Goal: Communication & Community: Share content

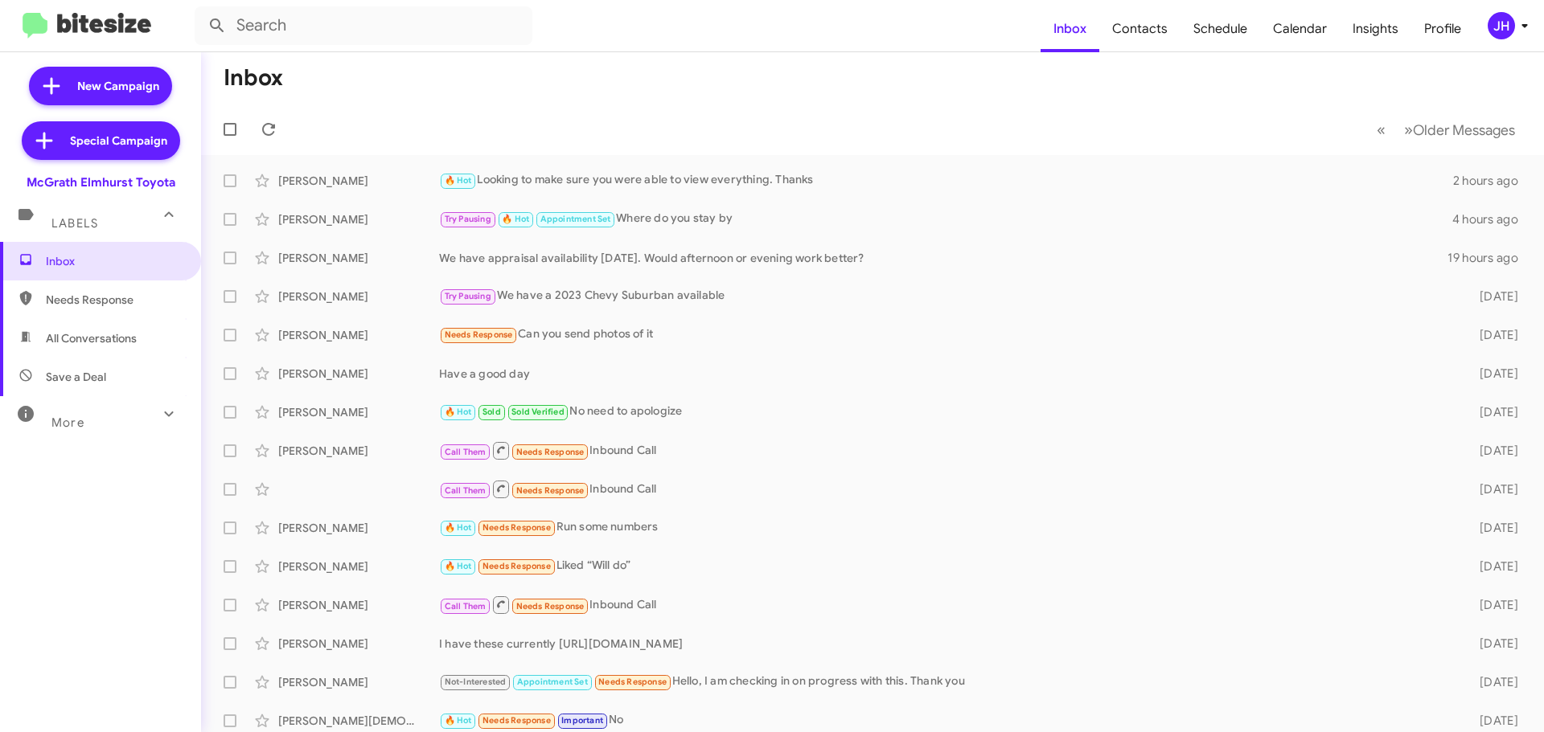
click at [1505, 30] on div "JH" at bounding box center [1500, 25] width 27 height 27
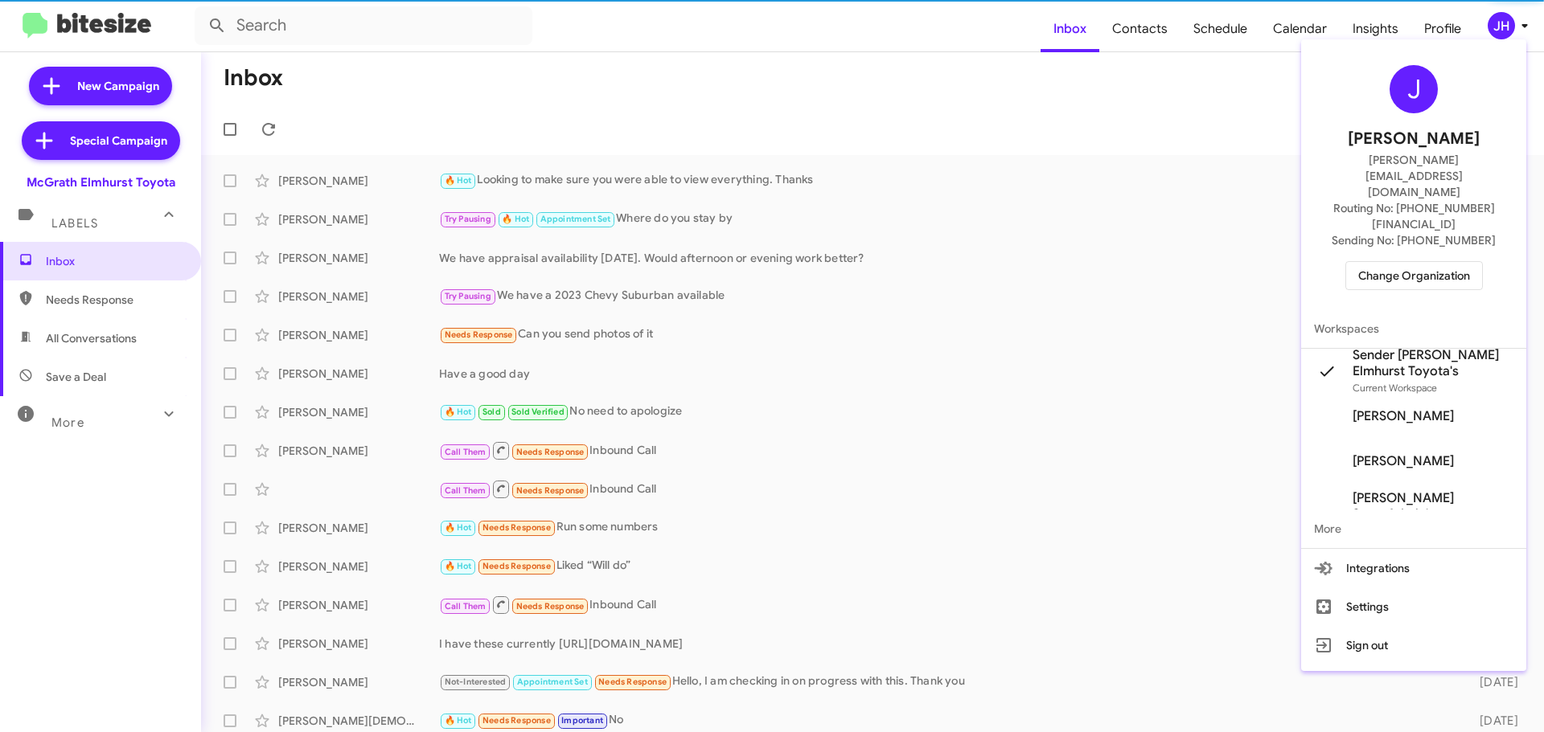
click at [1405, 262] on span "Change Organization" at bounding box center [1414, 275] width 112 height 27
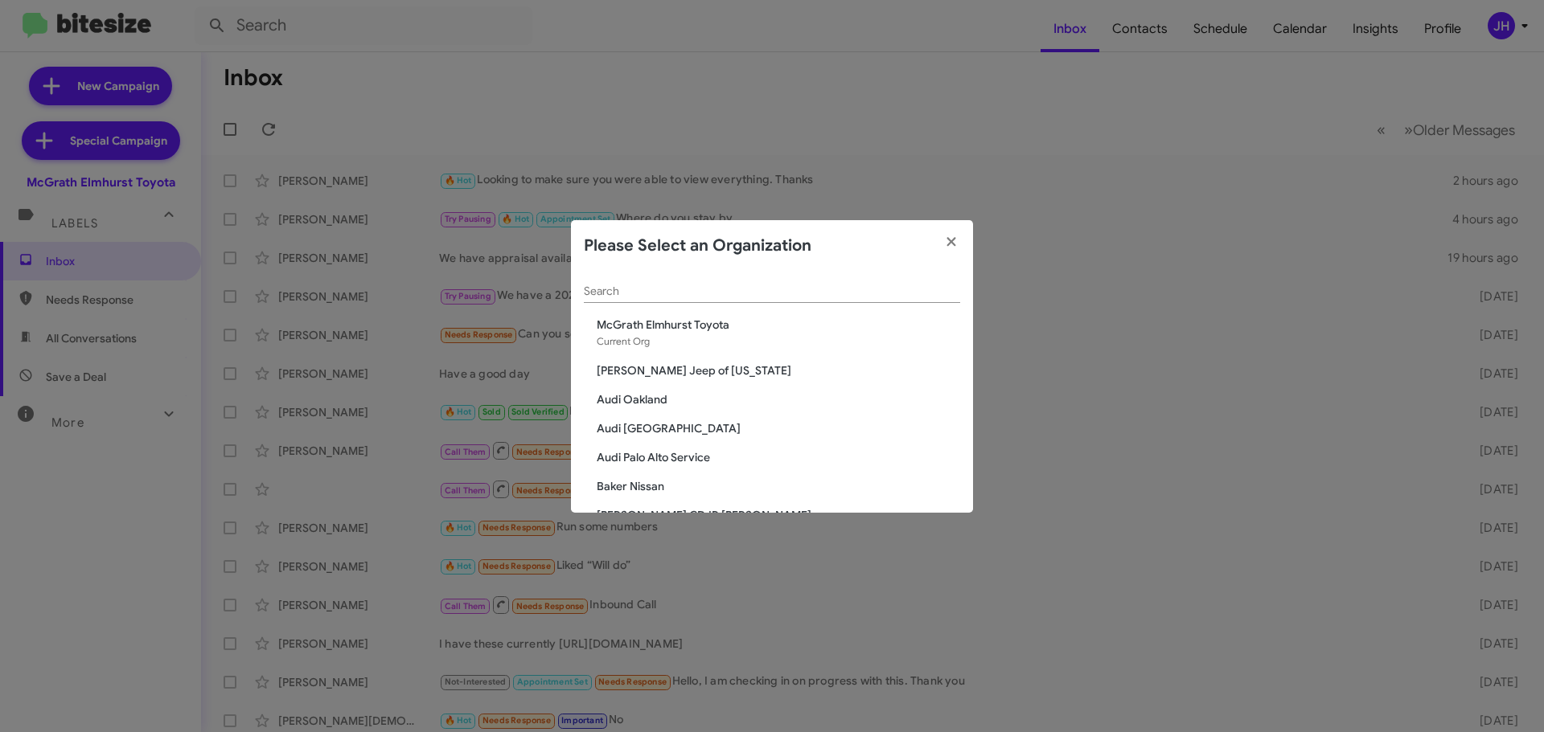
click at [625, 292] on input "Search" at bounding box center [772, 291] width 376 height 13
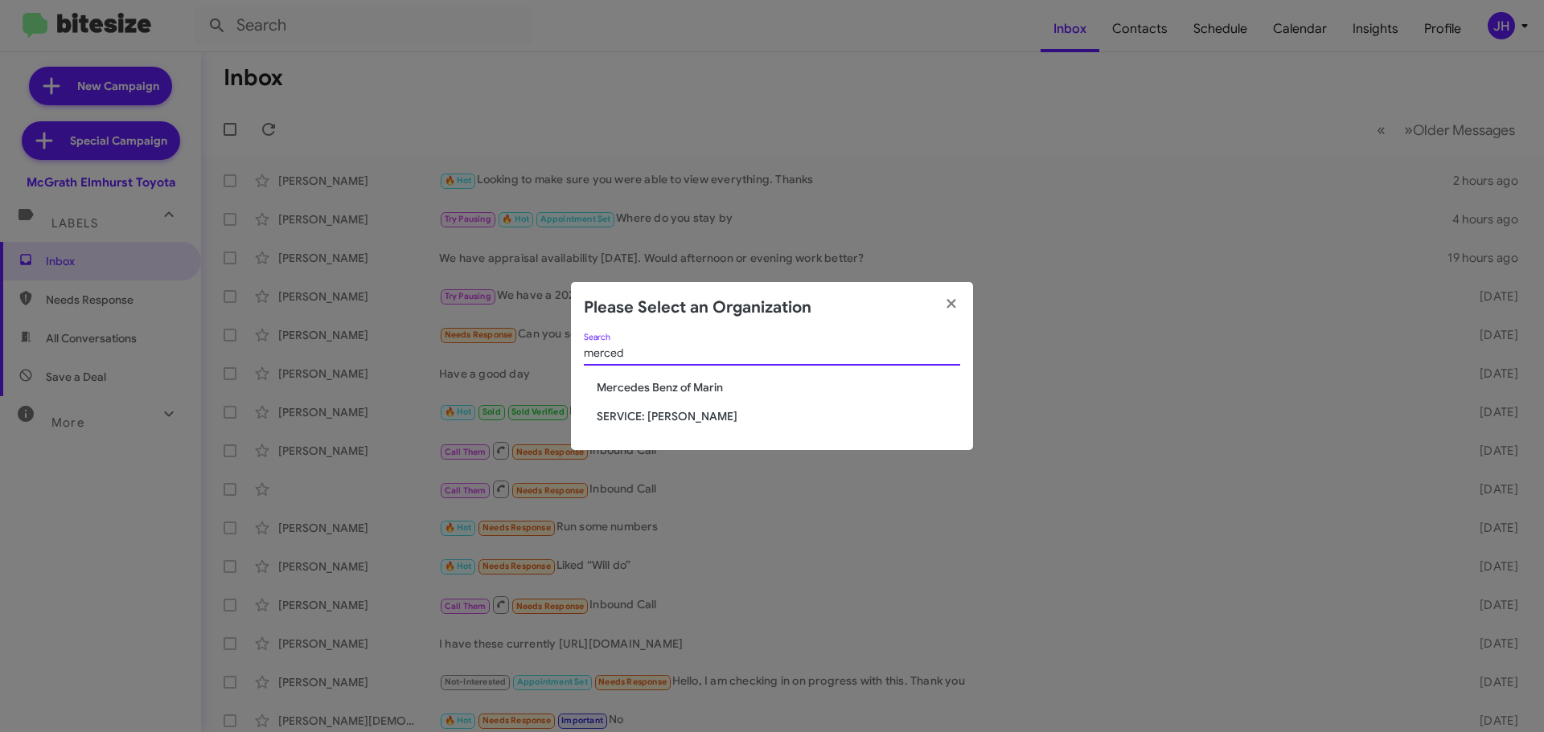
type input "merced"
click at [658, 421] on span "SERVICE: [PERSON_NAME]" at bounding box center [778, 416] width 363 height 16
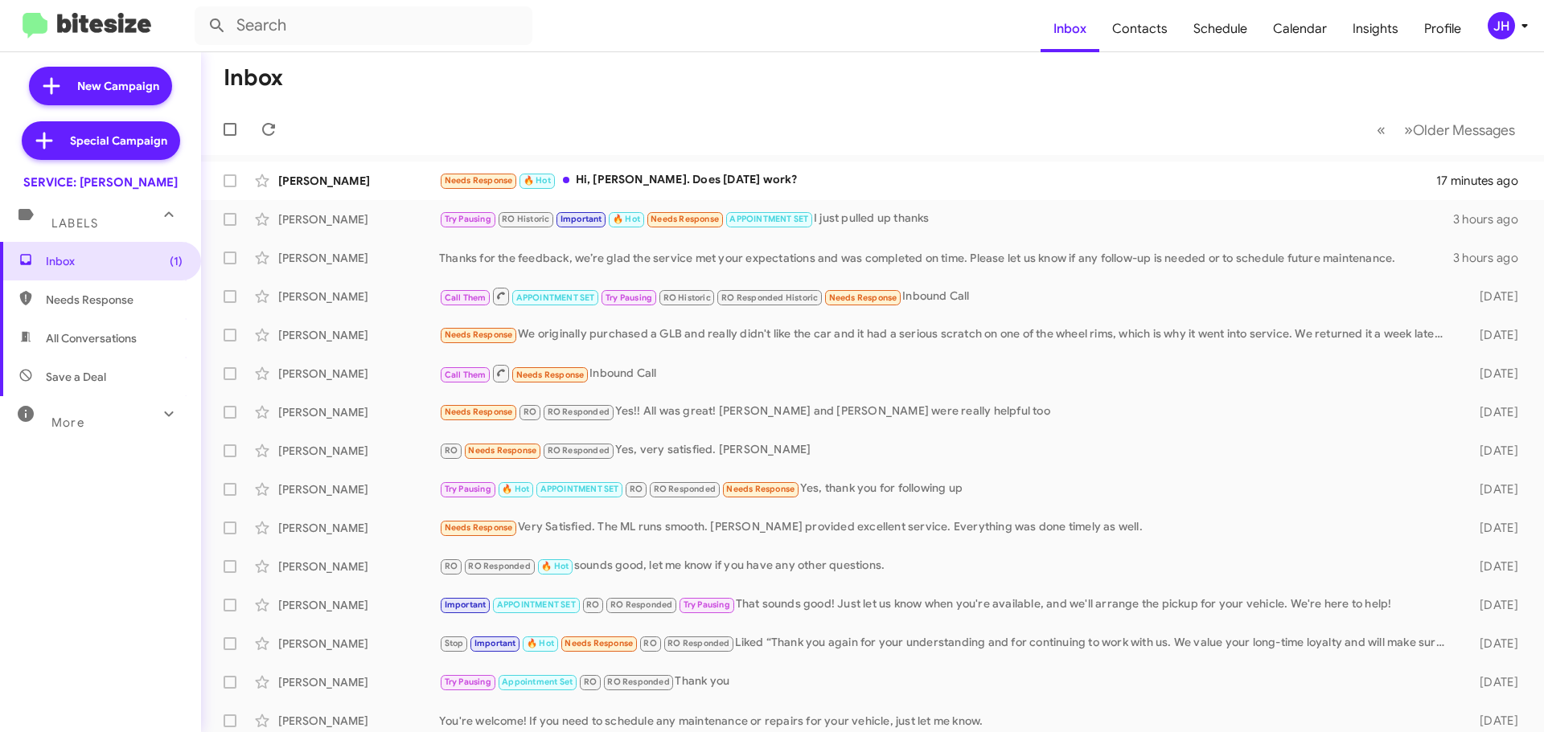
click at [1508, 23] on div "JH" at bounding box center [1500, 25] width 27 height 27
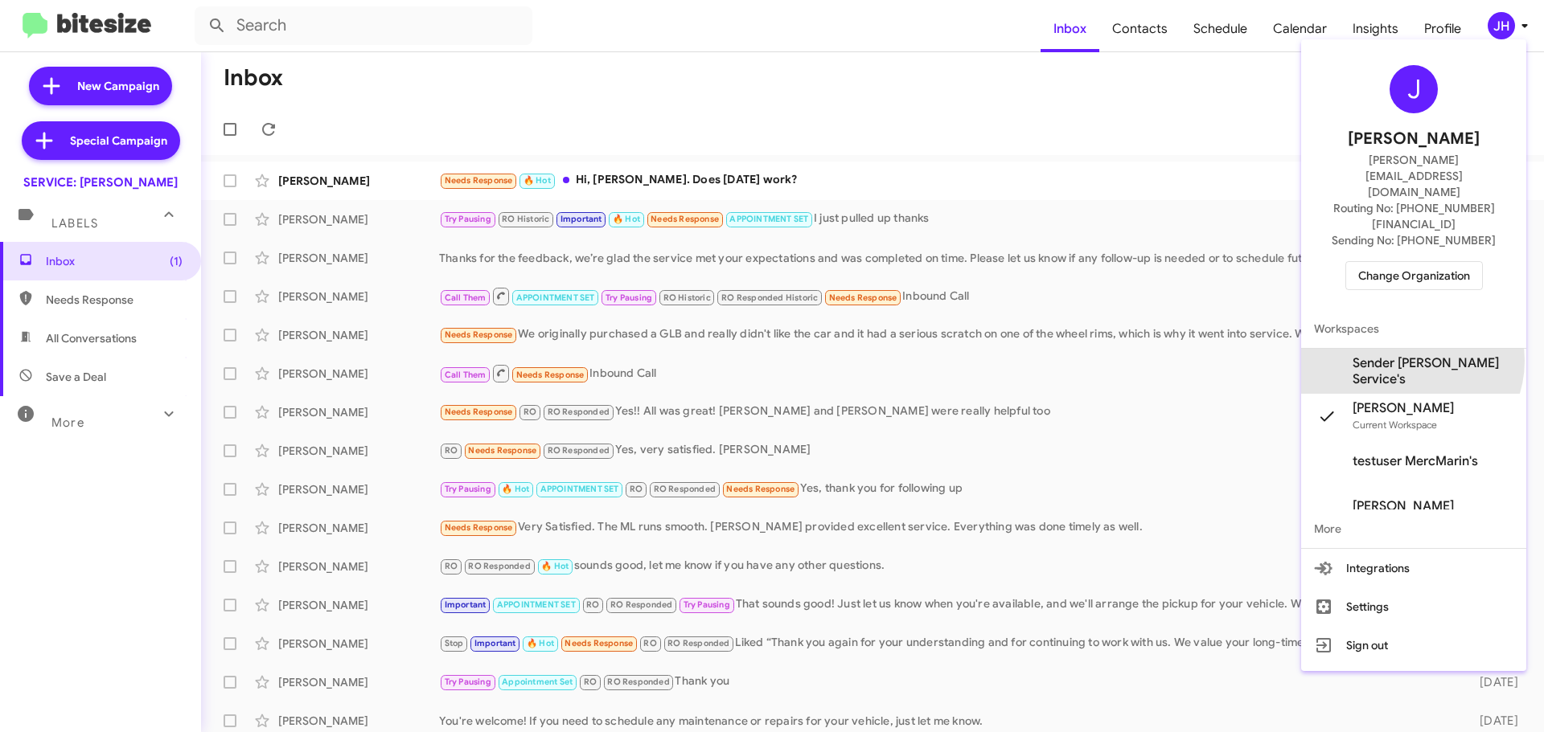
click at [1410, 355] on span "Sender Mercedes Marin Service's" at bounding box center [1432, 371] width 161 height 32
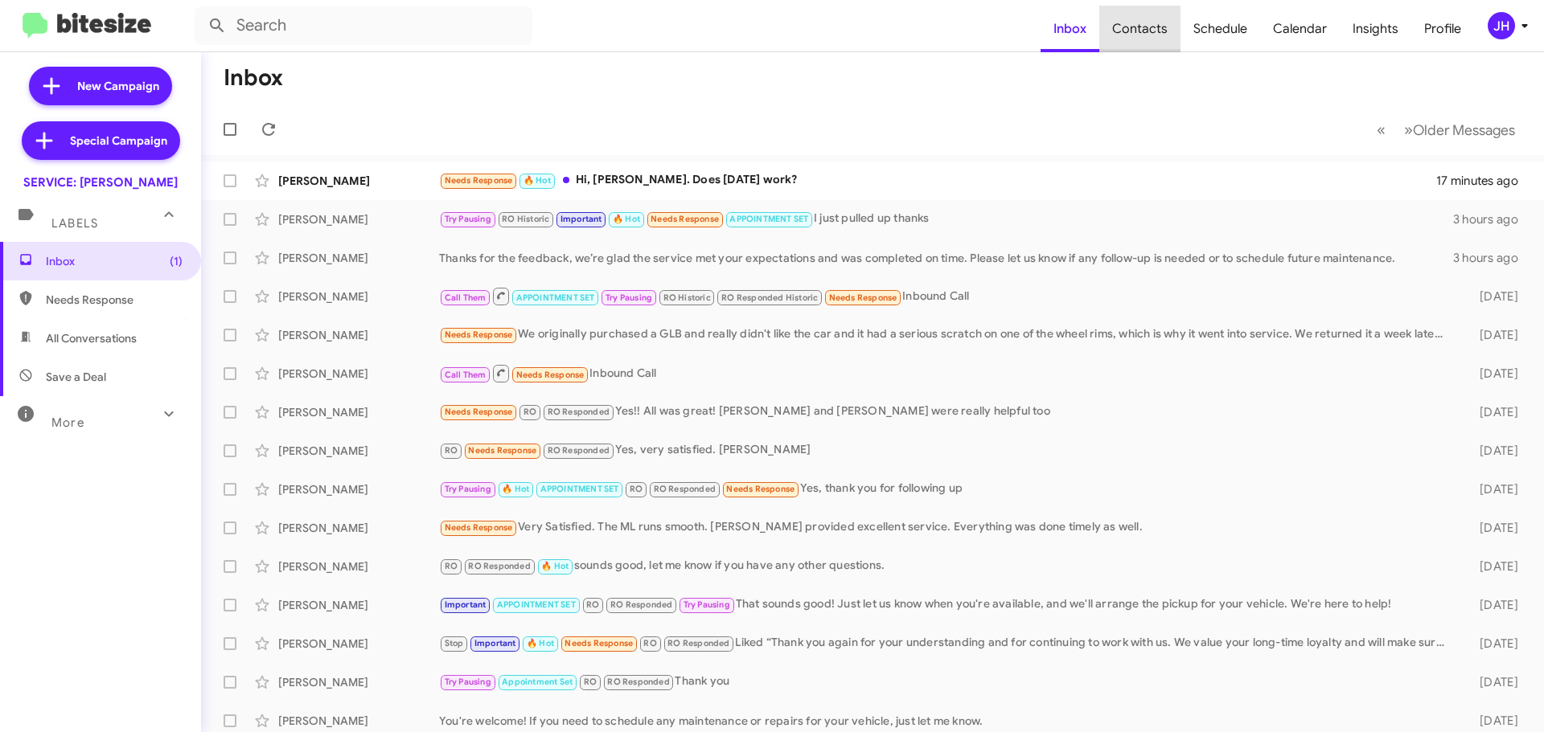
click at [1153, 31] on span "Contacts" at bounding box center [1139, 29] width 81 height 47
type input "in:groups"
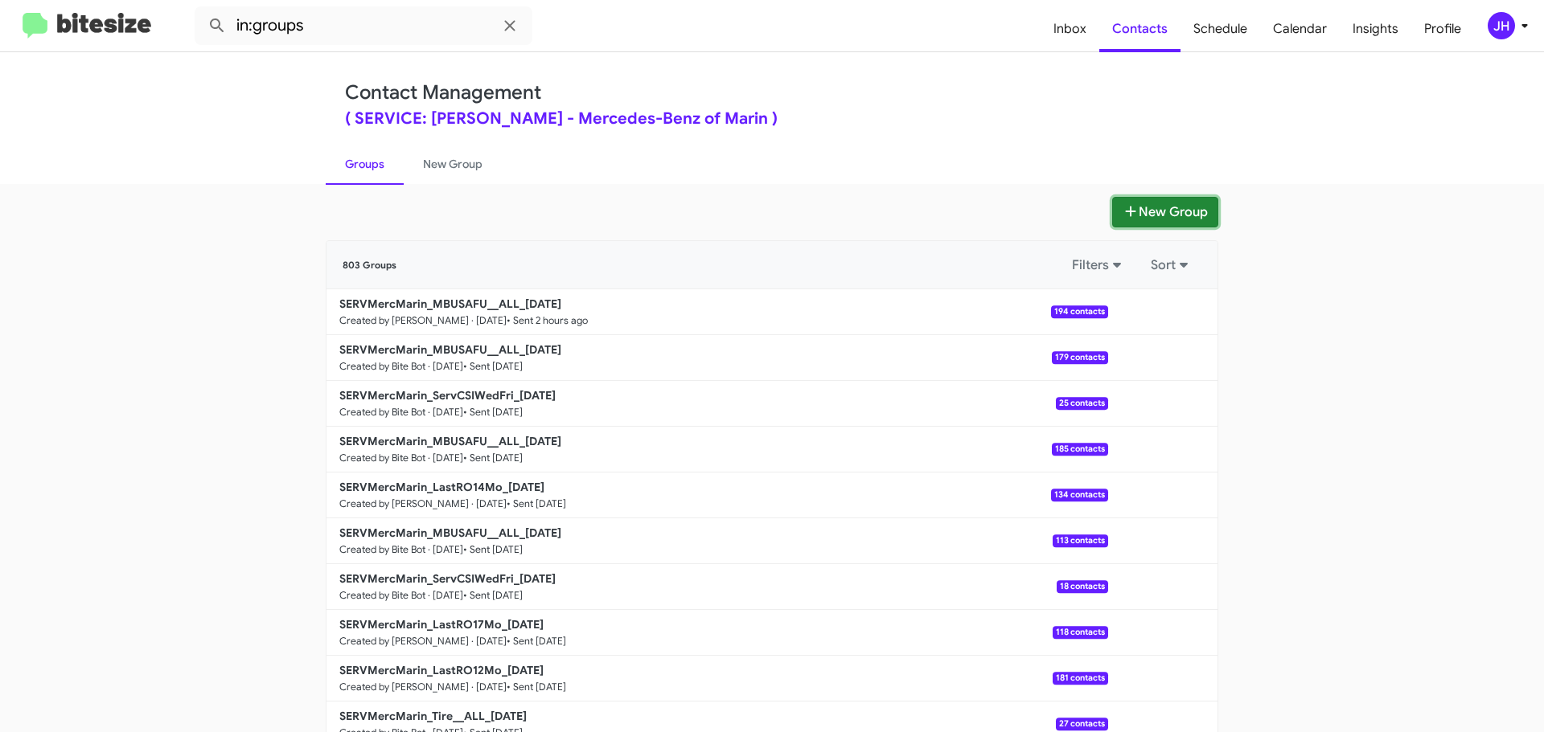
click at [1155, 209] on button "New Group" at bounding box center [1165, 212] width 106 height 31
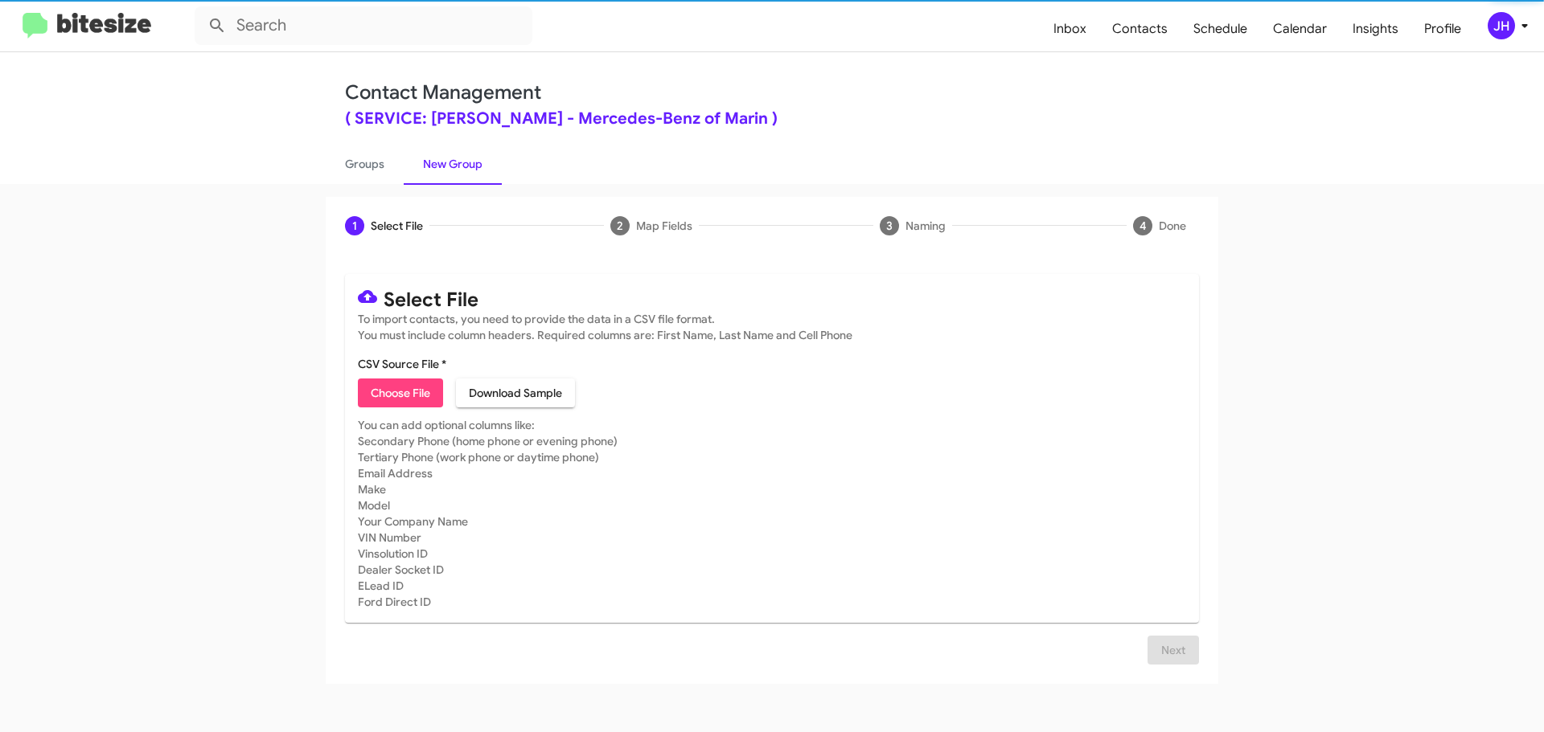
click at [418, 391] on span "Choose File" at bounding box center [400, 393] width 59 height 29
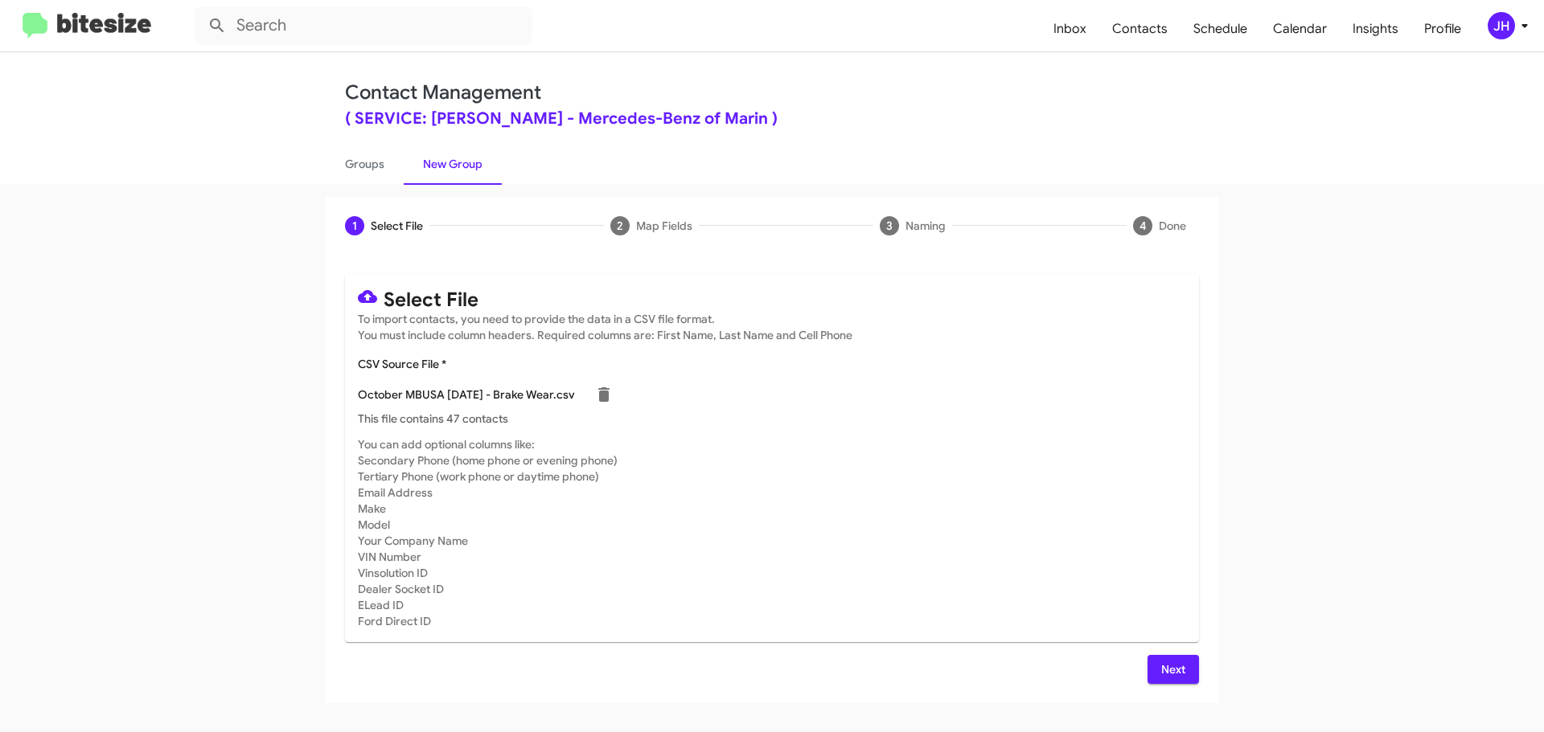
click at [1165, 672] on span "Next" at bounding box center [1173, 669] width 26 height 29
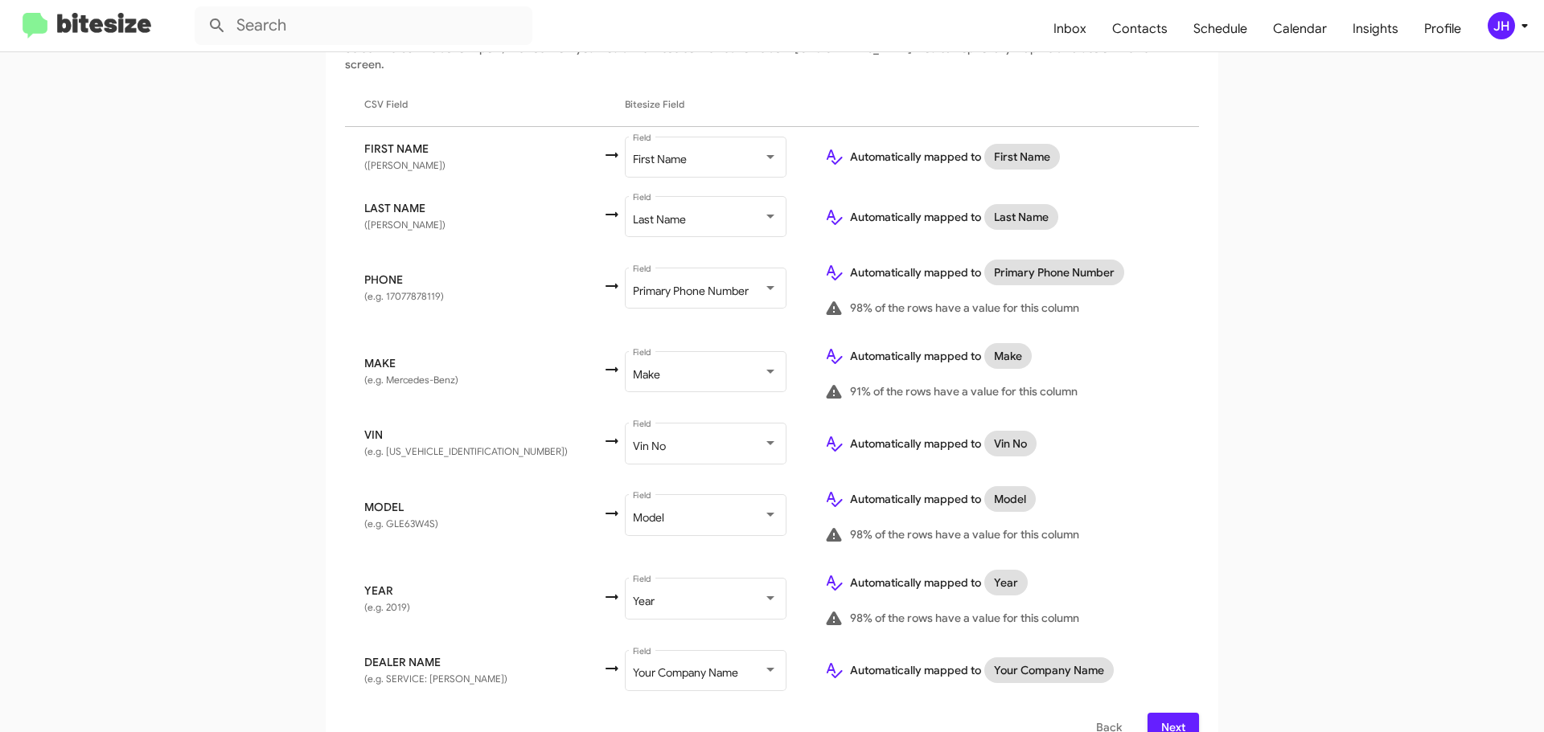
scroll to position [285, 0]
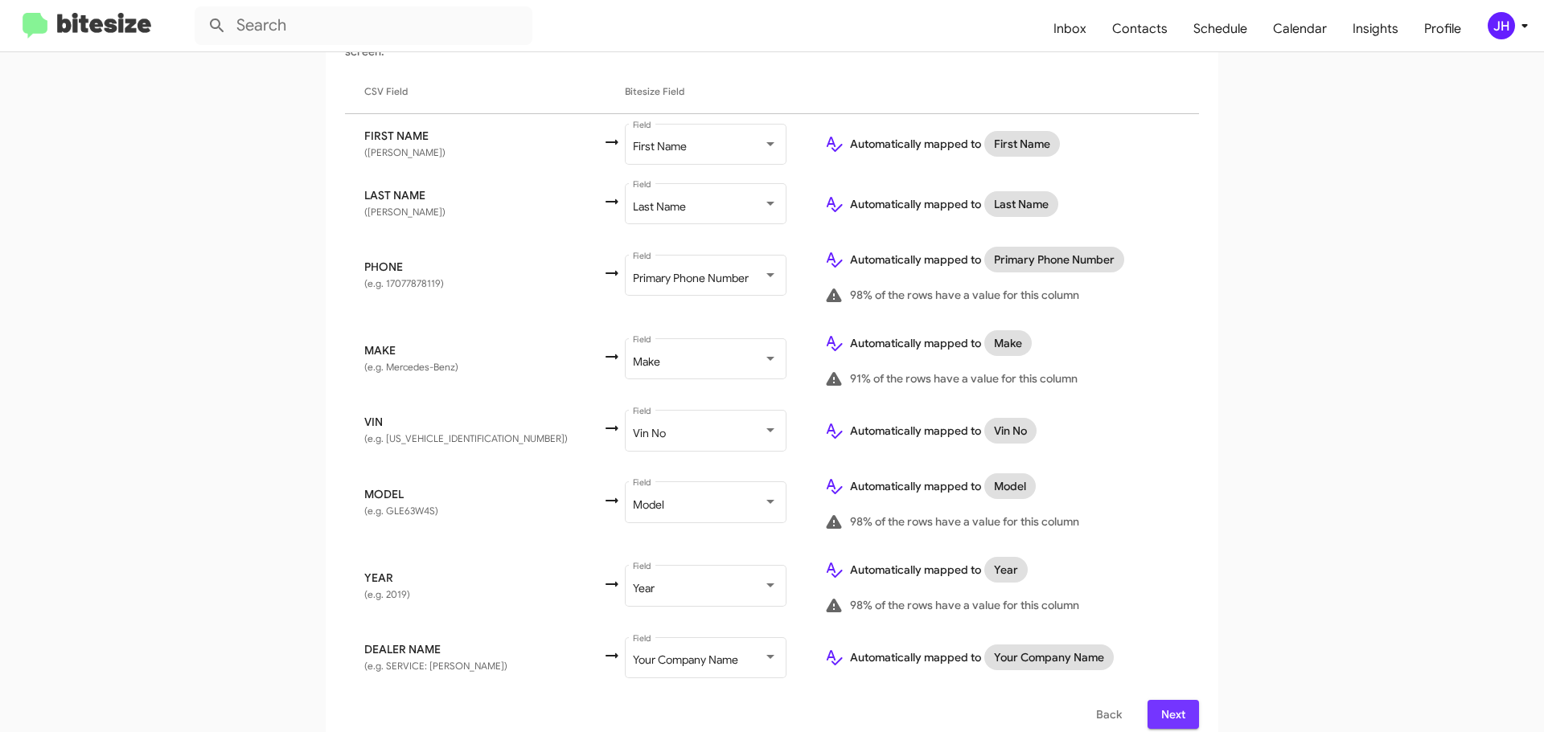
click at [1160, 700] on span "Next" at bounding box center [1173, 714] width 26 height 29
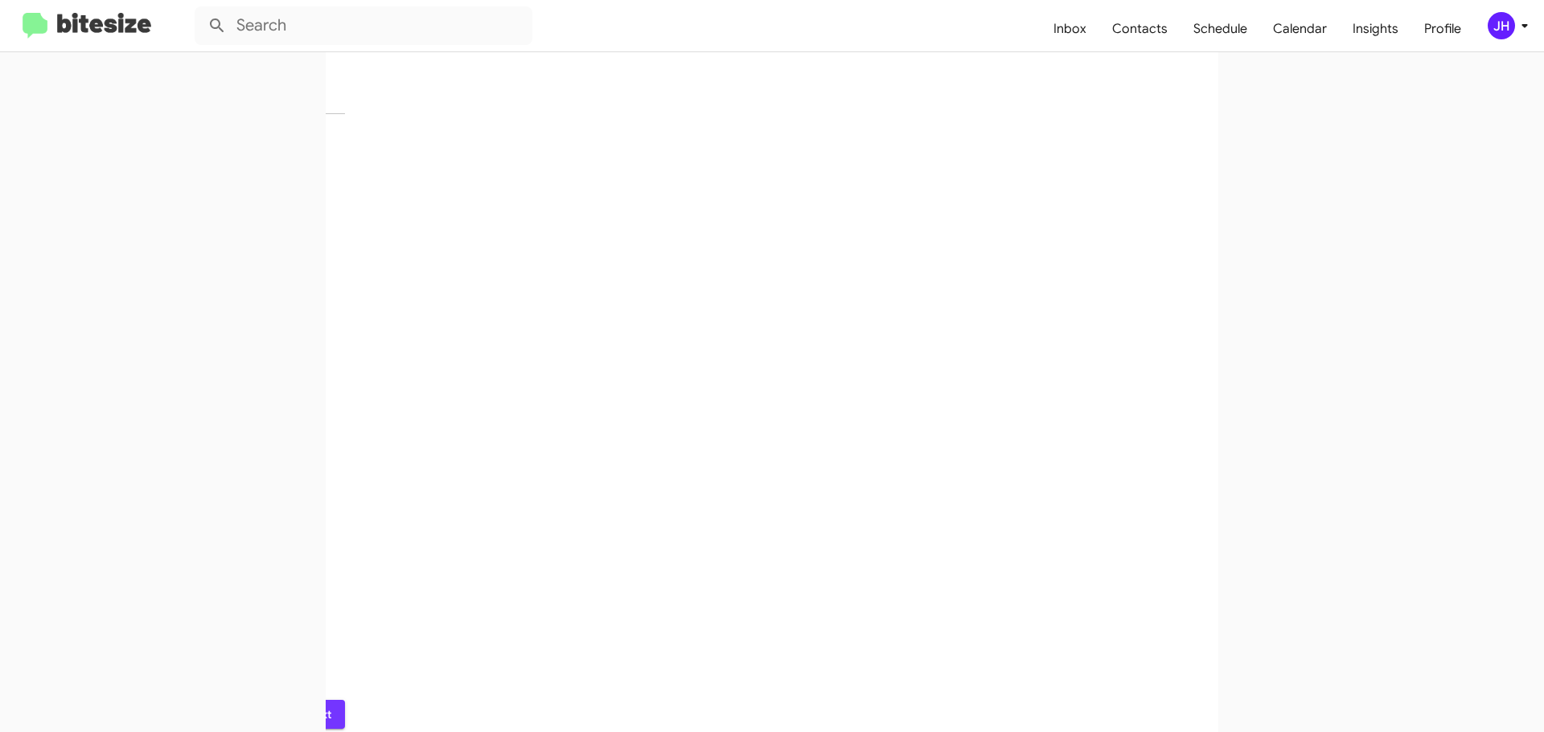
scroll to position [0, 0]
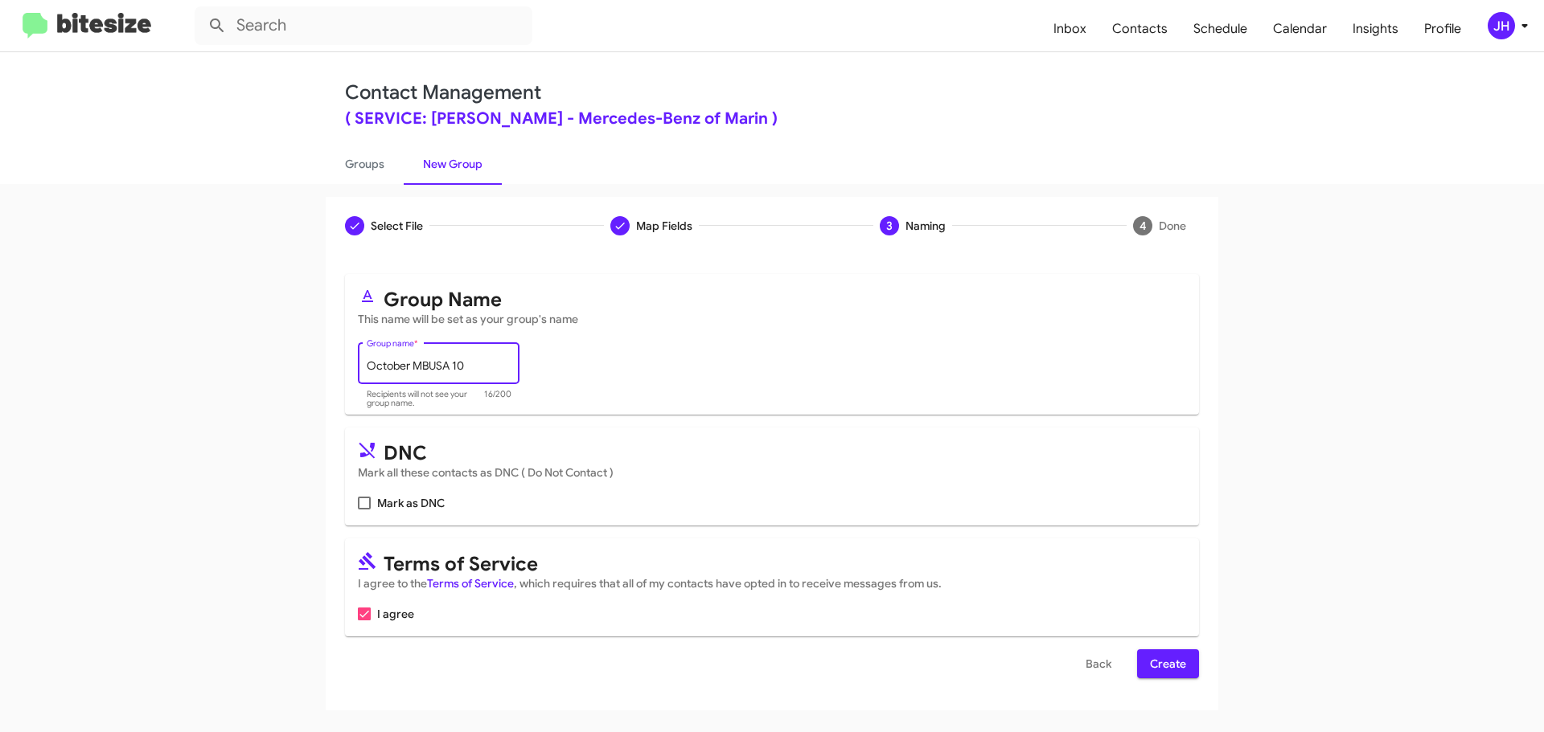
click at [498, 366] on input "October MBUSA 10" at bounding box center [439, 366] width 145 height 13
type input "October MBUSA Break Wear"
click at [1161, 659] on span "Create" at bounding box center [1168, 664] width 36 height 29
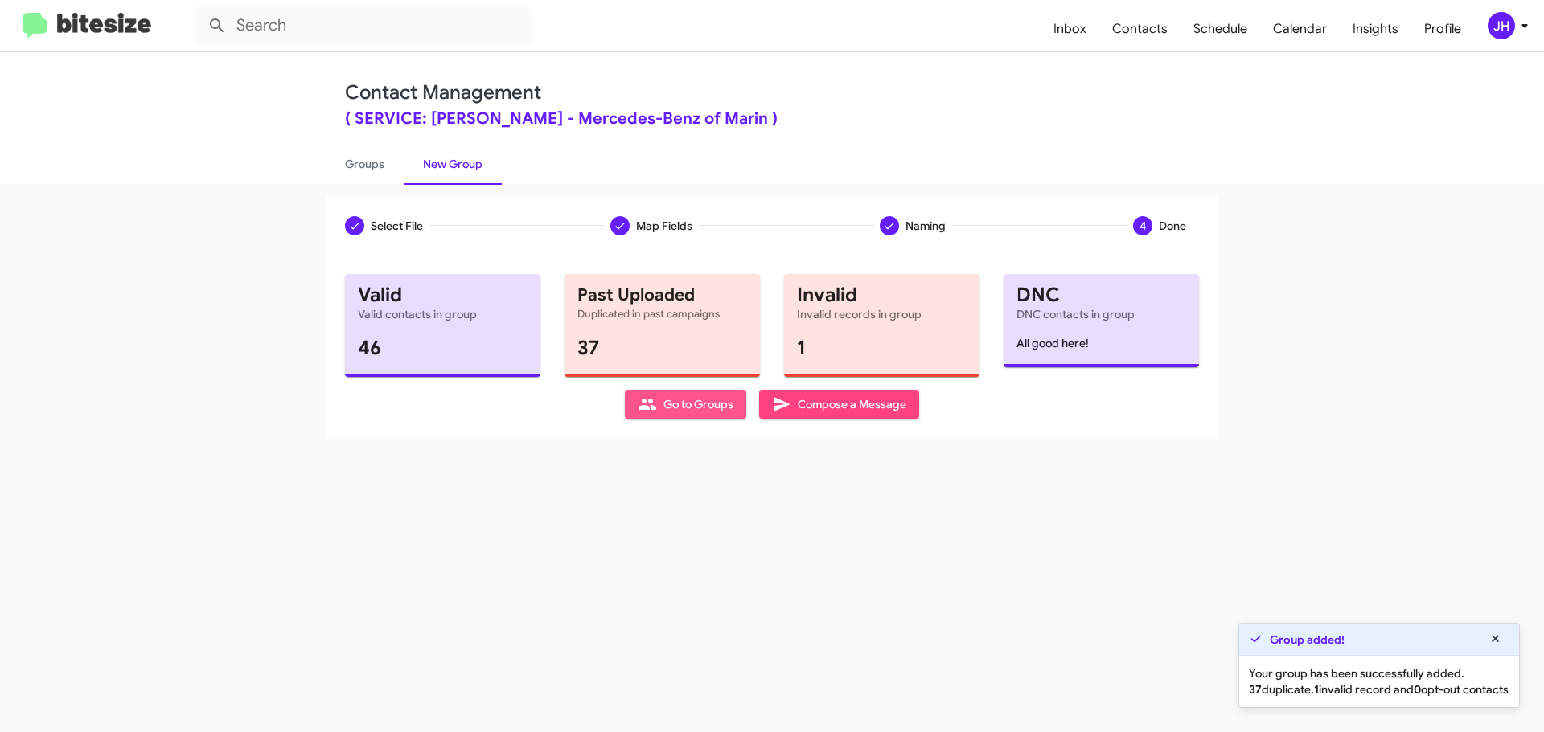
click at [684, 405] on span "Go to Groups" at bounding box center [686, 404] width 96 height 29
type input "in:groups"
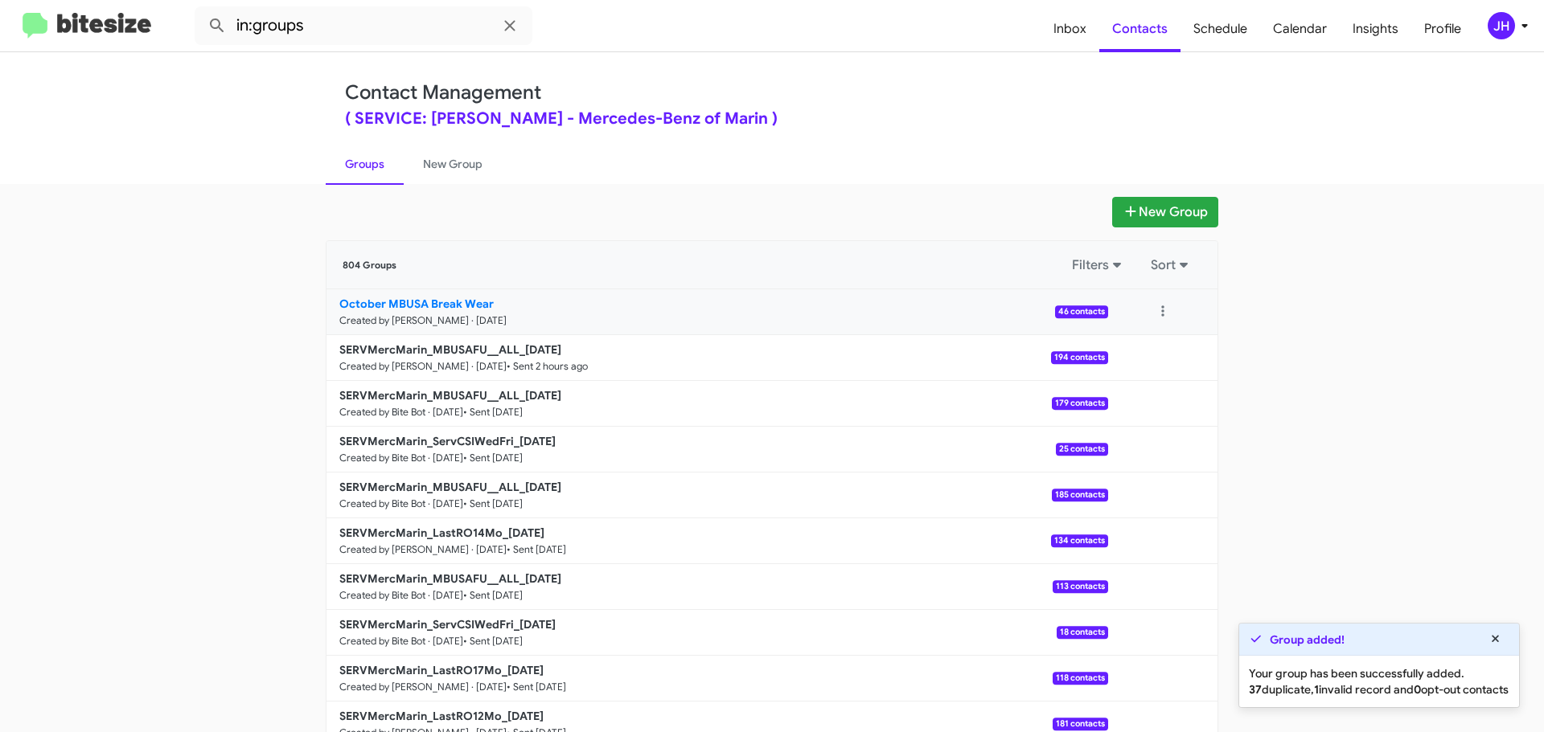
click at [682, 308] on p "October MBUSA Break Wear" at bounding box center [717, 304] width 756 height 16
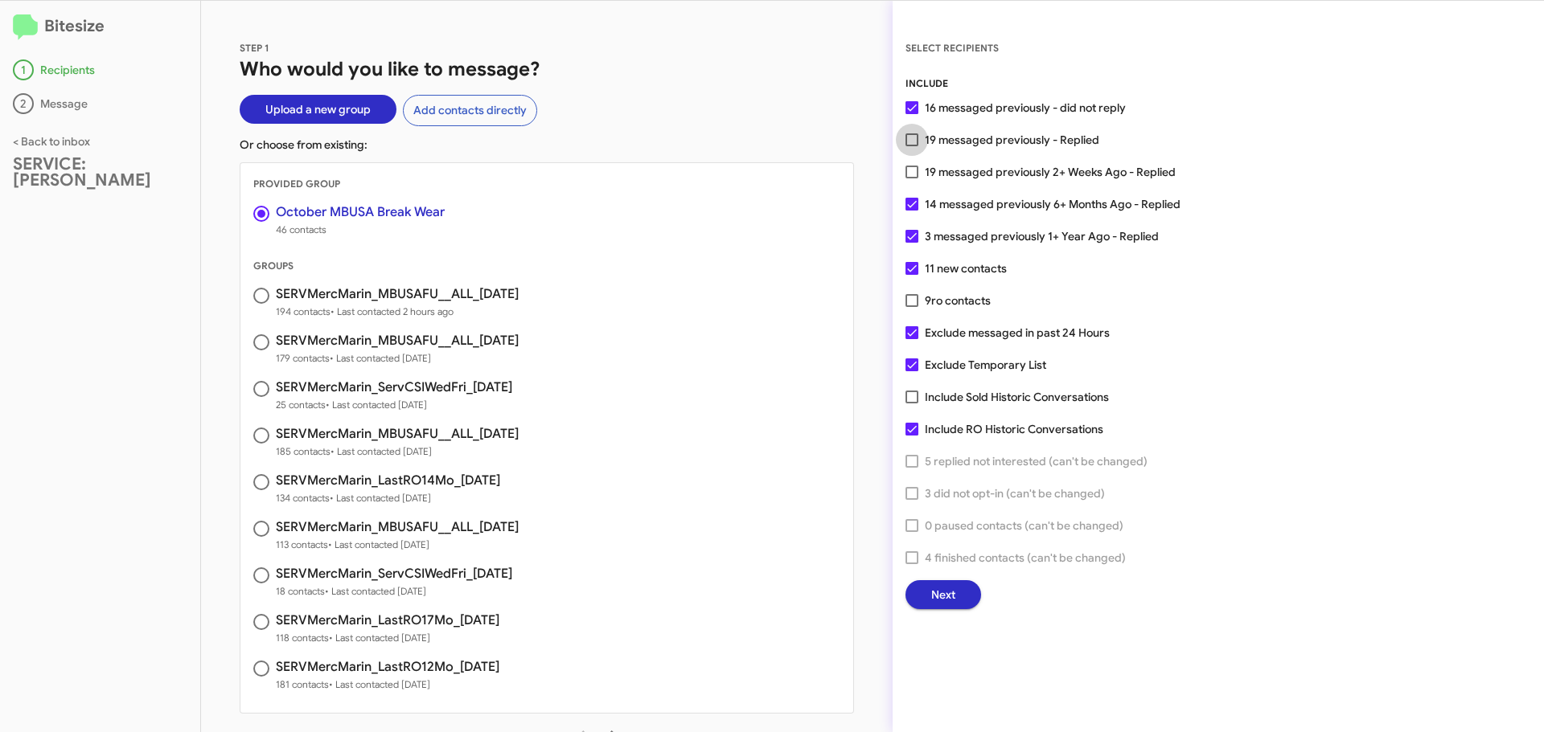
click at [913, 137] on span at bounding box center [911, 139] width 13 height 13
click at [912, 146] on input "19 messaged previously - Replied" at bounding box center [911, 146] width 1 height 1
checkbox input "true"
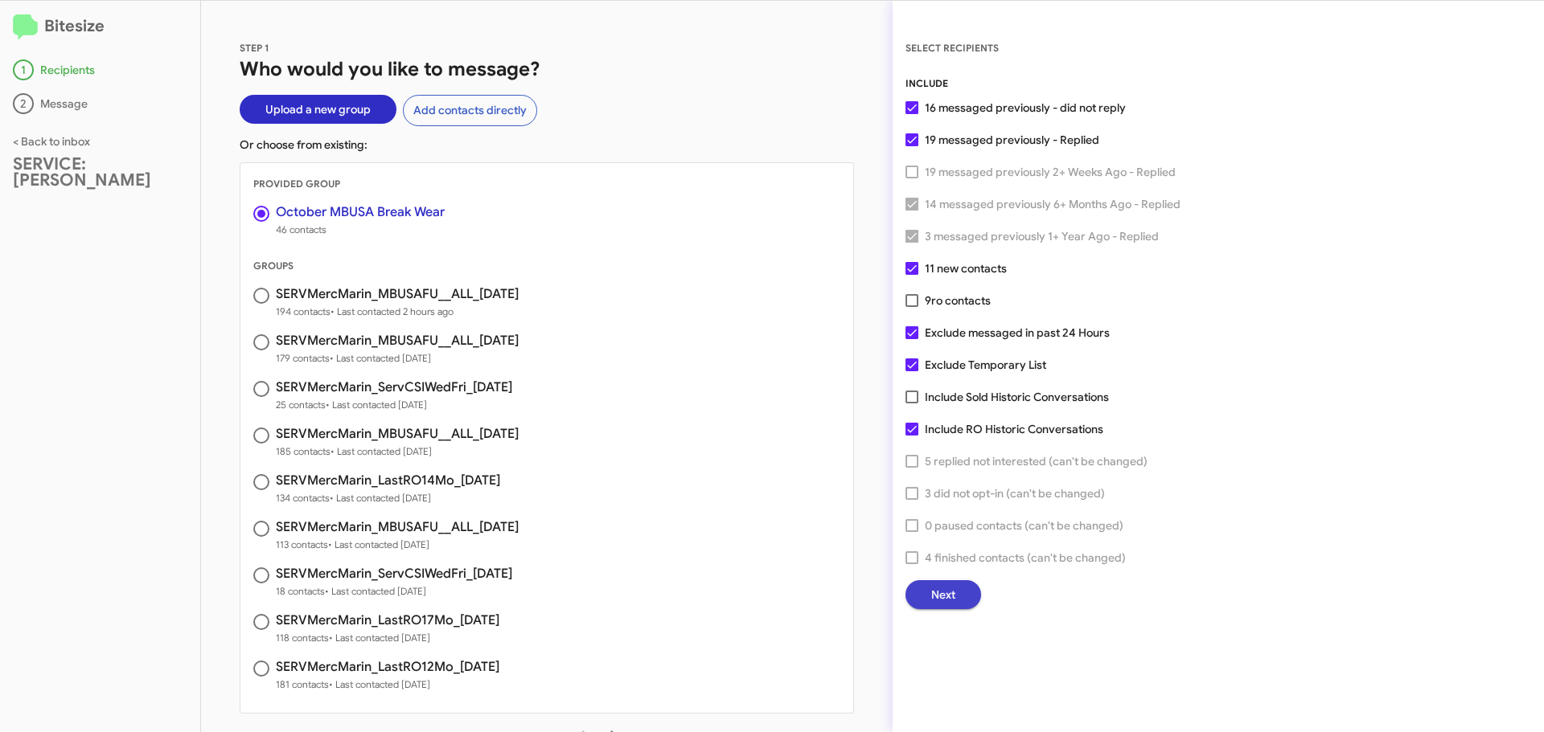
click at [934, 592] on span "Next" at bounding box center [943, 594] width 24 height 29
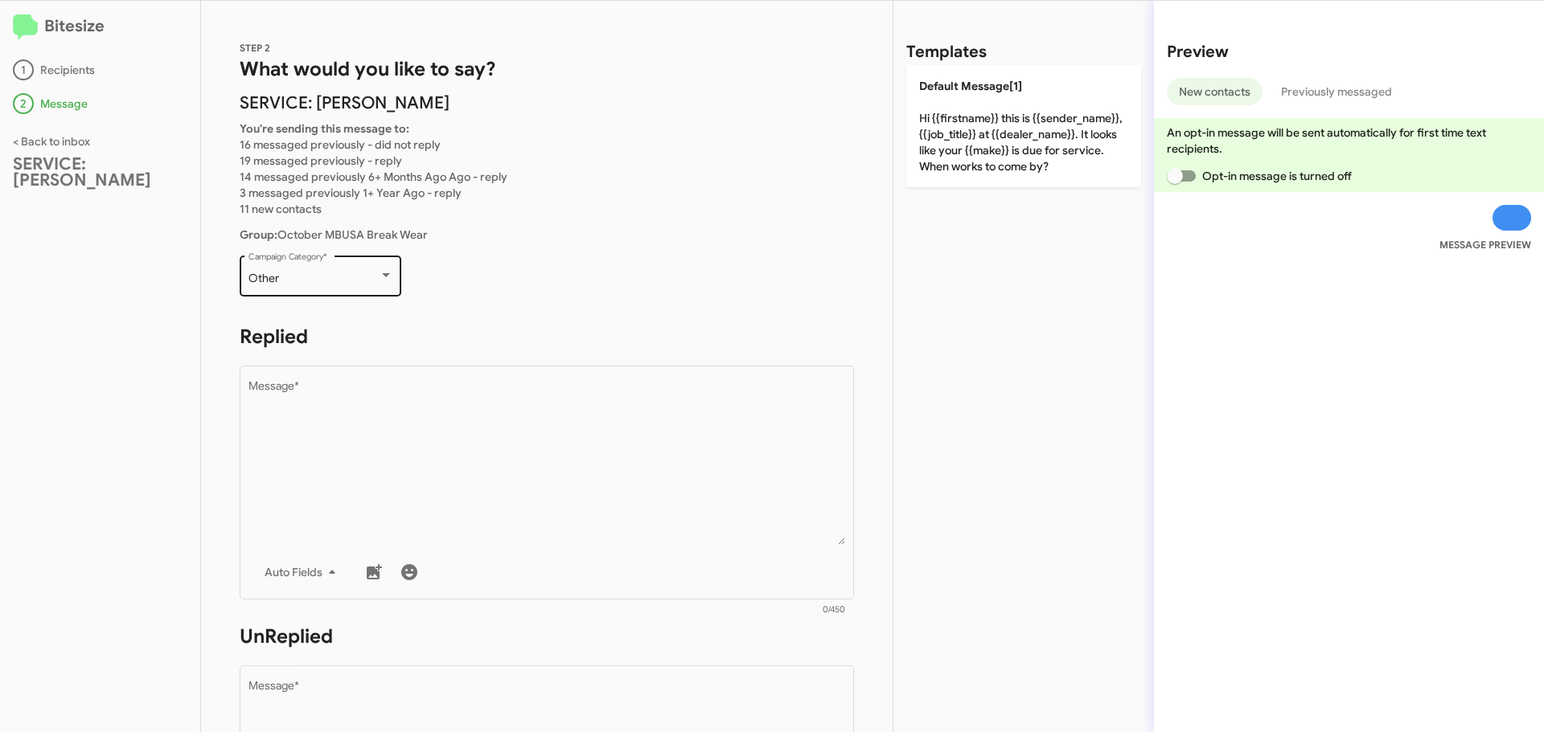
click at [360, 267] on div "Other Campaign Category *" at bounding box center [320, 274] width 145 height 44
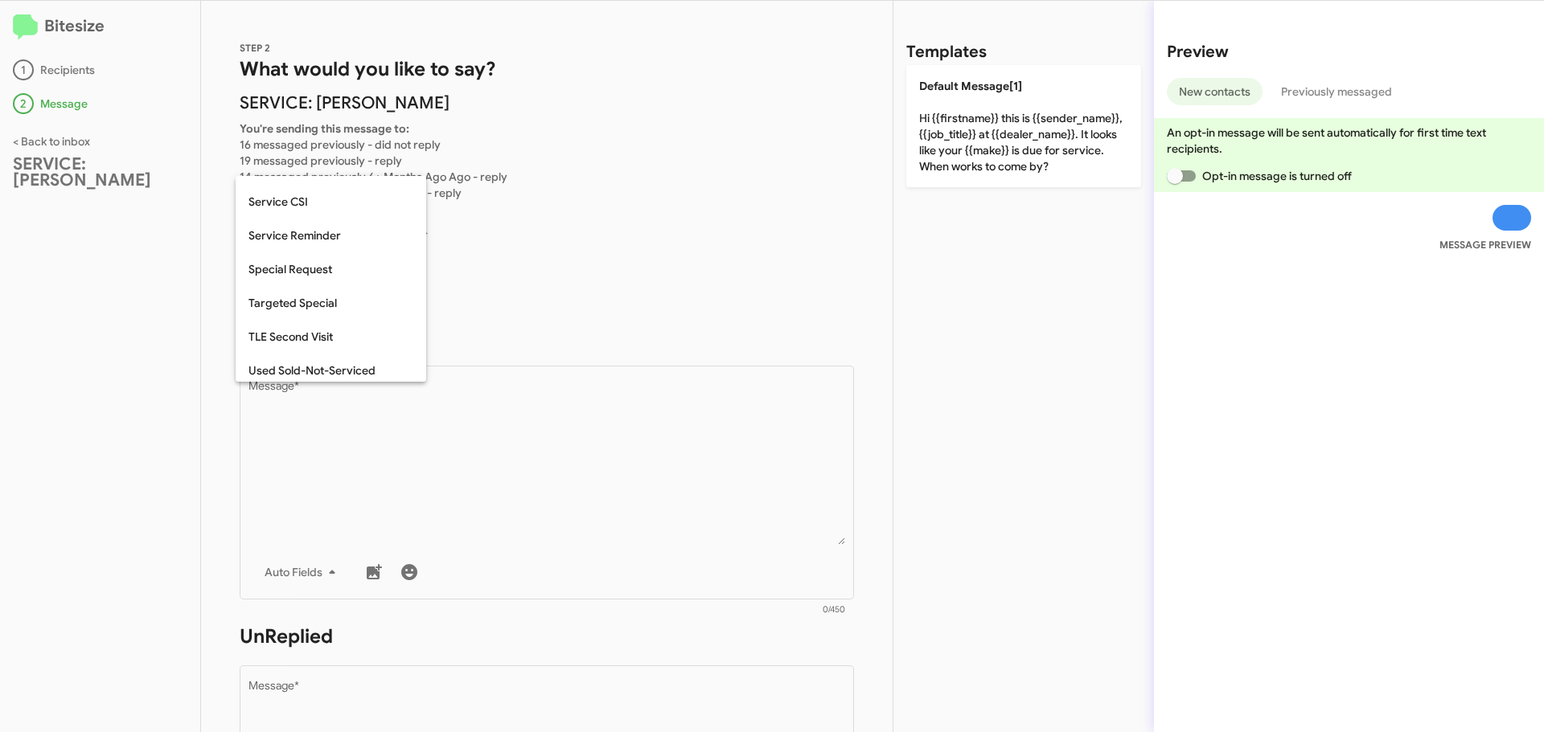
scroll to position [503, 0]
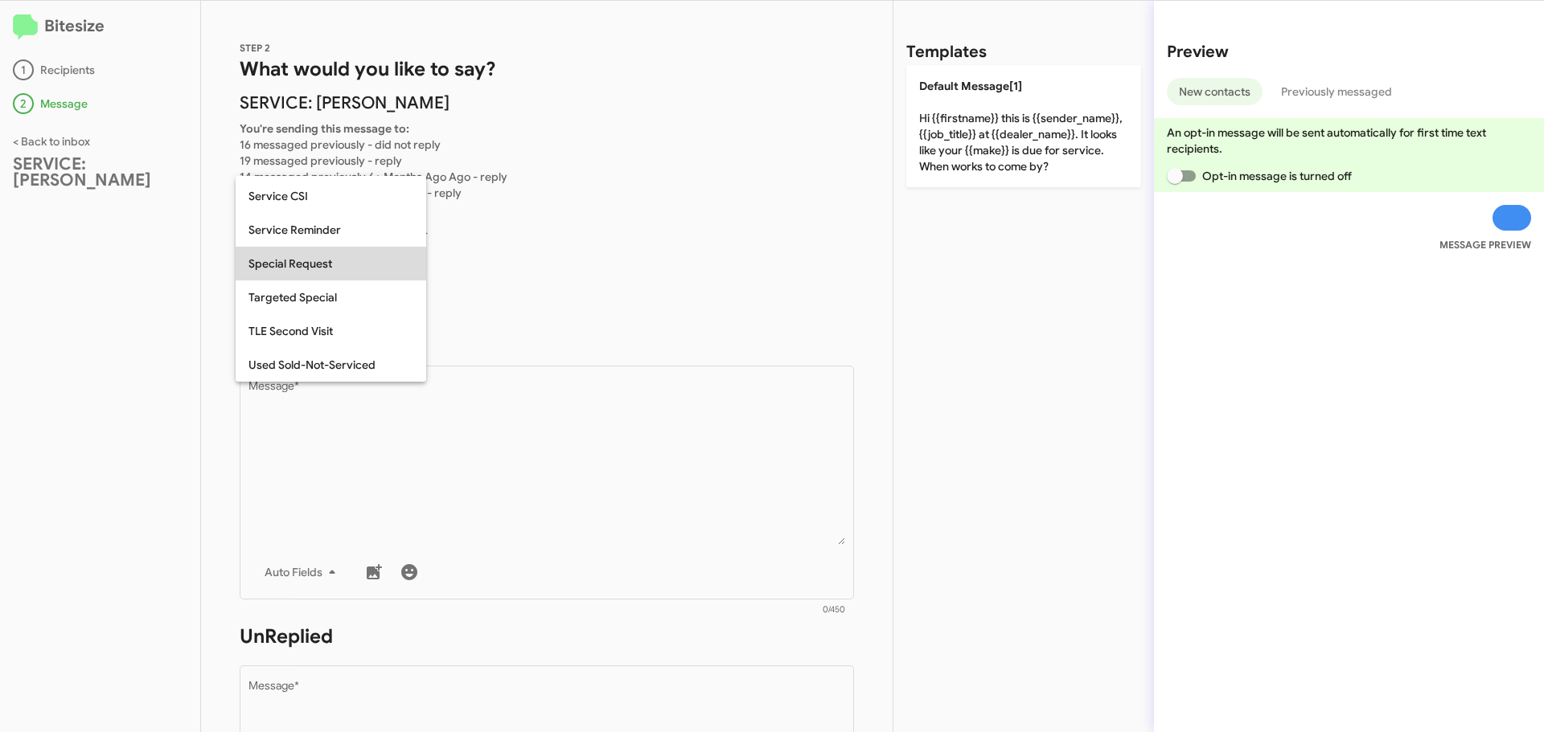
click at [325, 256] on span "Special Request" at bounding box center [330, 264] width 165 height 34
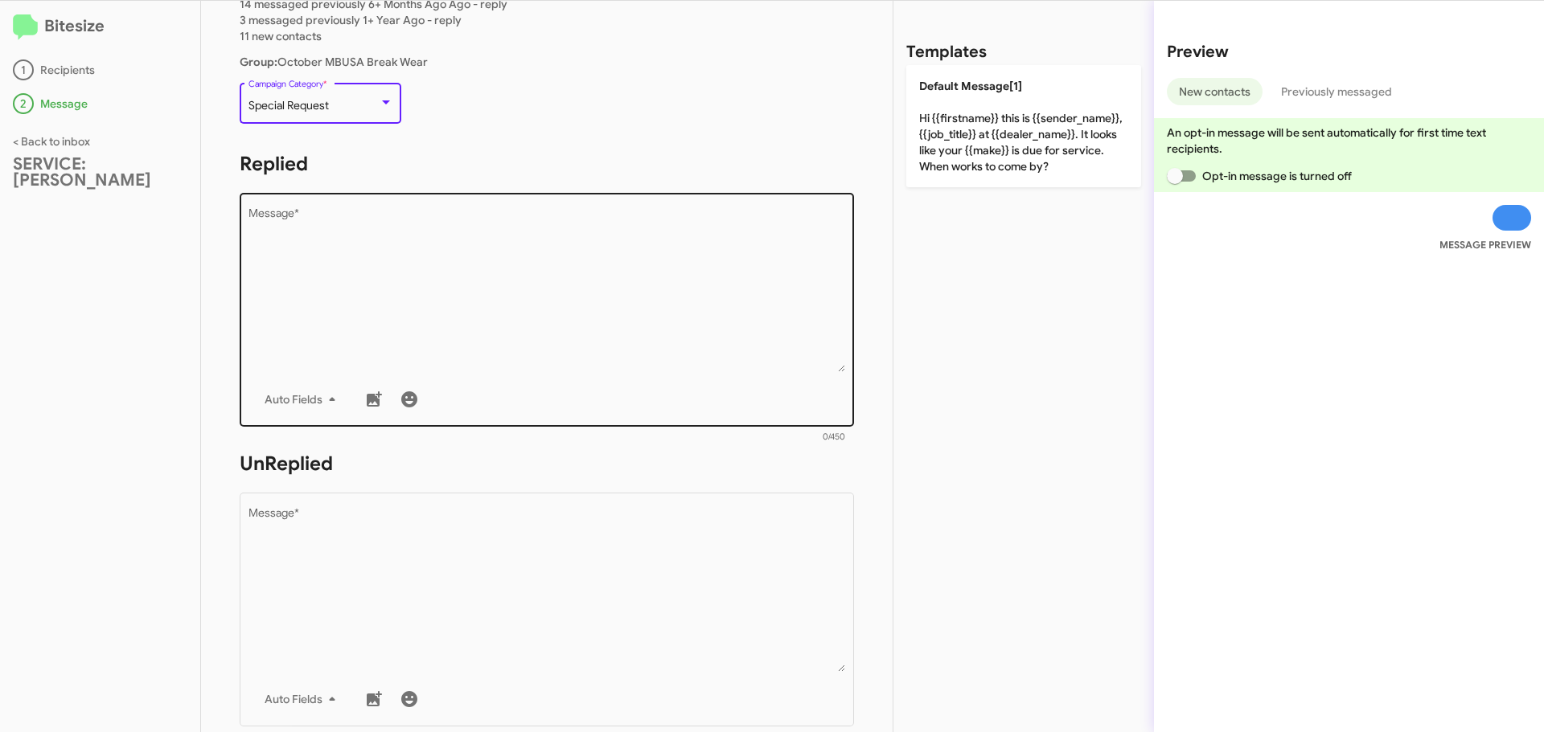
scroll to position [241, 0]
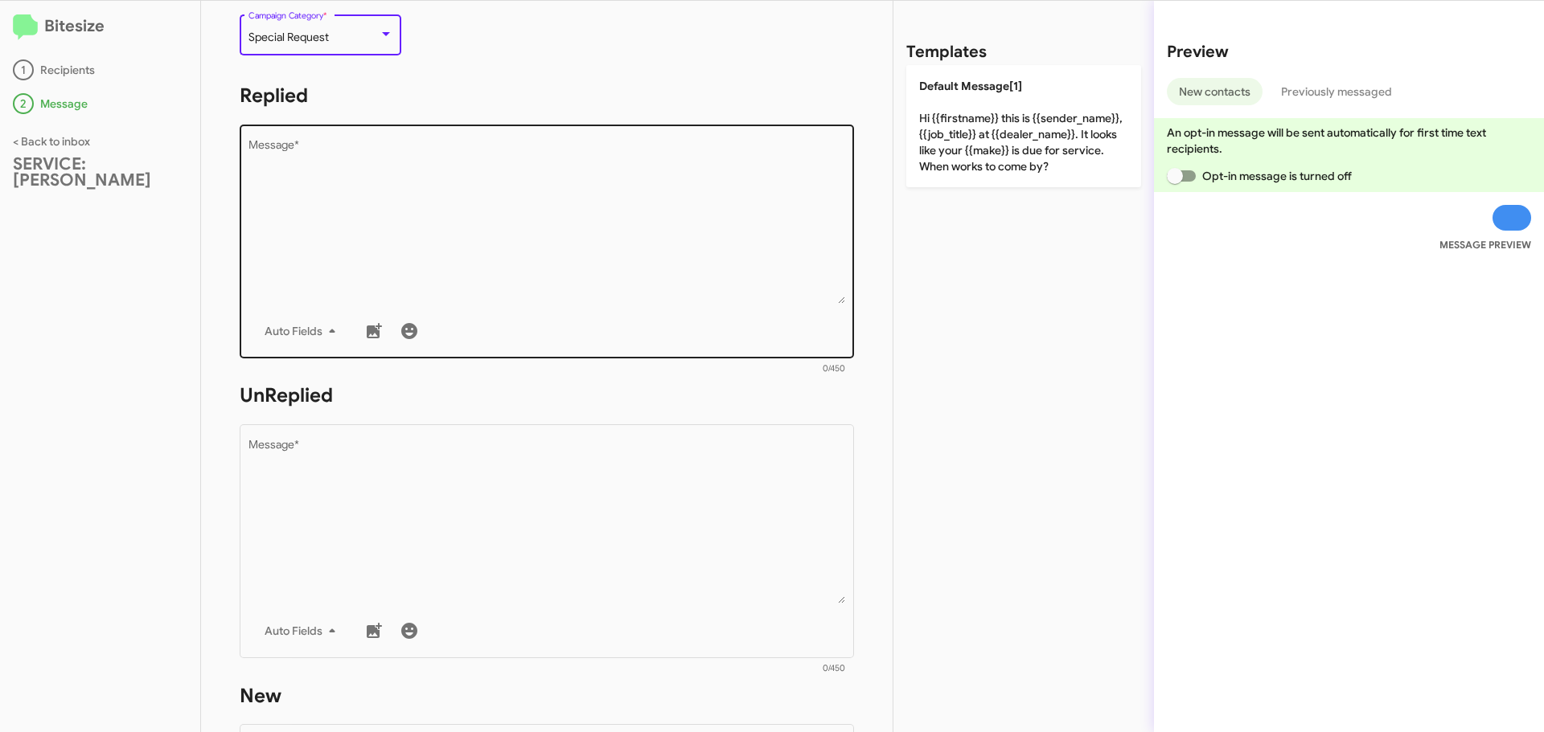
click at [318, 218] on textarea "Message *" at bounding box center [546, 222] width 597 height 164
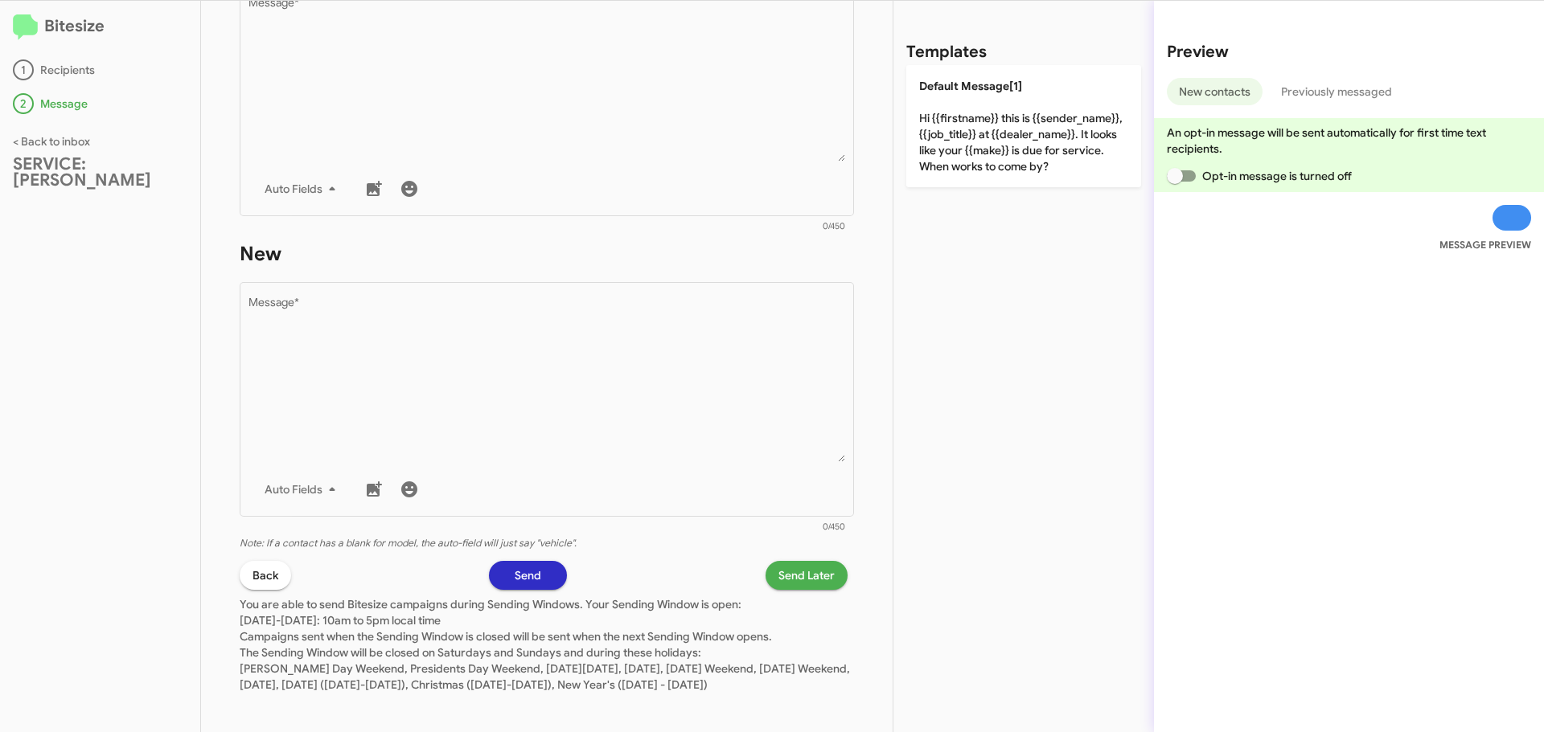
scroll to position [708, 0]
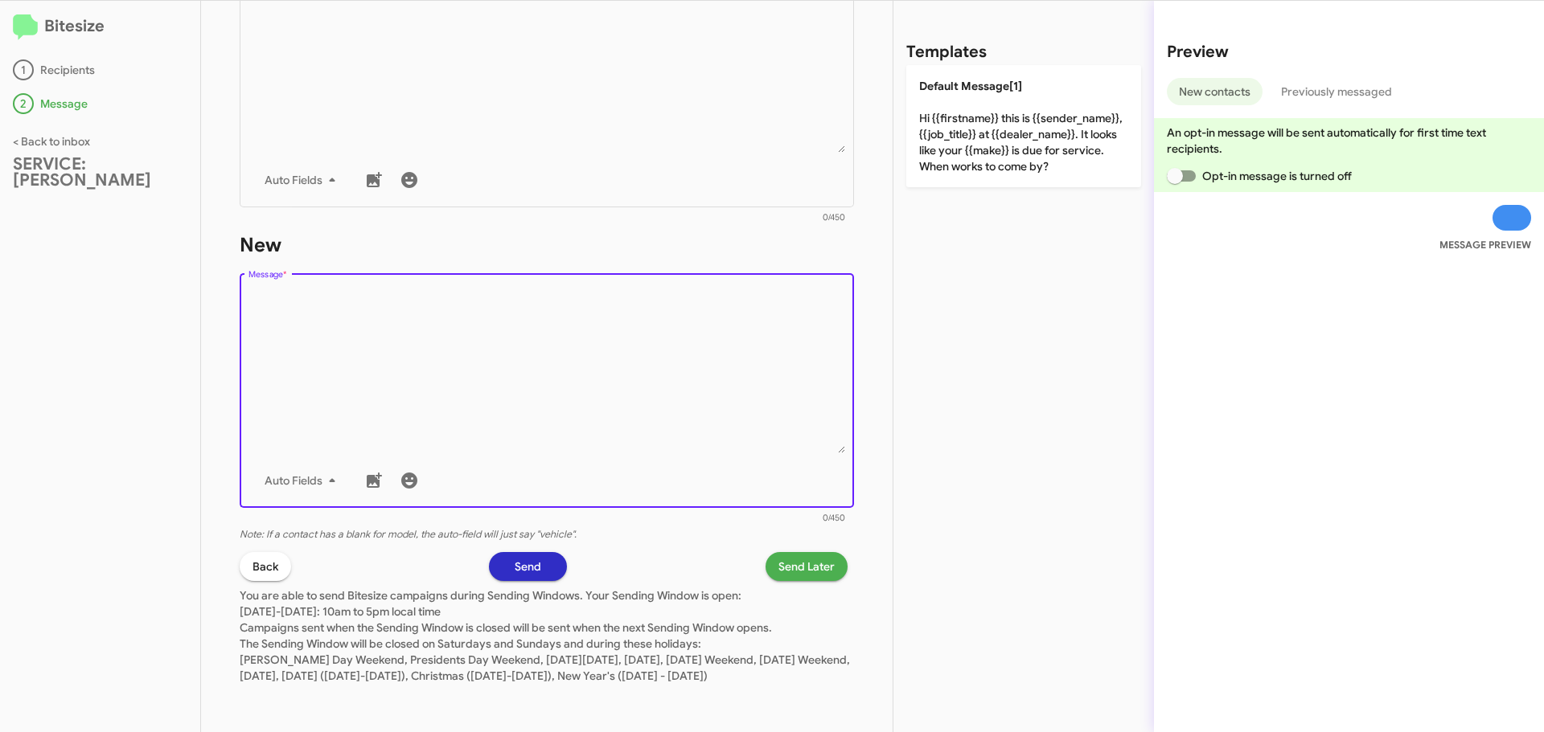
click at [320, 289] on textarea "Message *" at bounding box center [546, 371] width 597 height 164
paste textarea "Hi {{firstname}} it's {{sender_name}}, {{job_title}} at {{dealer_name}}. Thanks…"
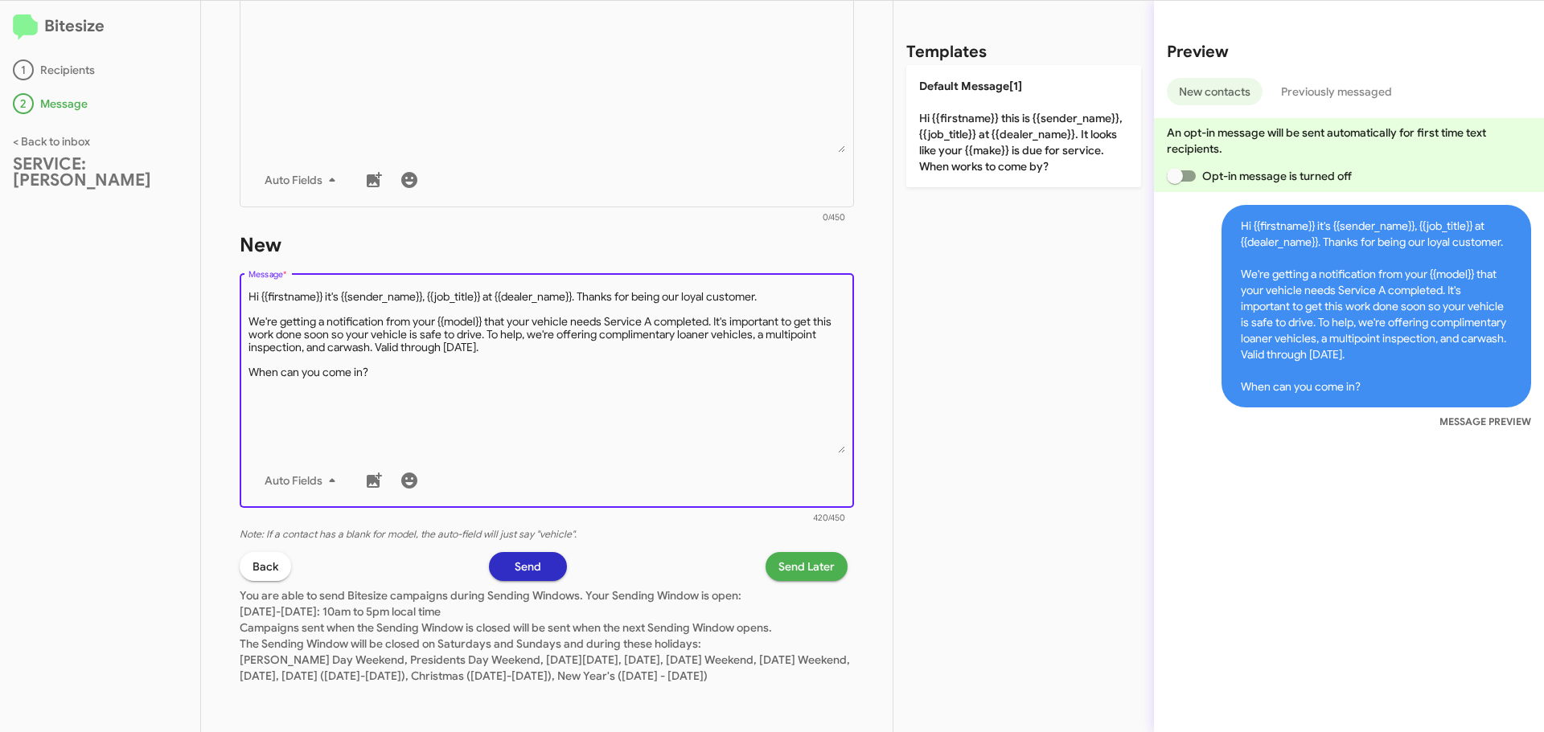
drag, startPoint x: 654, startPoint y: 305, endPoint x: 609, endPoint y: 305, distance: 45.0
click at [609, 305] on textarea "Message *" at bounding box center [546, 371] width 597 height 164
drag, startPoint x: 634, startPoint y: 305, endPoint x: 617, endPoint y: 305, distance: 16.9
click at [617, 305] on textarea "Message *" at bounding box center [546, 371] width 597 height 164
type textarea "Hi {{firstname}} it's {{sender_name}}, {{job_title}} at {{dealer_name}}. Thanks…"
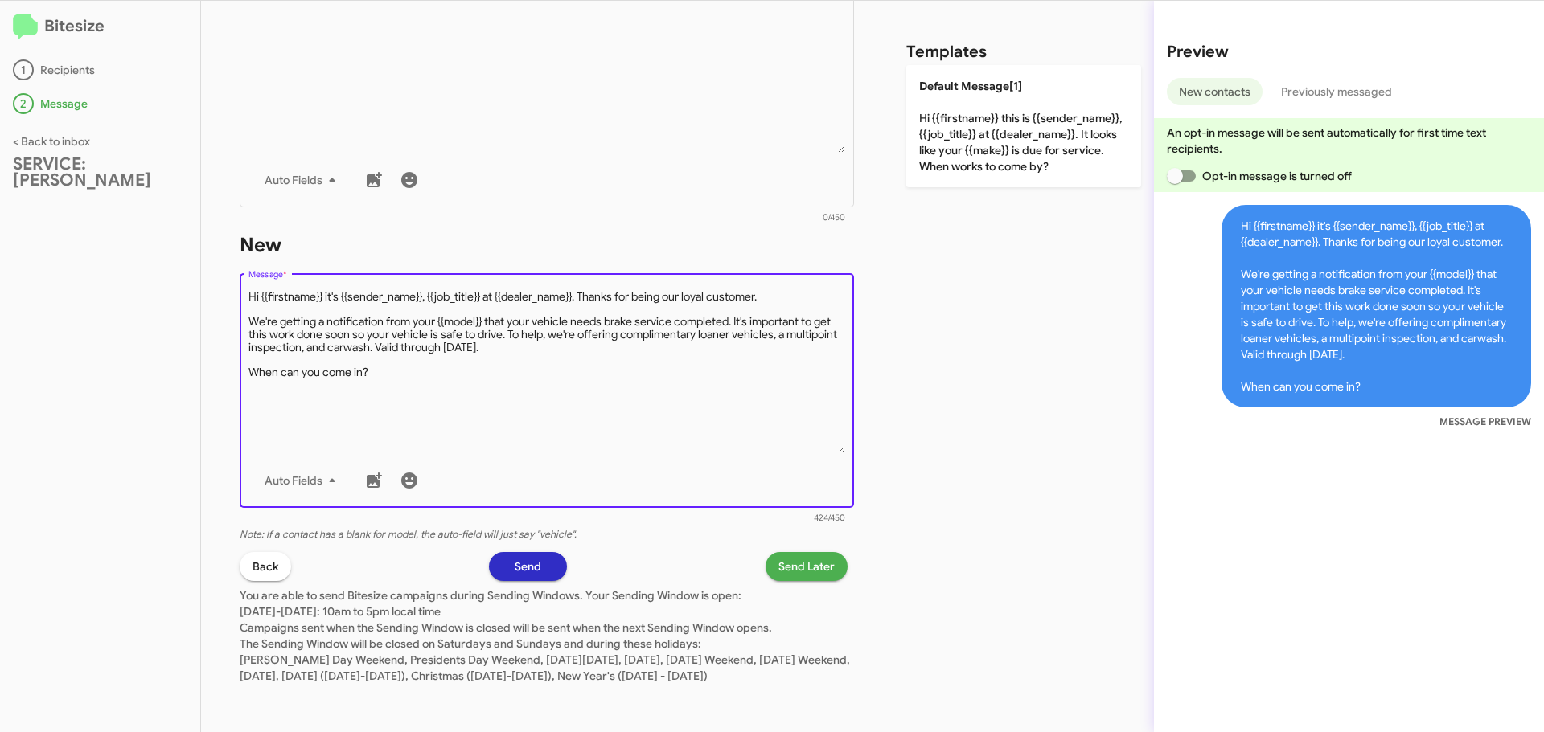
drag, startPoint x: 439, startPoint y: 359, endPoint x: 237, endPoint y: 282, distance: 216.0
click at [237, 282] on div "STEP 2 What would you like to say? SERVICE: [PERSON_NAME] You're sending this m…" at bounding box center [546, 367] width 691 height 732
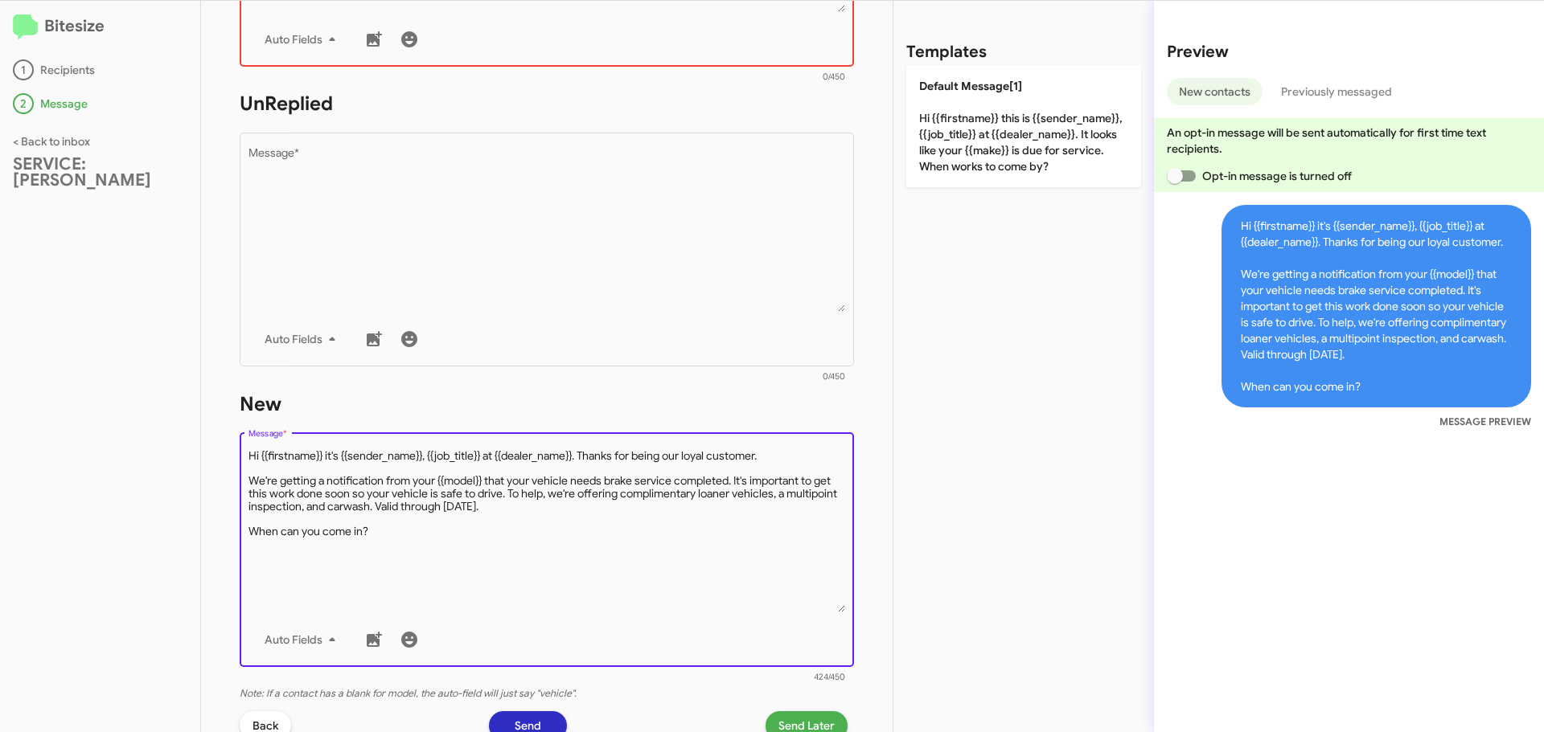
scroll to position [467, 0]
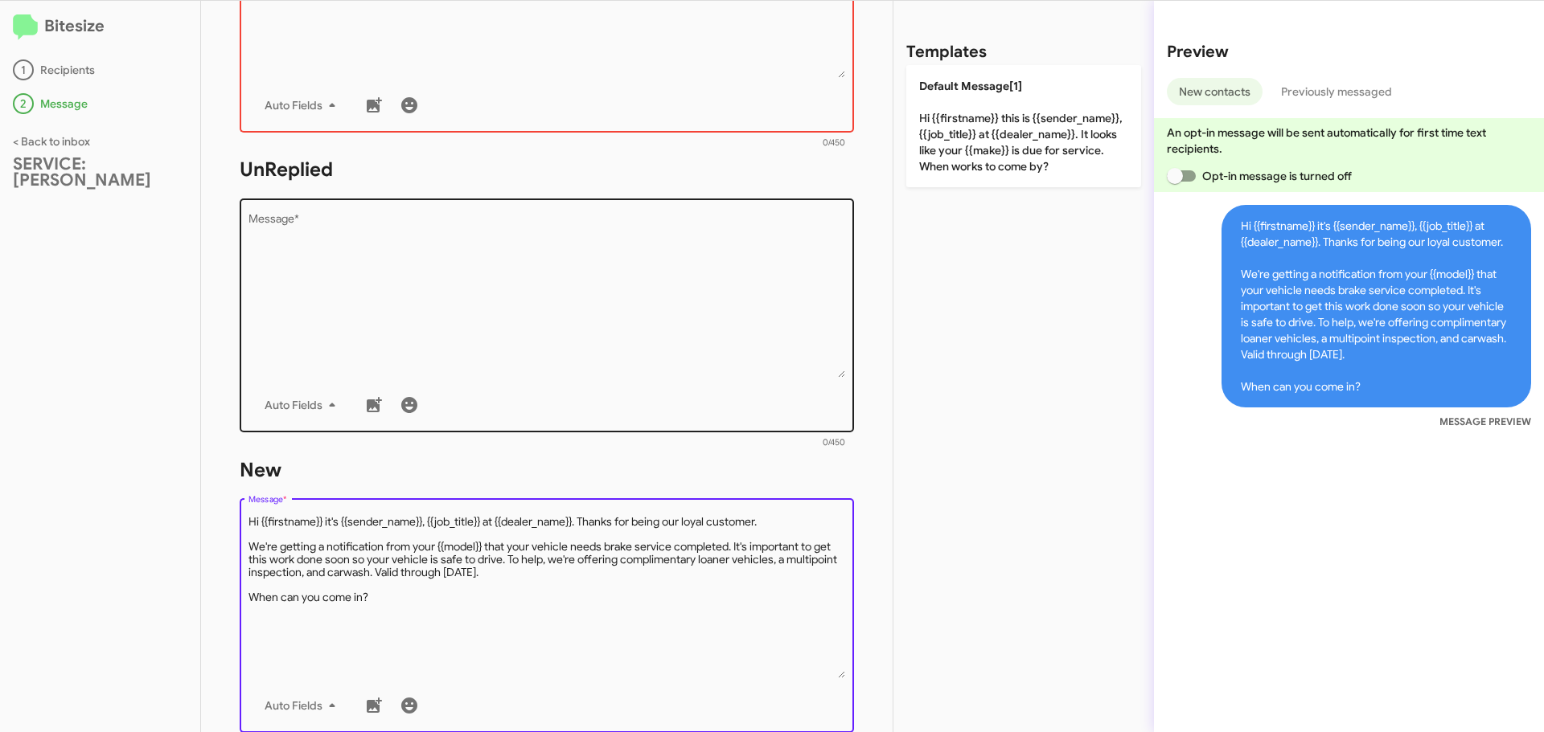
click at [315, 271] on textarea "Message *" at bounding box center [546, 296] width 597 height 164
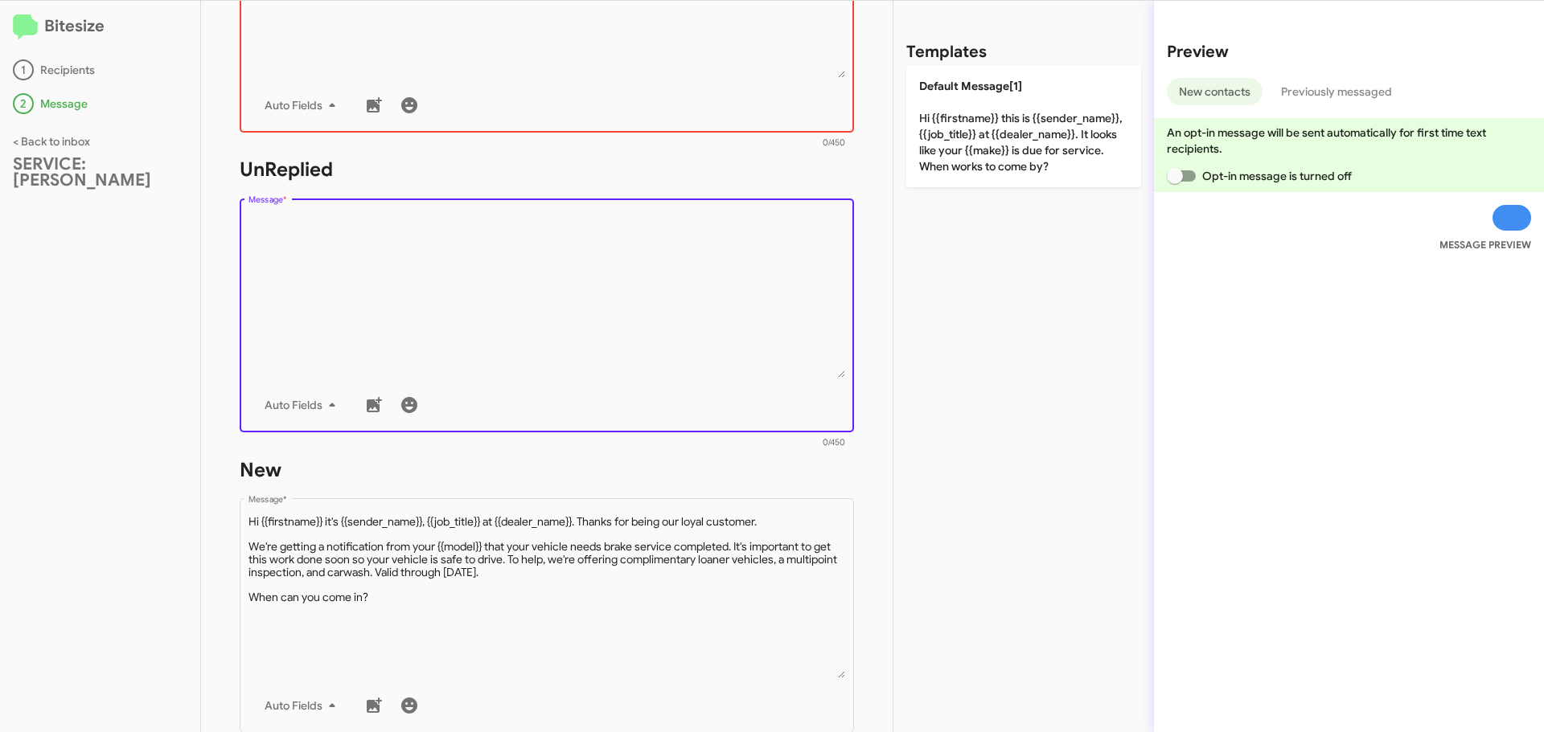
paste textarea "Hi {{firstname}} it's {{sender_name}}, {{job_title}} at {{dealer_name}}. Thanks…"
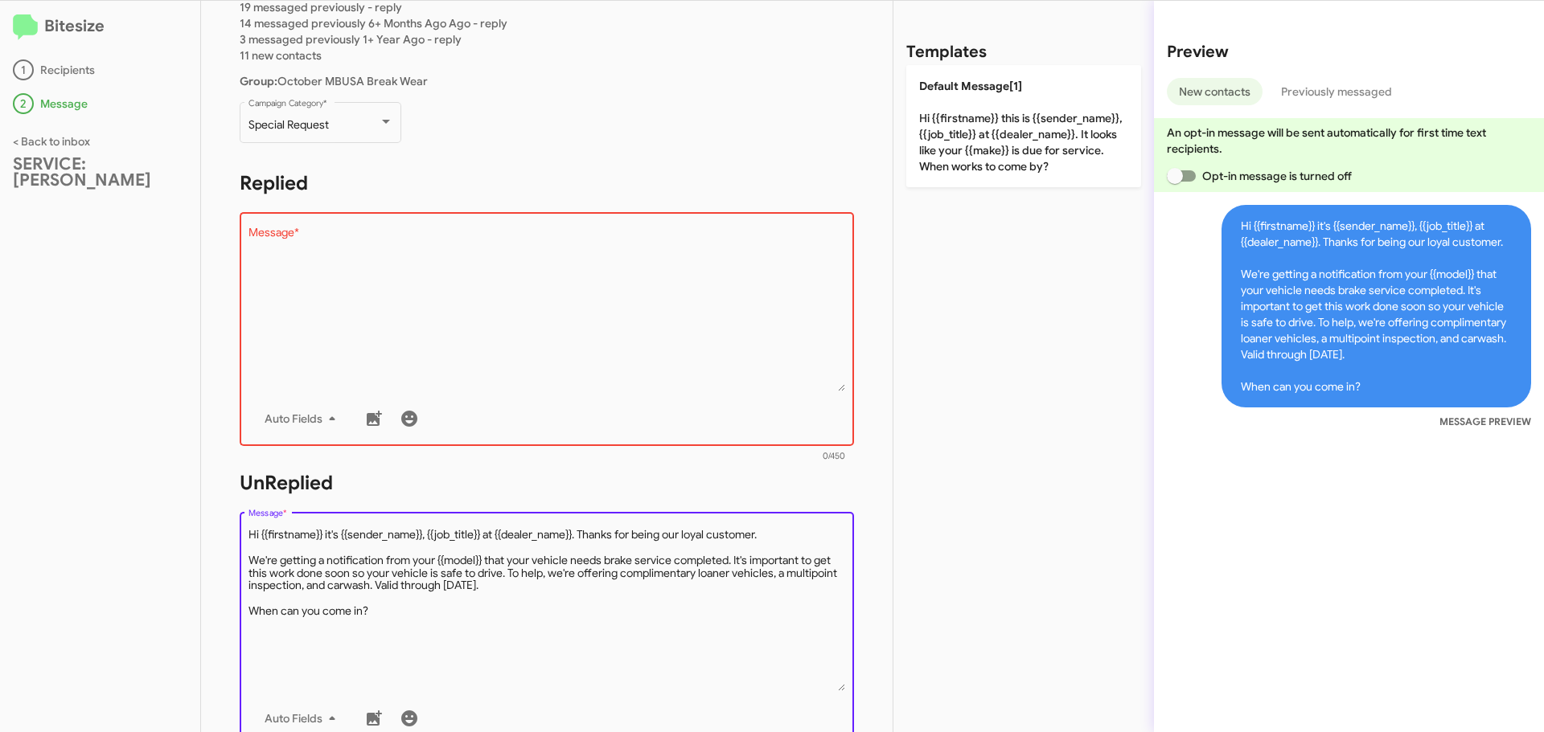
scroll to position [146, 0]
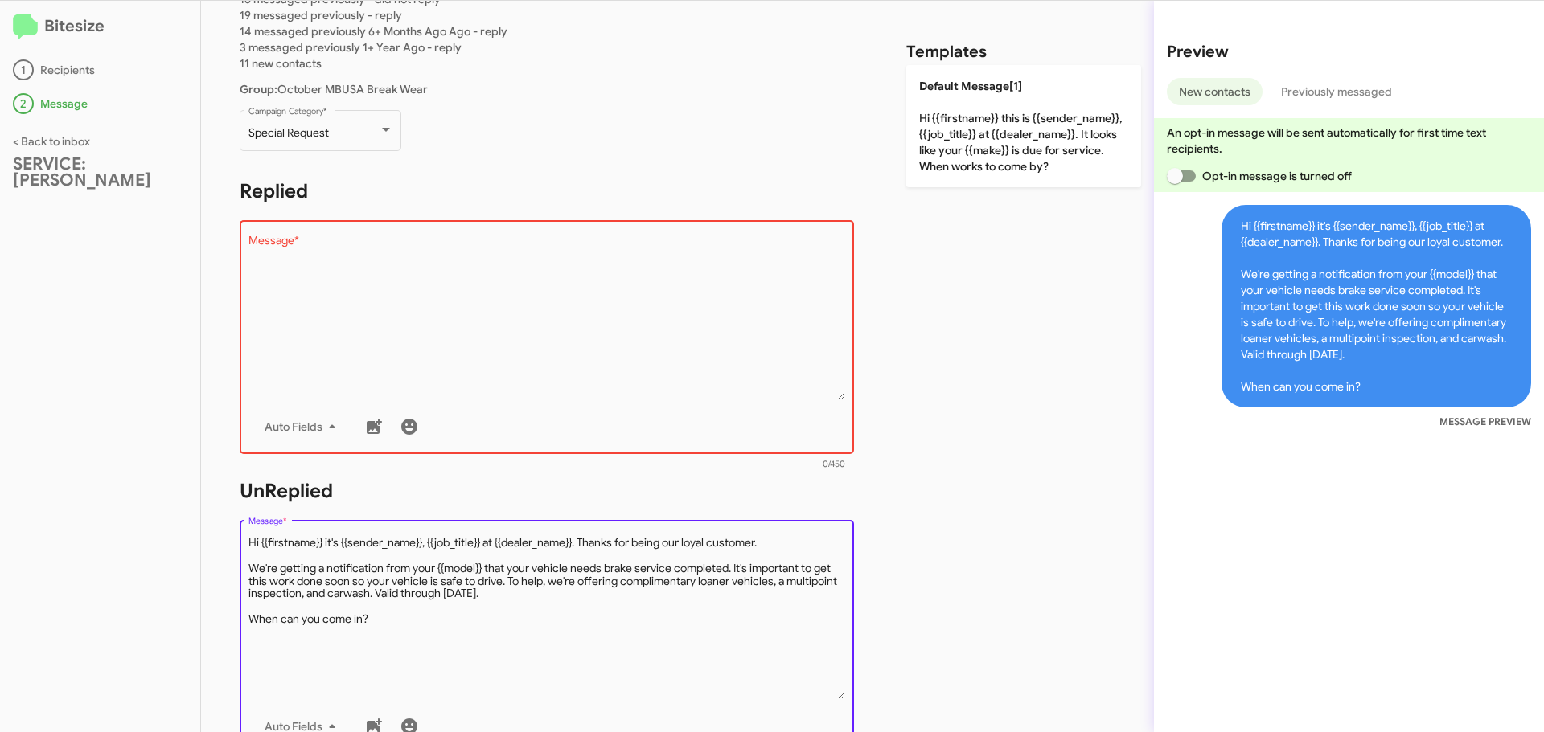
type textarea "Hi {{firstname}} it's {{sender_name}}, {{job_title}} at {{dealer_name}}. Thanks…"
click at [318, 264] on textarea "Message *" at bounding box center [546, 318] width 597 height 164
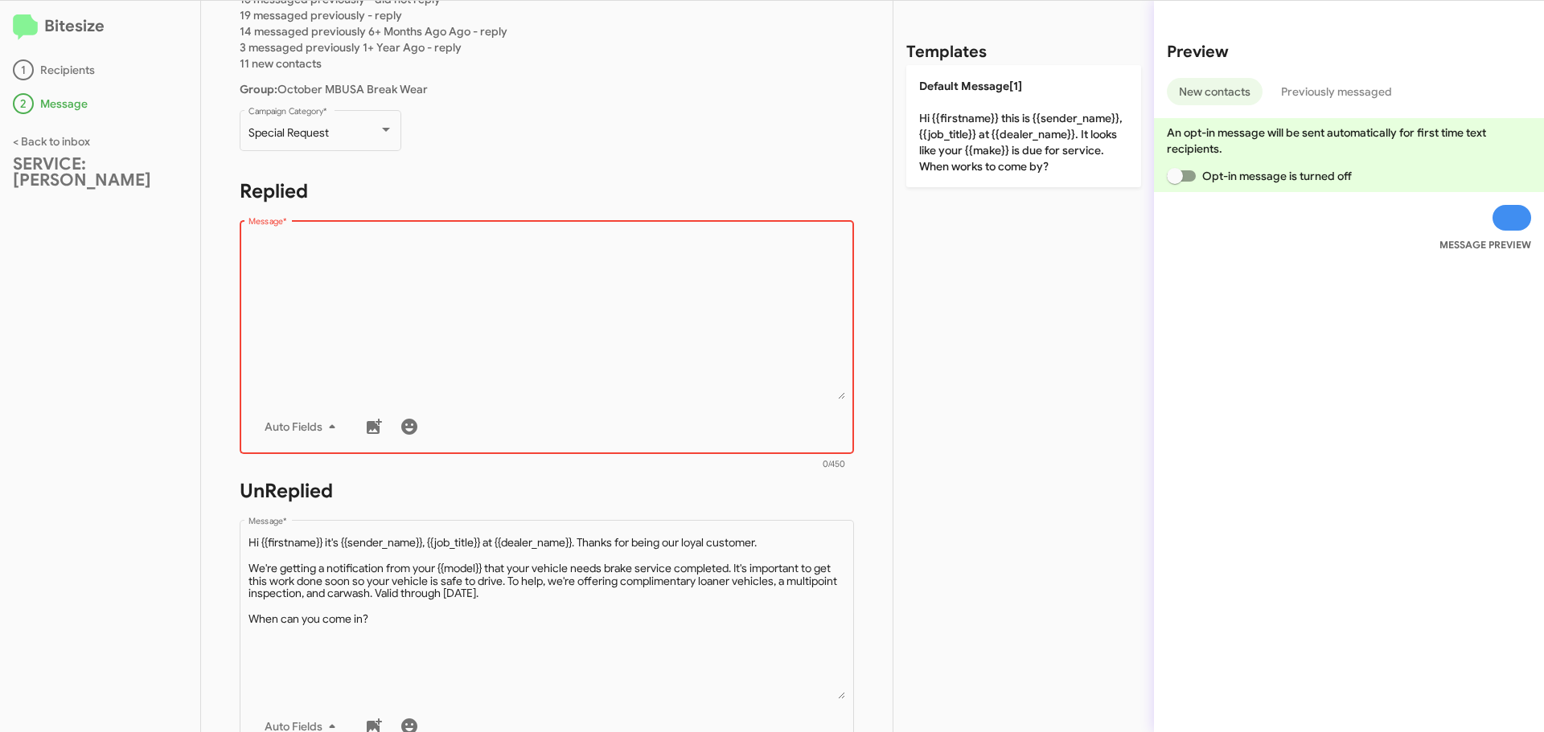
paste textarea "Hi {{firstname}} it's {{sender_name}}, {{job_title}} at {{dealer_name}}. Thanks…"
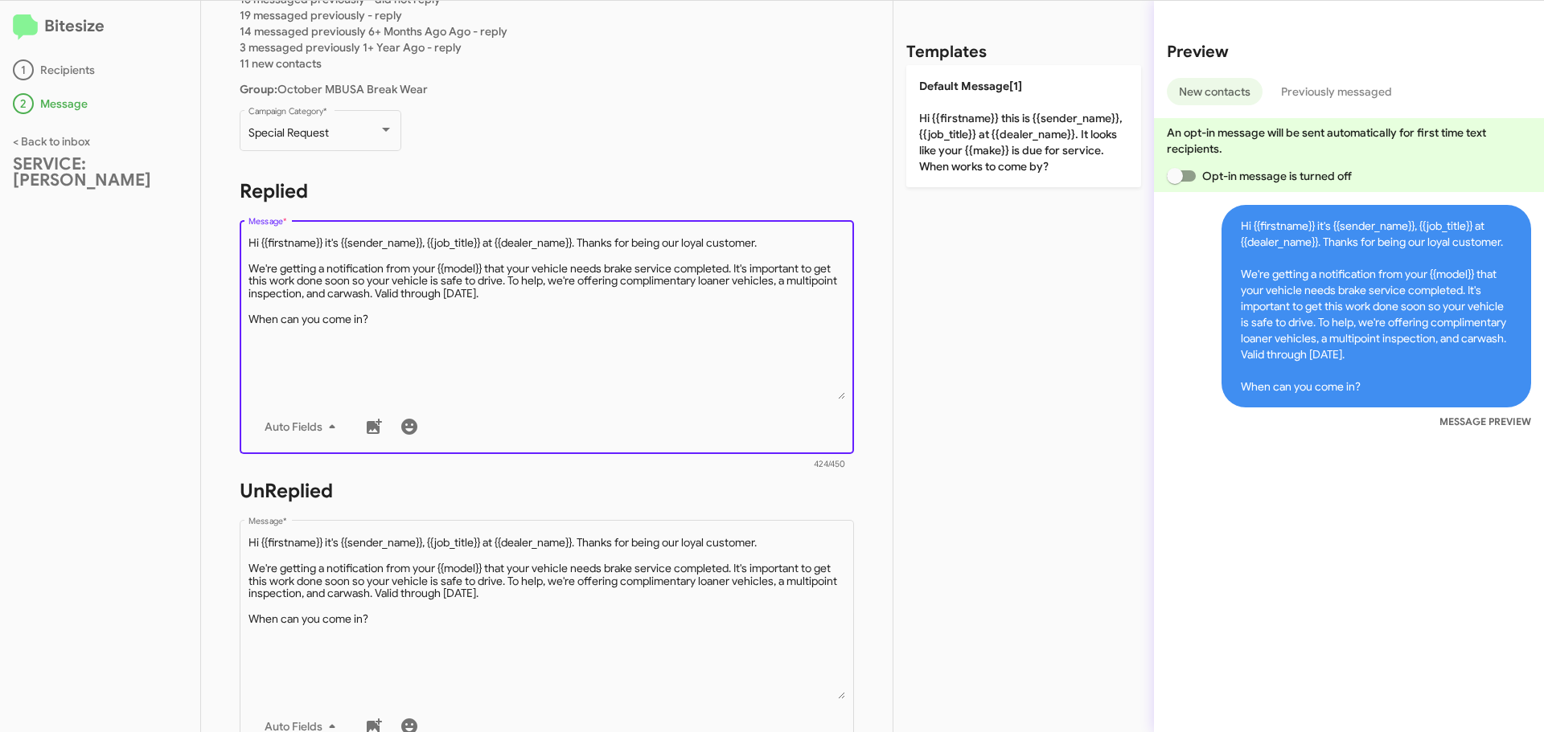
drag, startPoint x: 483, startPoint y: 242, endPoint x: 428, endPoint y: 248, distance: 55.0
click at [428, 248] on textarea "Message *" at bounding box center [546, 318] width 597 height 164
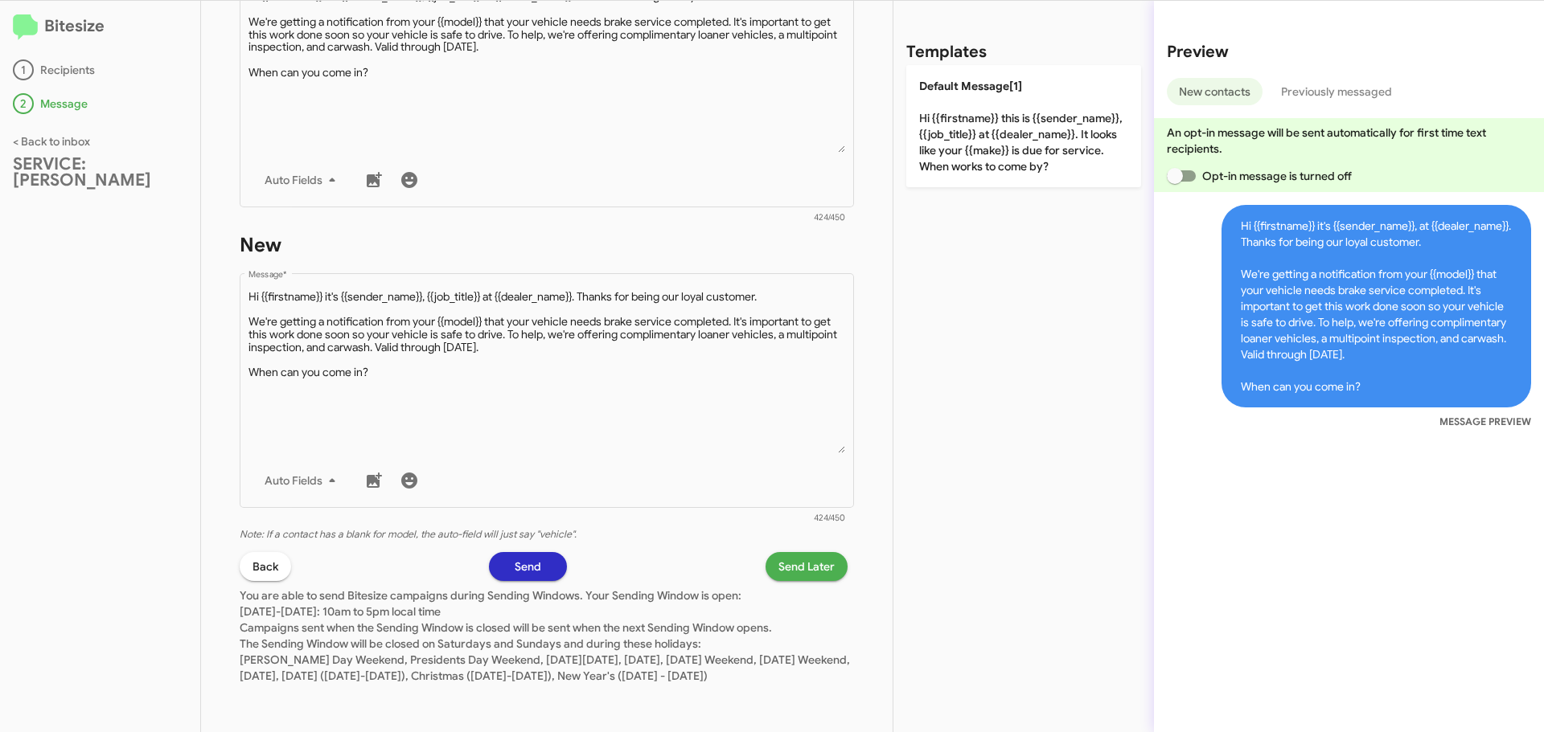
scroll to position [708, 0]
type textarea "Hi {{firstname}} it's {{sender_name}}, at {{dealer_name}}. Thanks for being our…"
click at [539, 552] on button "Send" at bounding box center [528, 566] width 78 height 29
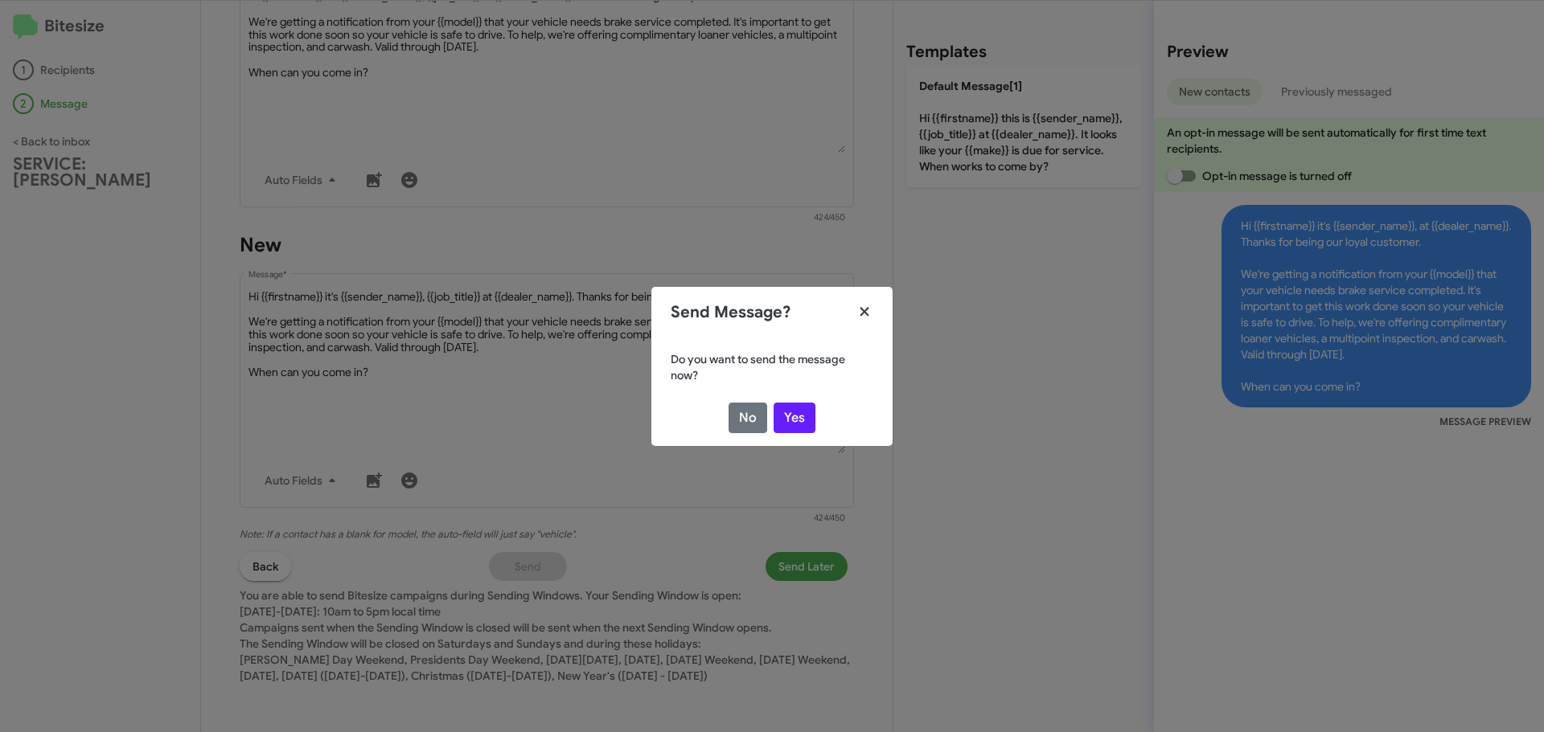
click at [862, 314] on icon "Close" at bounding box center [863, 311] width 9 height 9
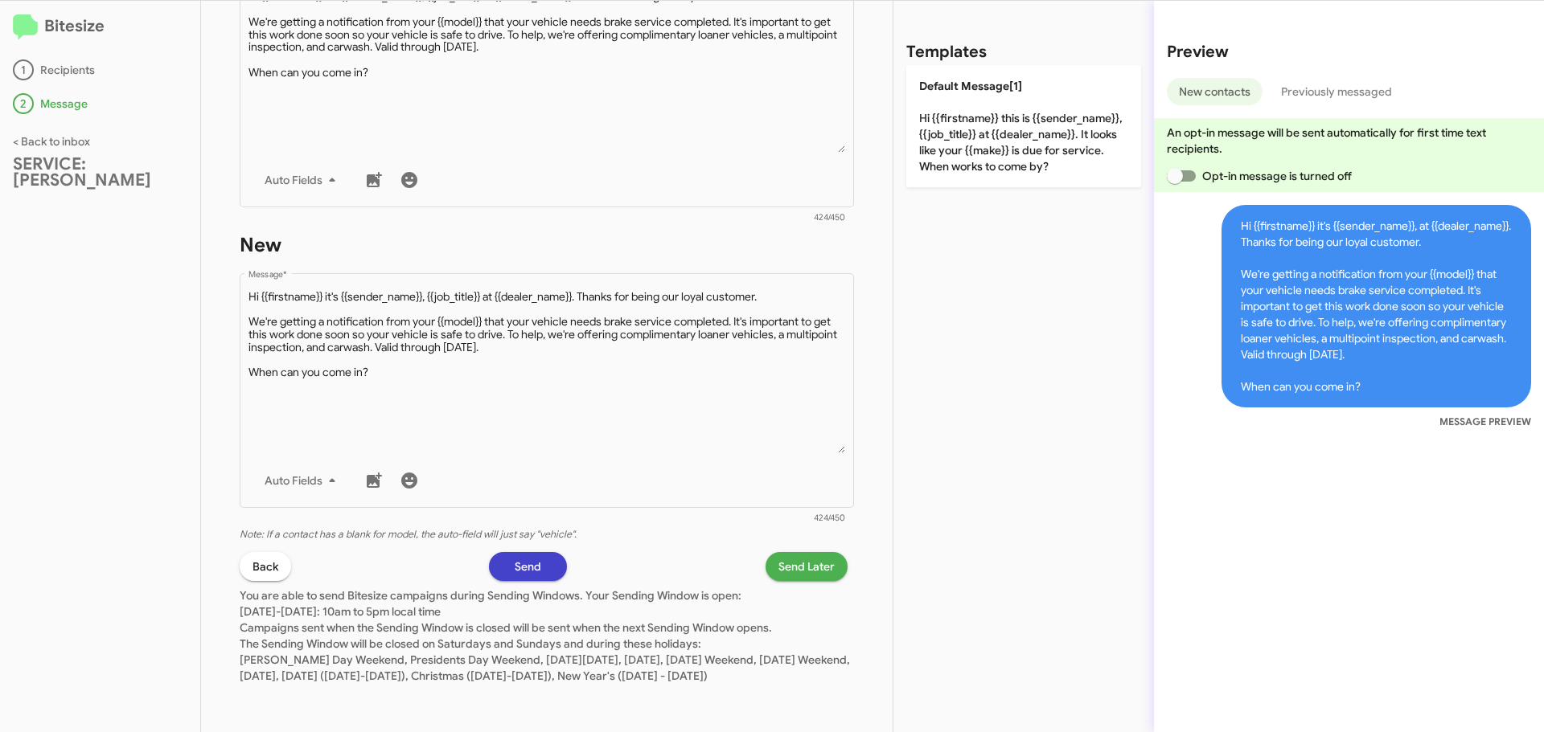
click at [544, 552] on button "Send" at bounding box center [528, 566] width 78 height 29
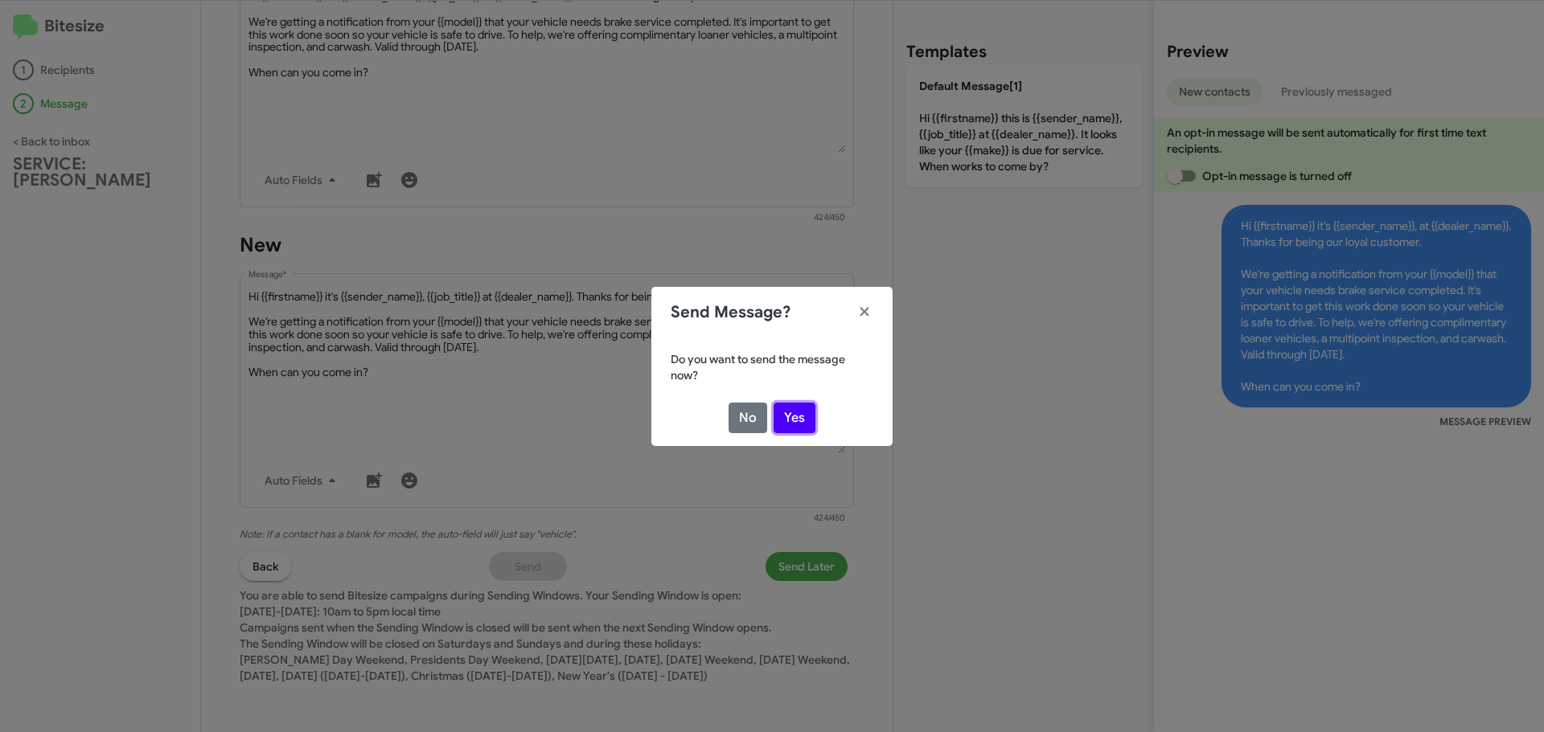
click at [784, 418] on button "Yes" at bounding box center [794, 418] width 42 height 31
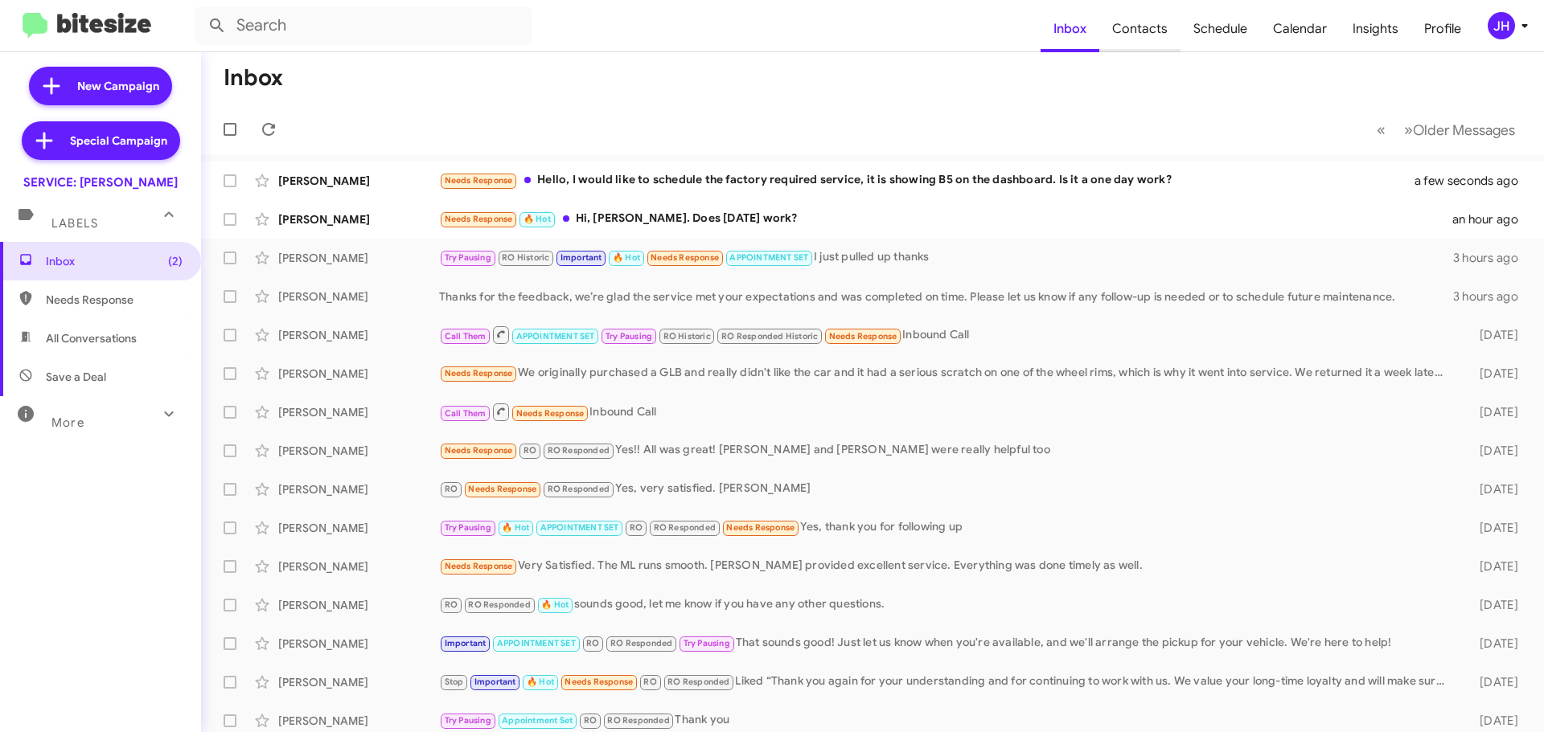
click at [1163, 32] on span "Contacts" at bounding box center [1139, 29] width 81 height 47
type input "in:groups"
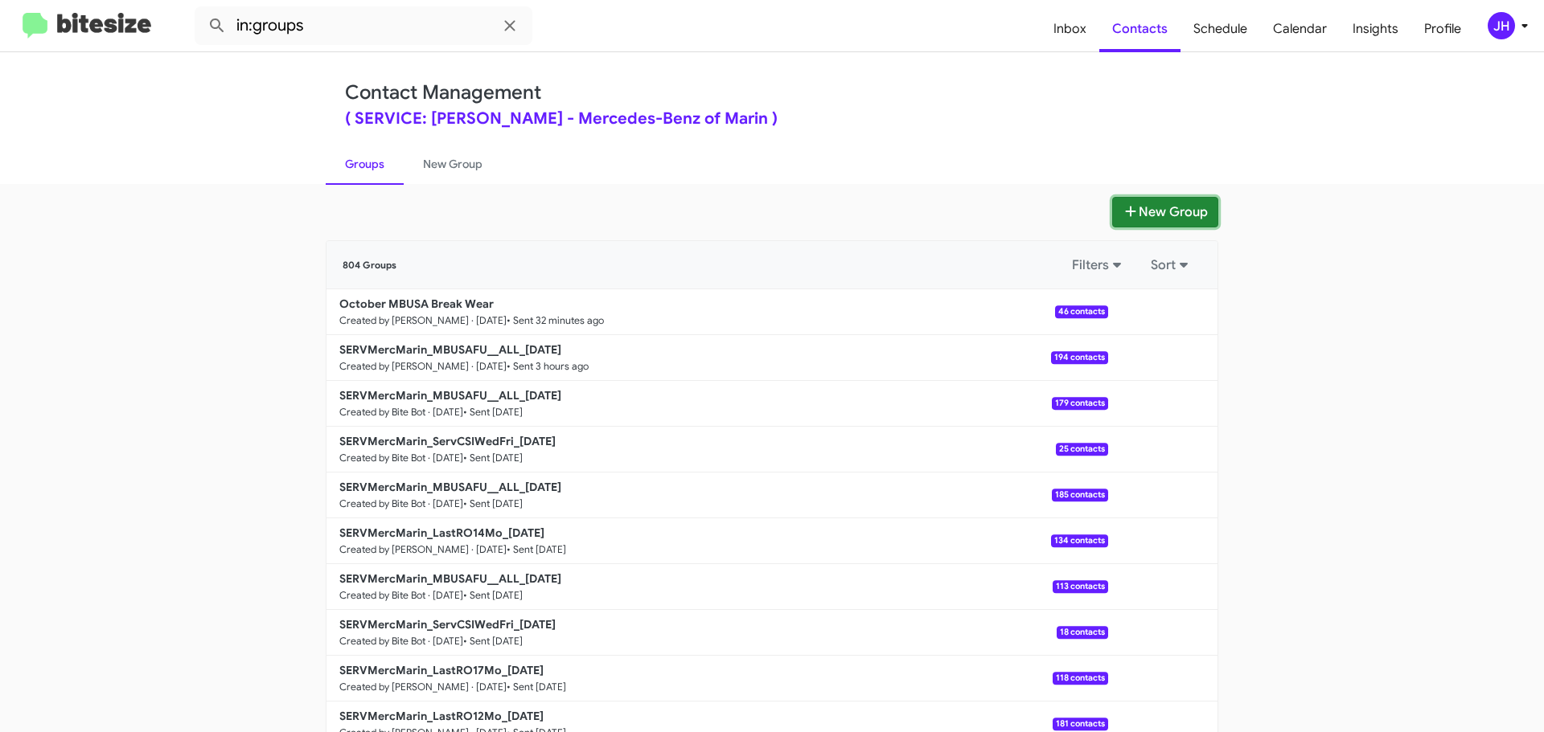
click at [1165, 208] on button "New Group" at bounding box center [1165, 212] width 106 height 31
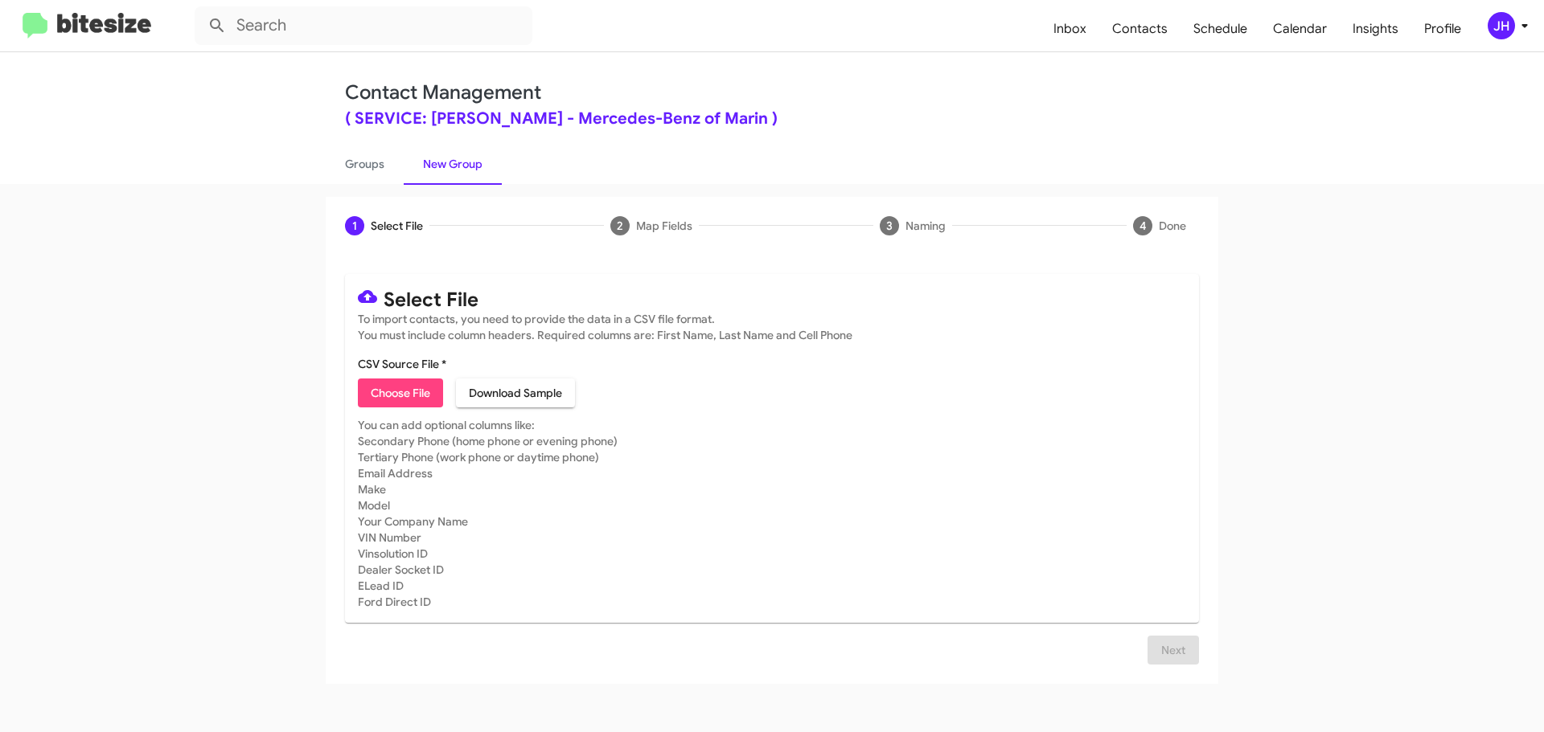
click at [395, 398] on span "Choose File" at bounding box center [400, 393] width 59 height 29
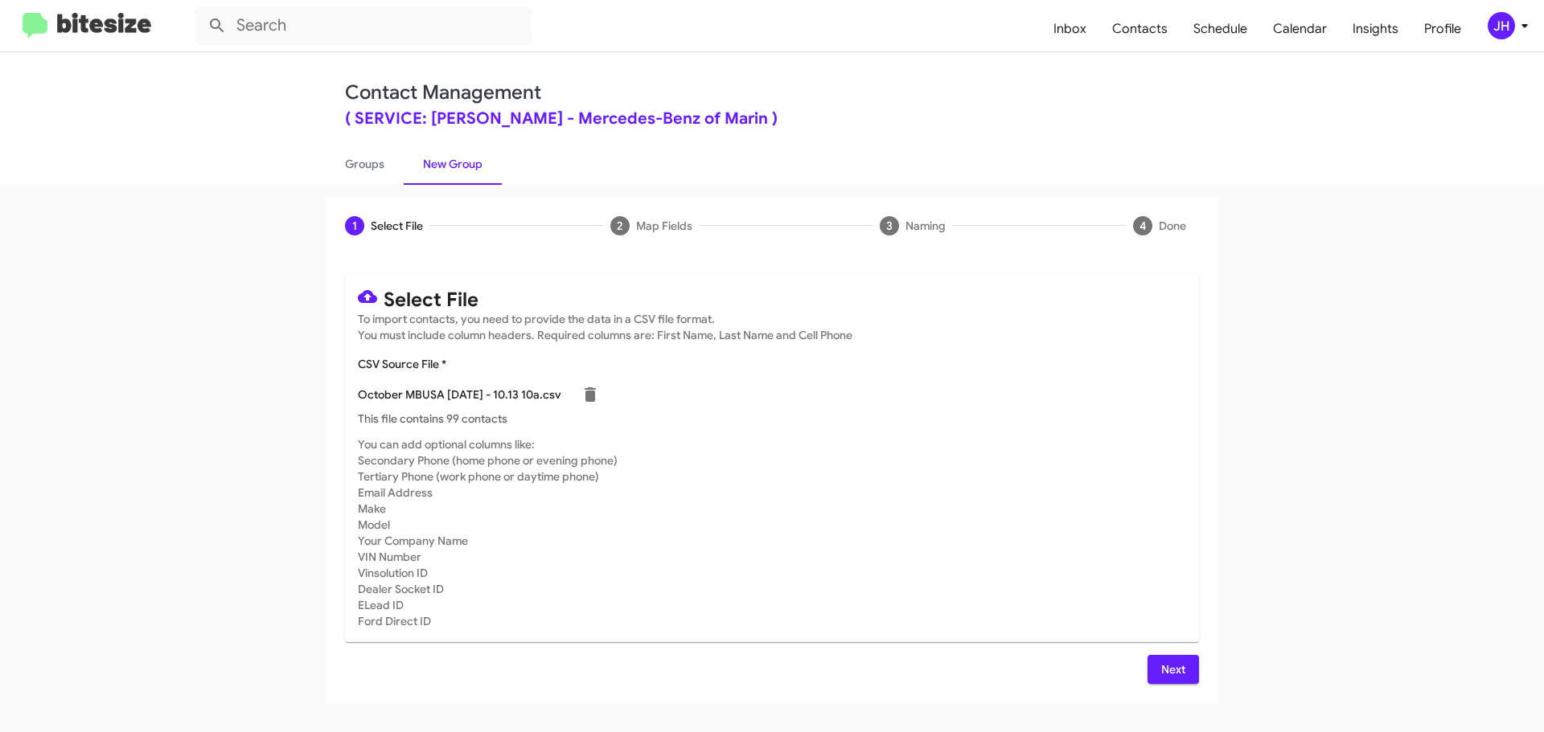
click at [1167, 658] on span "Next" at bounding box center [1173, 669] width 26 height 29
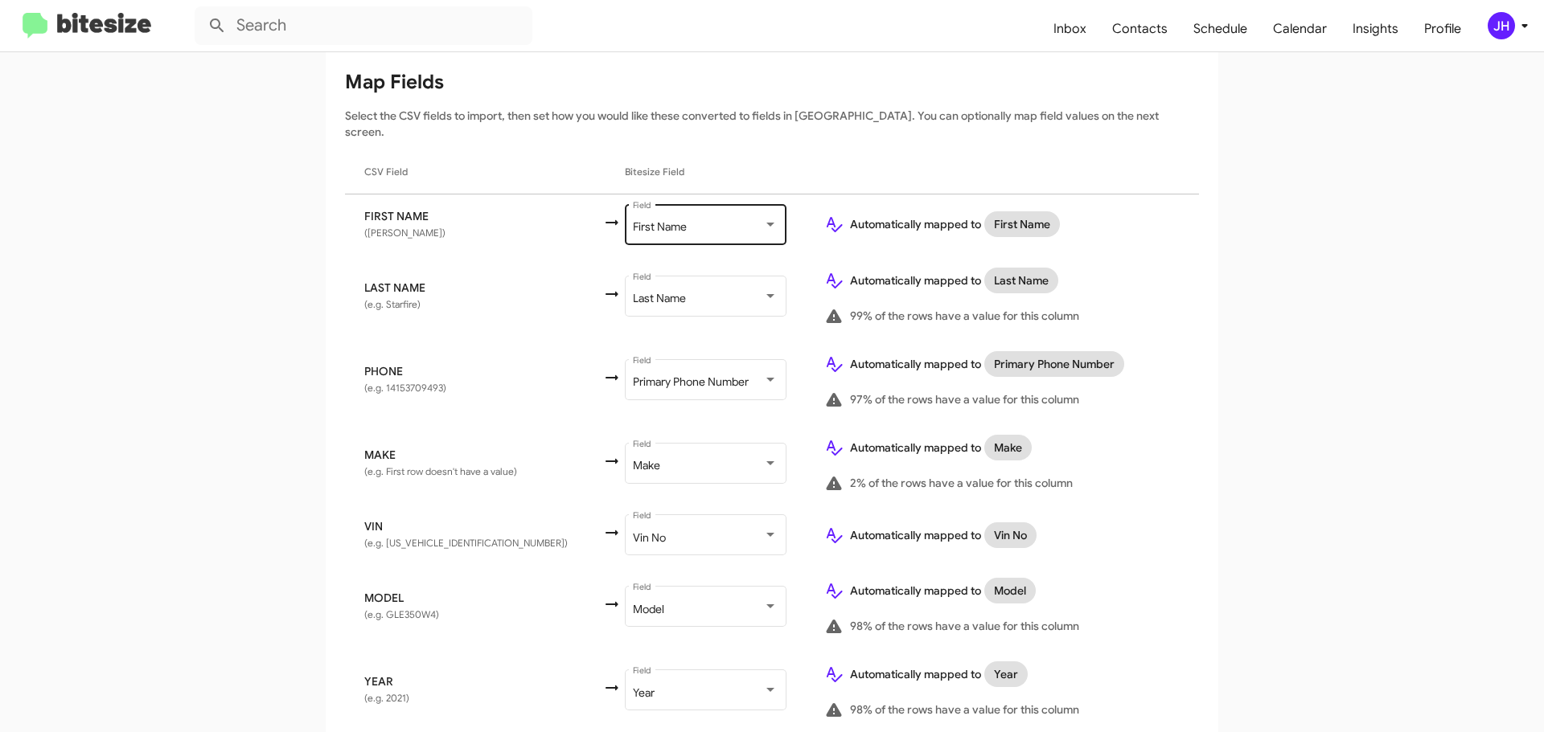
scroll to position [310, 0]
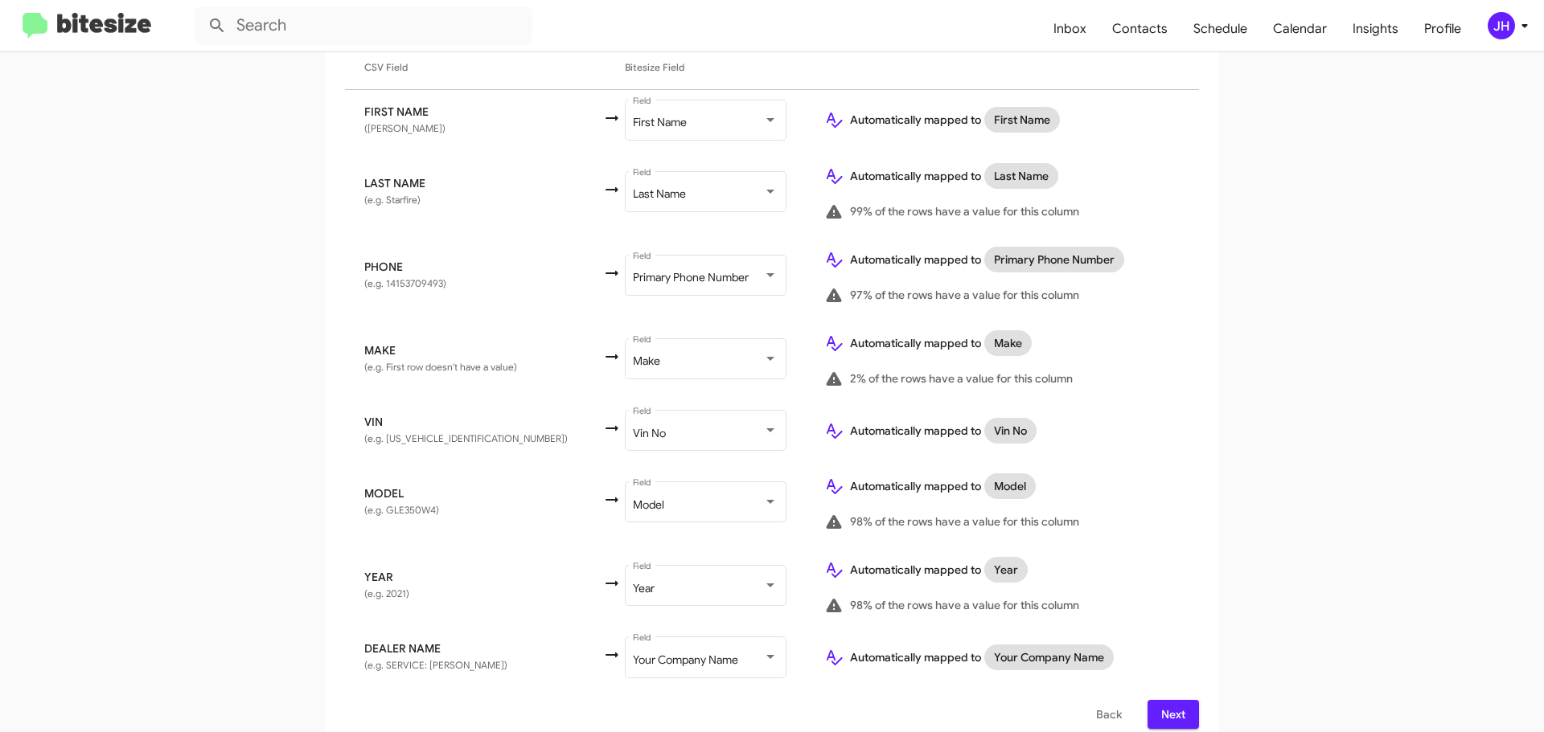
click at [1179, 700] on span "Next" at bounding box center [1173, 714] width 26 height 29
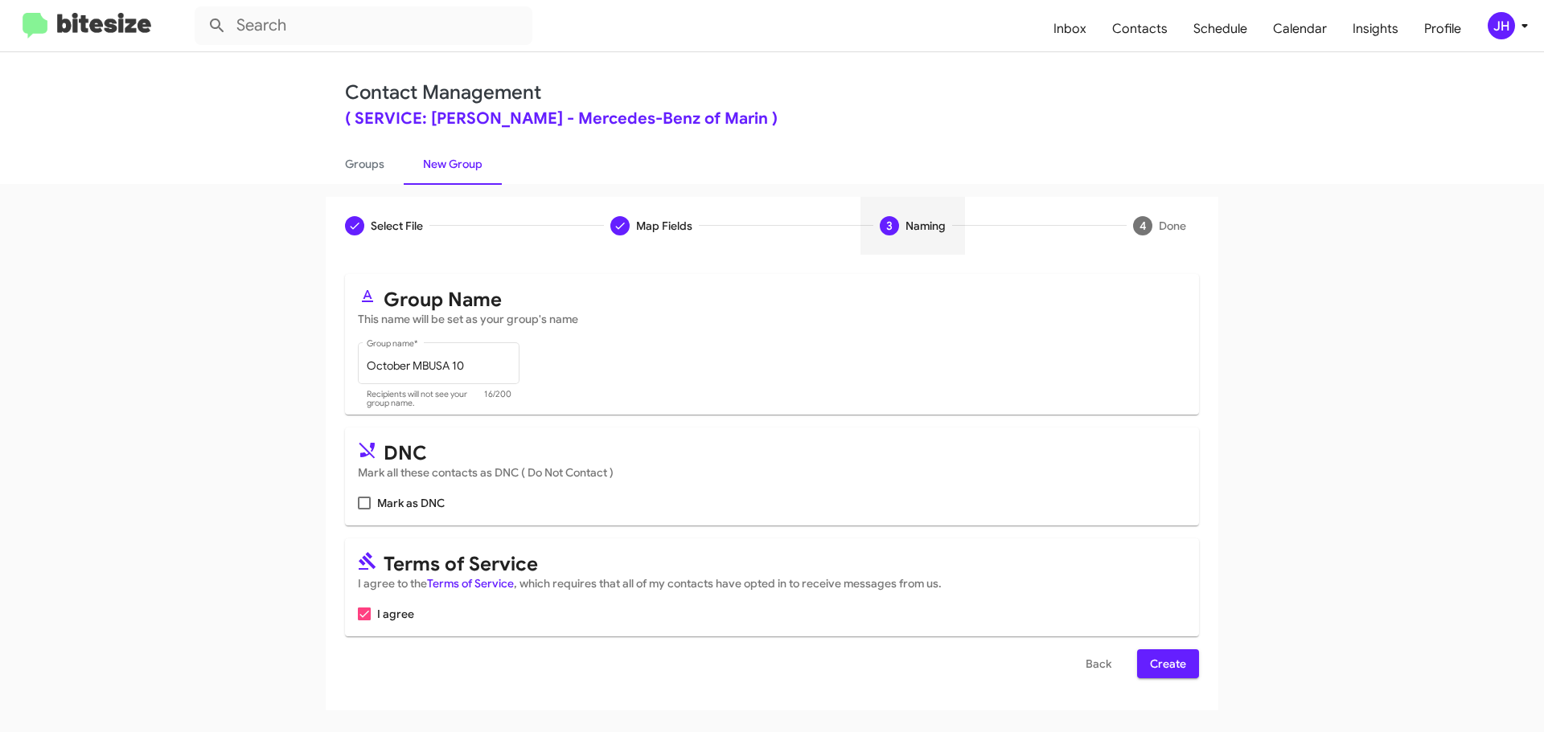
scroll to position [0, 0]
click at [494, 371] on input "October MBUSA 10" at bounding box center [439, 366] width 145 height 13
type input "October MBUSA Service A 10-13"
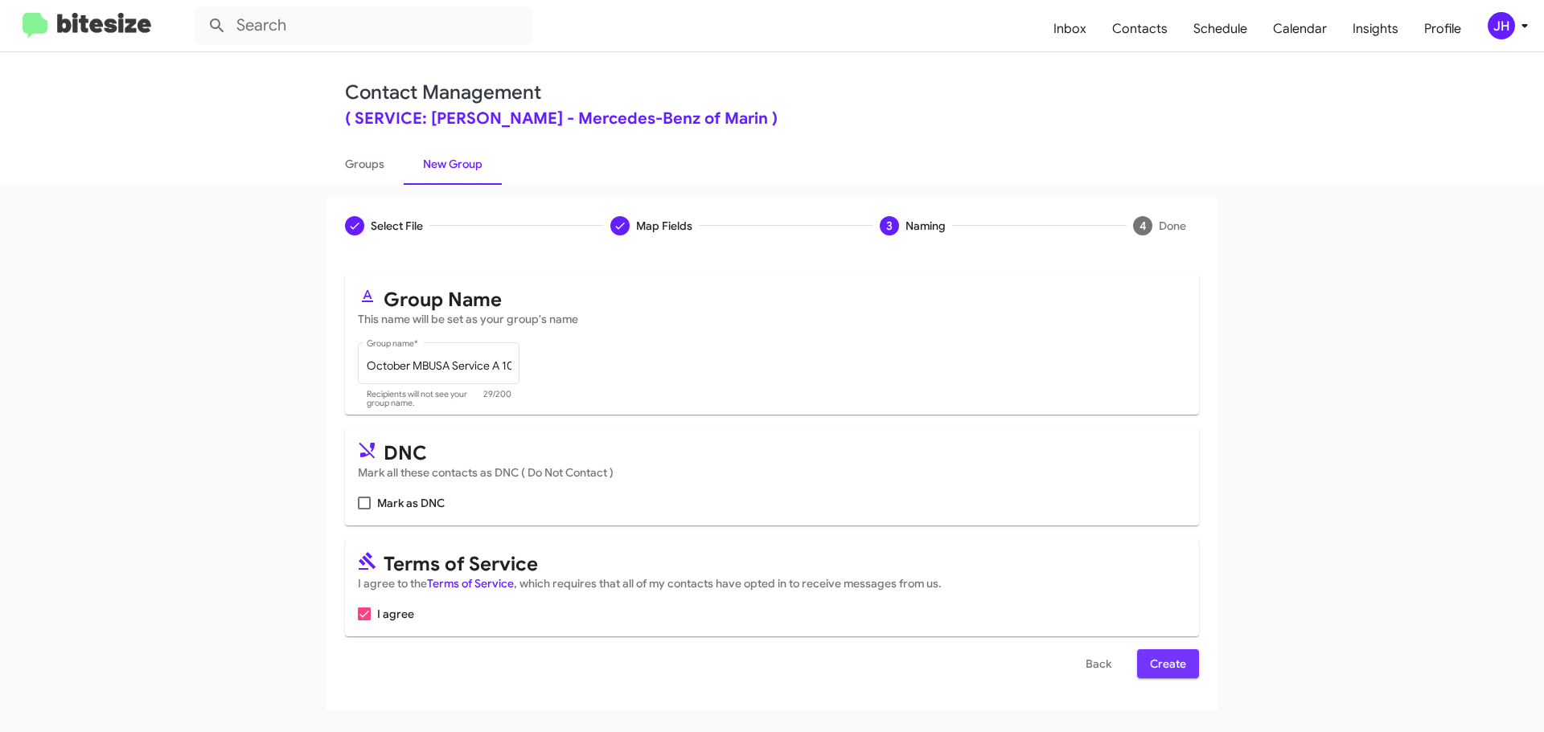
click at [1170, 660] on span "Create" at bounding box center [1168, 664] width 36 height 29
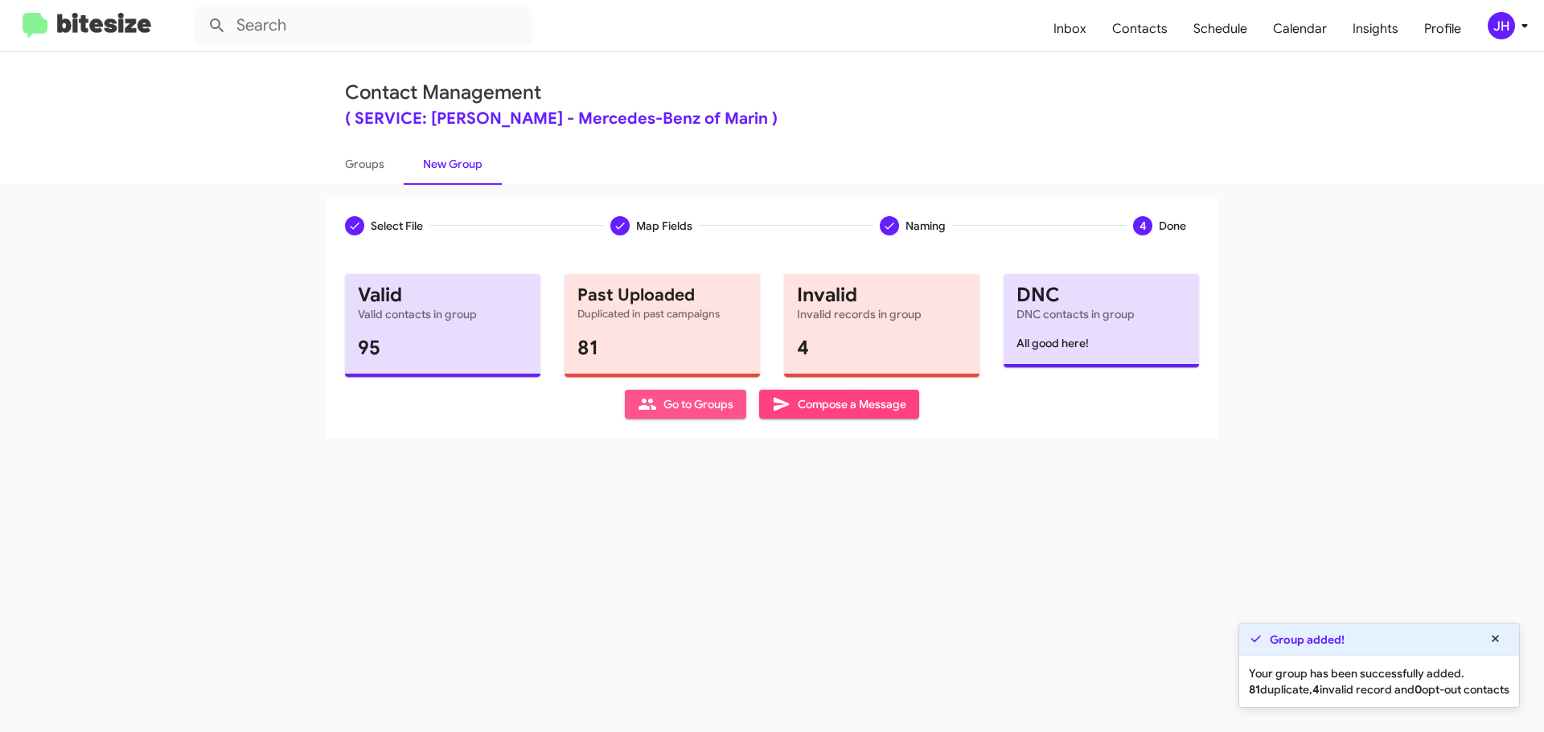
click at [695, 408] on span "Go to Groups" at bounding box center [686, 404] width 96 height 29
type input "in:groups"
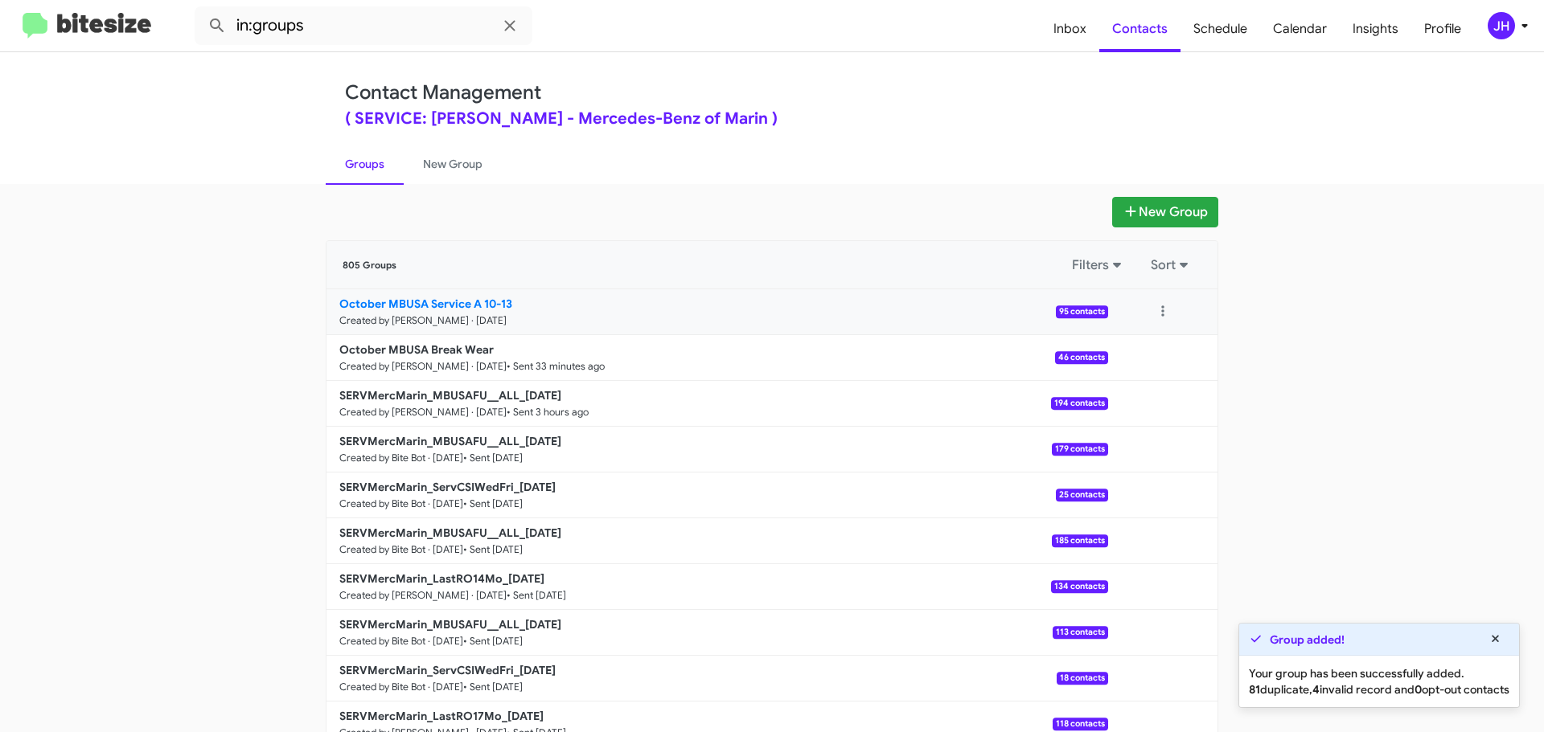
click at [803, 325] on link "October MBUSA Service A 10-13 Created by [PERSON_NAME] · [DATE] 95 contacts" at bounding box center [716, 312] width 781 height 46
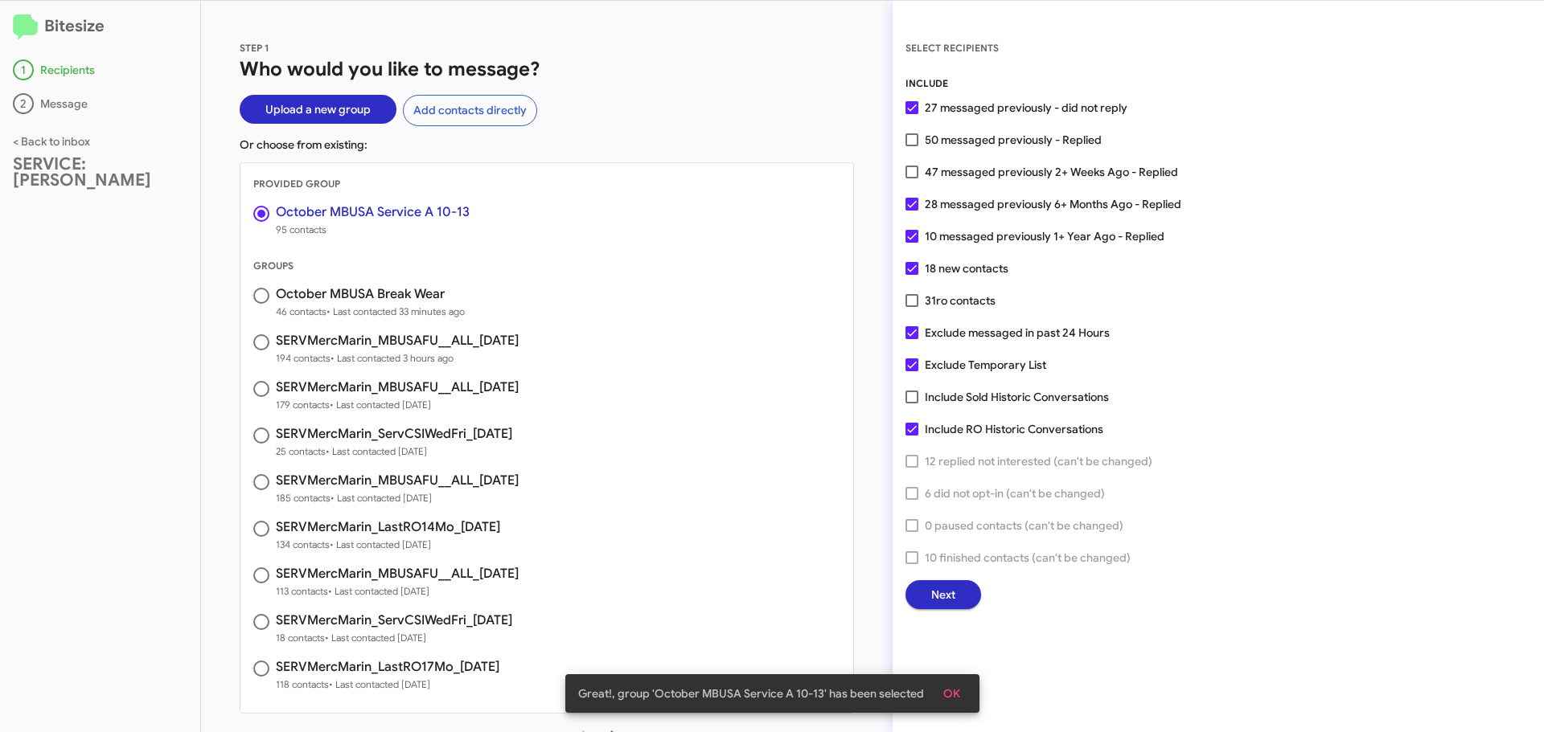
click at [912, 140] on span at bounding box center [911, 139] width 13 height 13
click at [912, 146] on input "50 messaged previously - Replied" at bounding box center [911, 146] width 1 height 1
checkbox input "true"
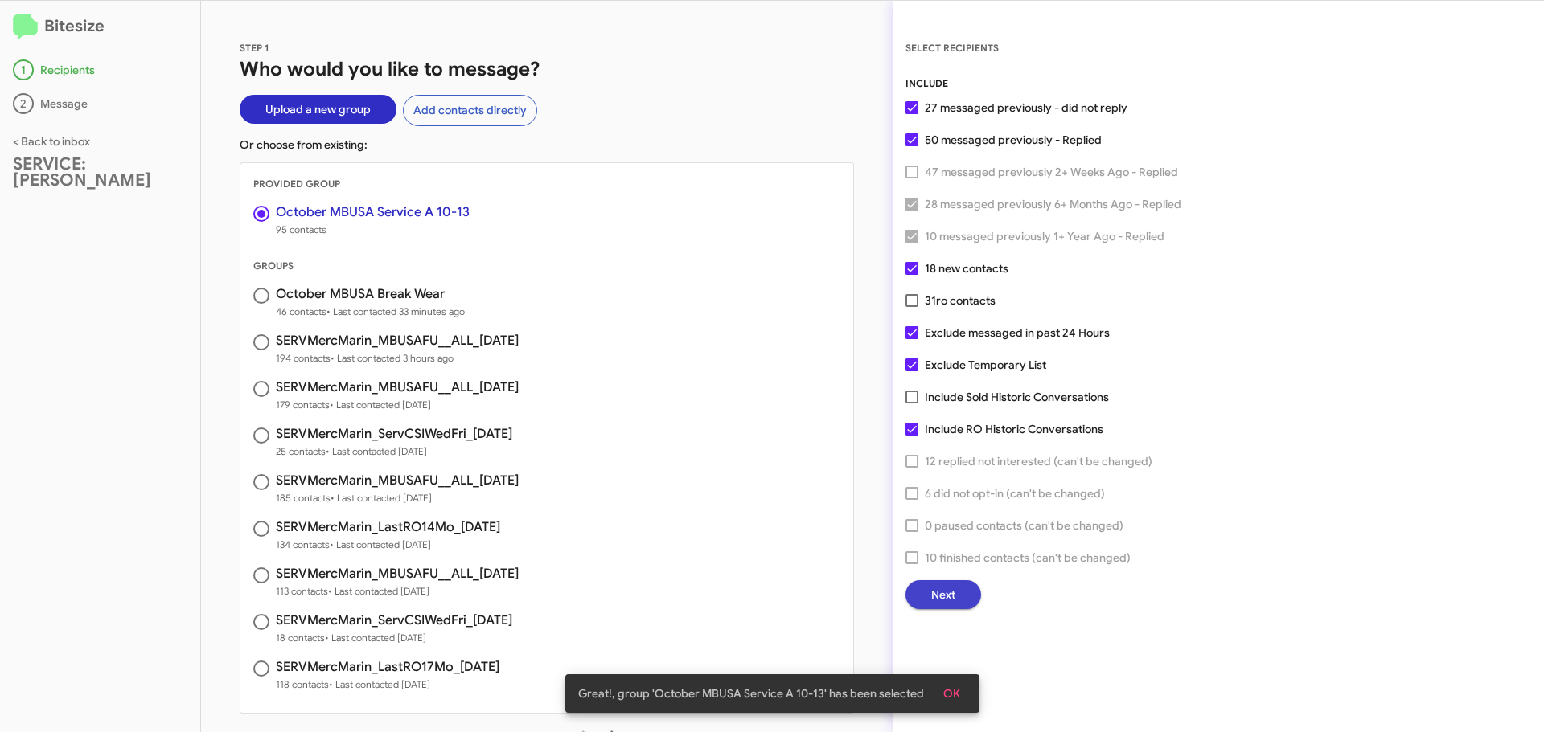
click at [939, 592] on span "Next" at bounding box center [943, 594] width 24 height 29
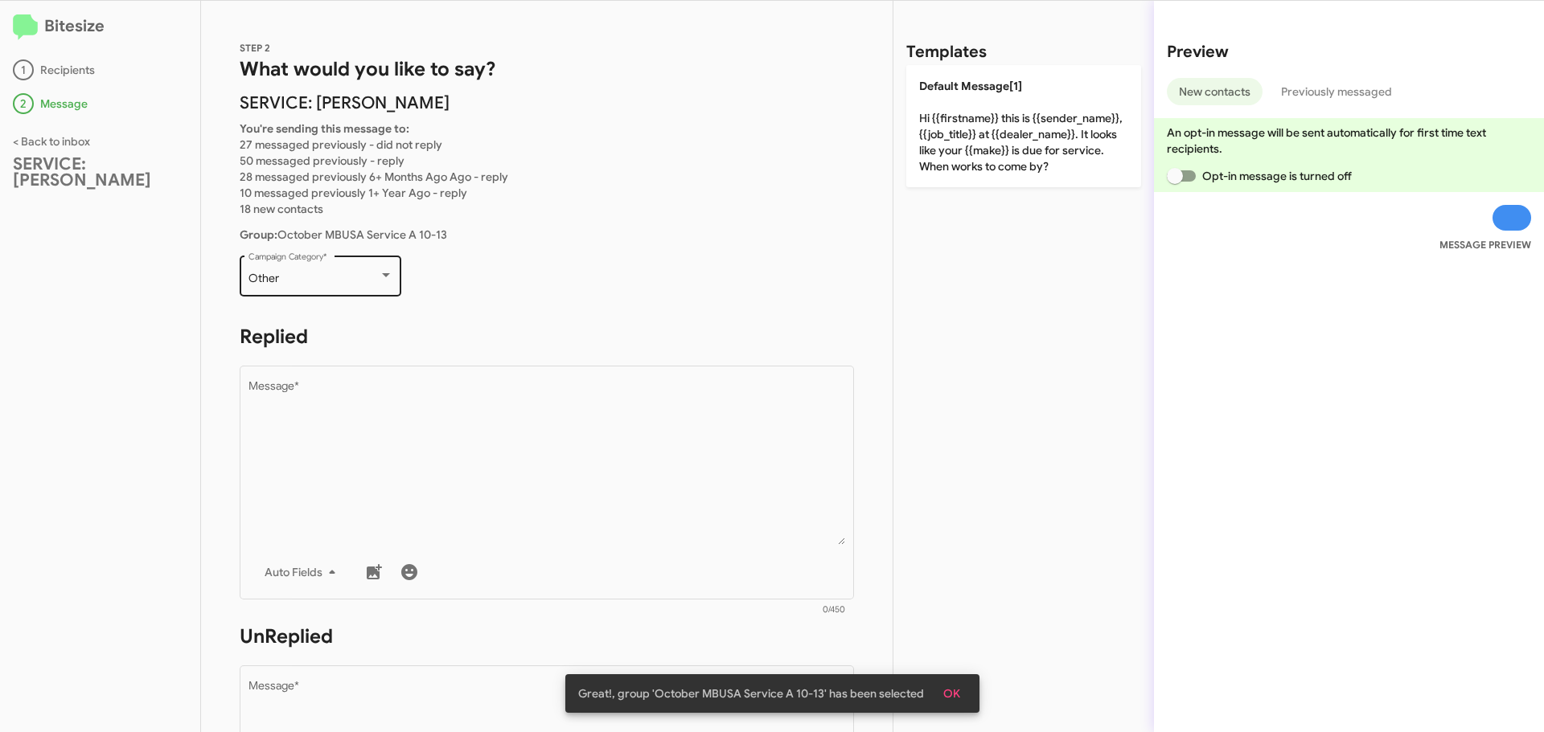
click at [368, 277] on div "Other" at bounding box center [313, 279] width 130 height 13
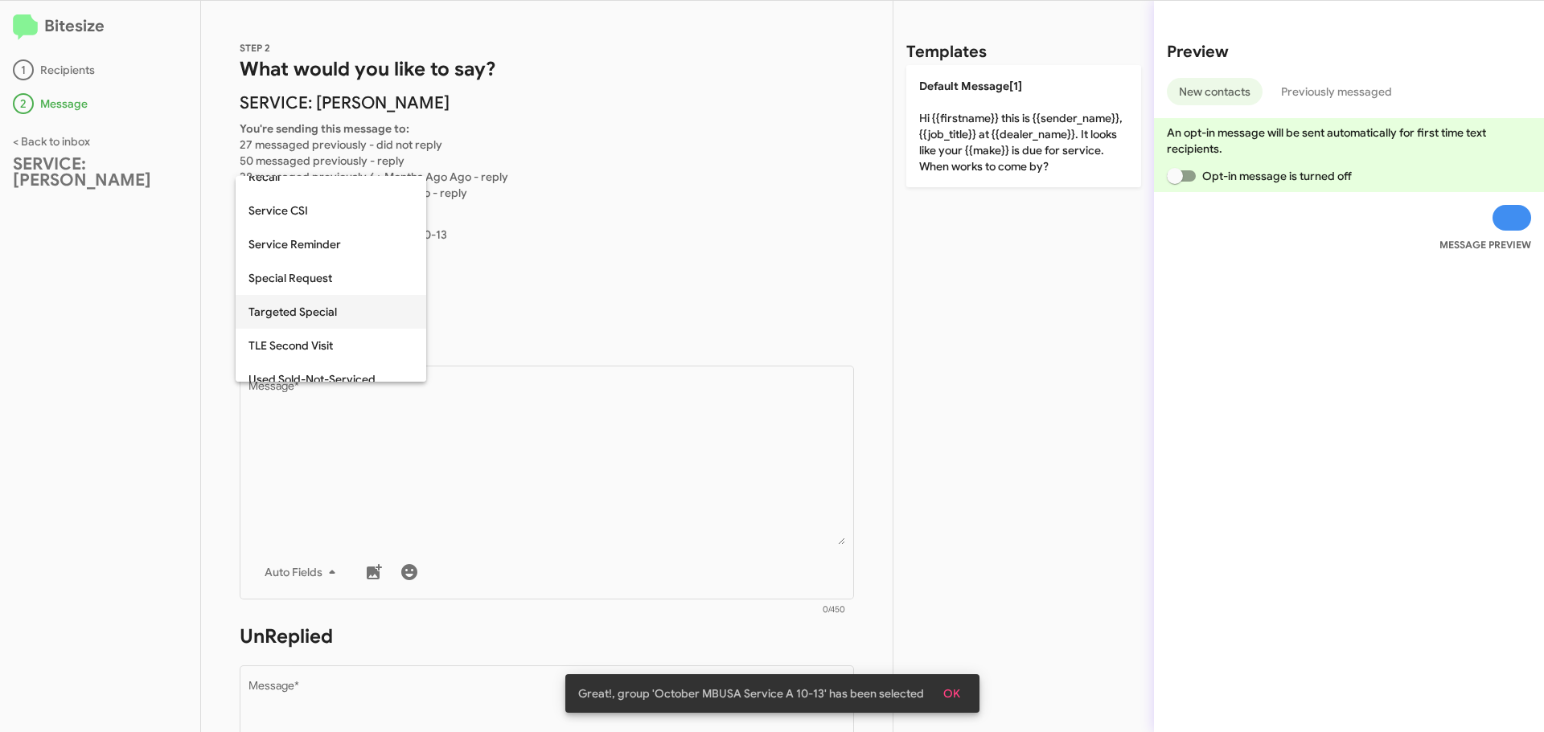
scroll to position [503, 0]
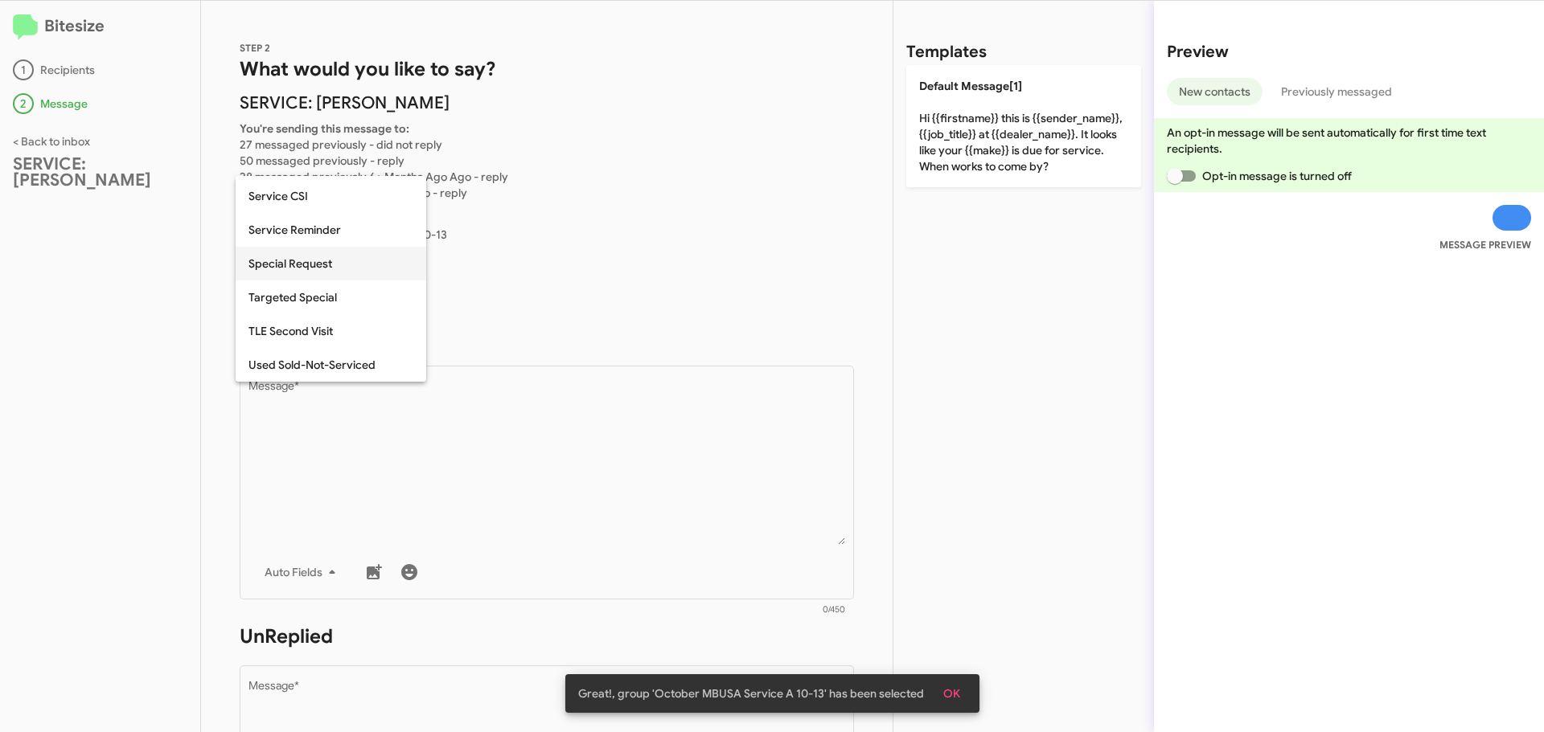
click at [344, 273] on span "Special Request" at bounding box center [330, 264] width 165 height 34
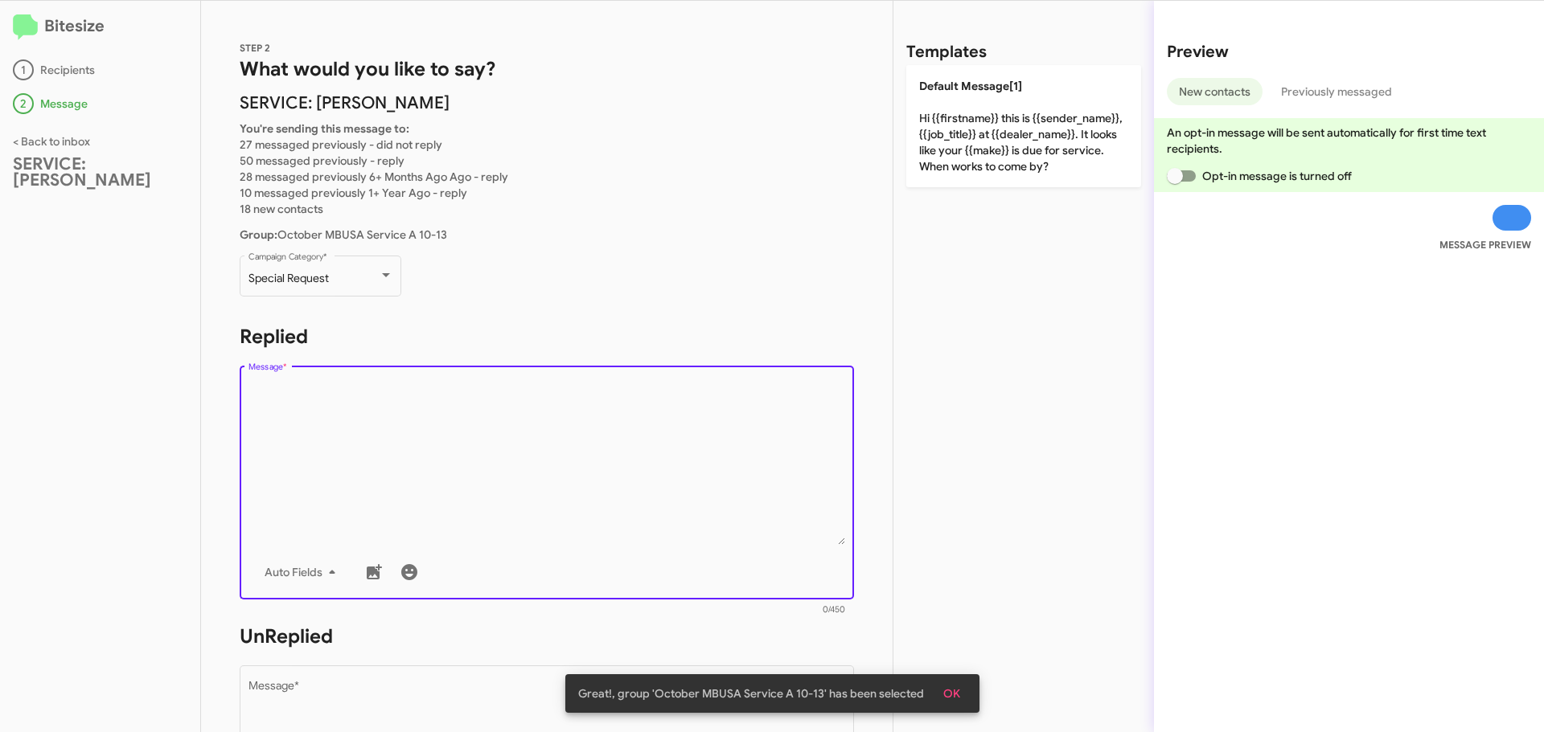
click at [370, 394] on textarea "Message *" at bounding box center [546, 463] width 597 height 164
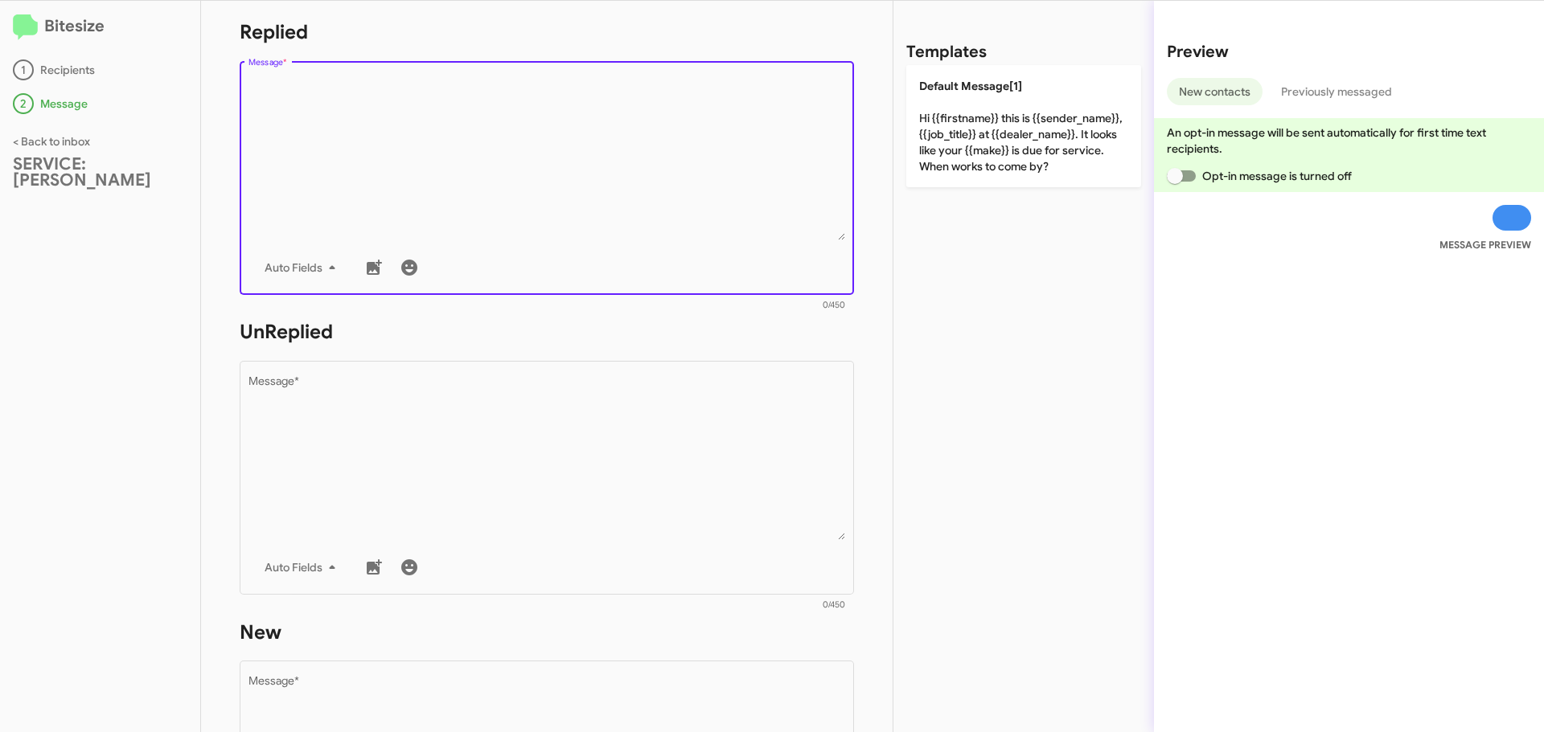
scroll to position [322, 0]
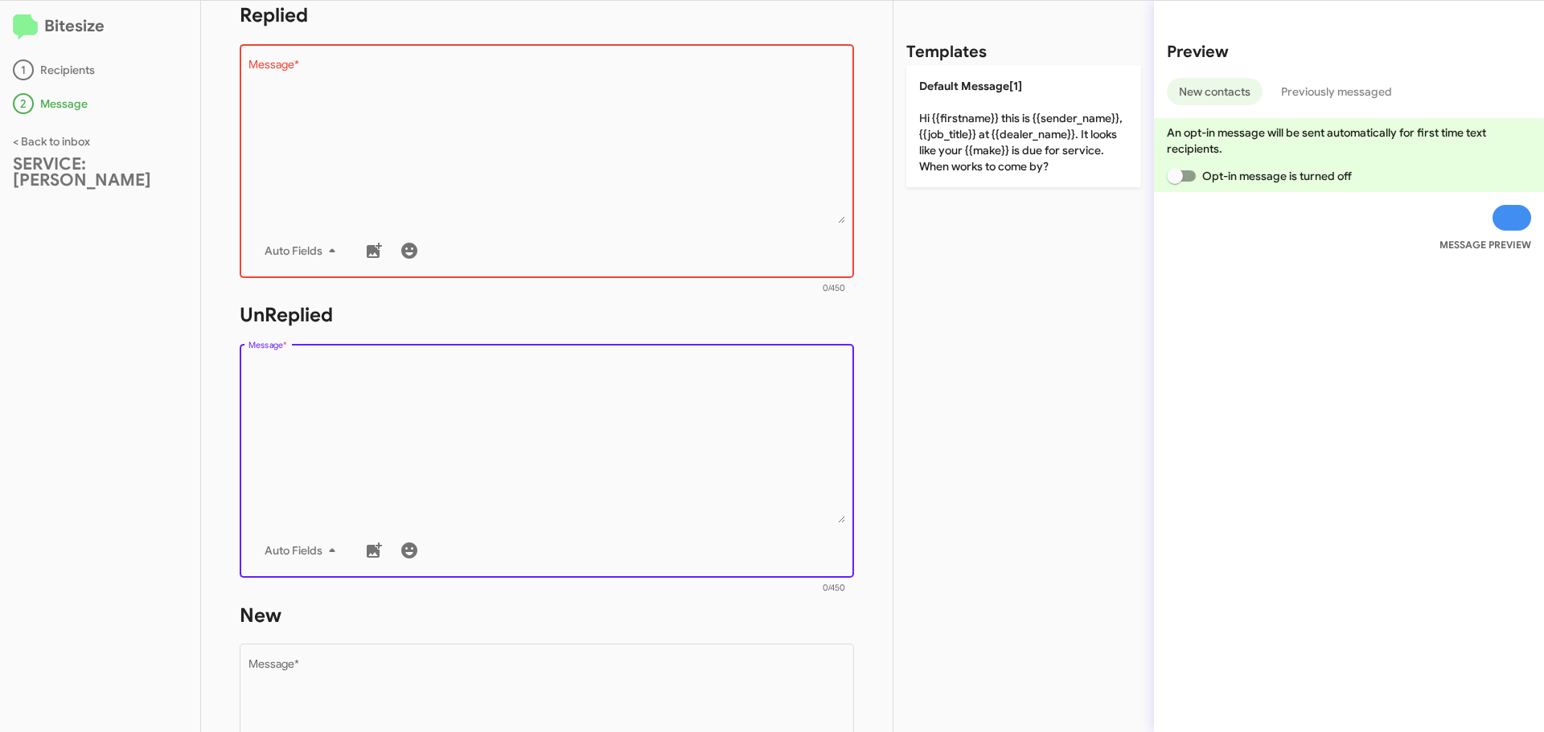
click at [387, 386] on textarea "Message *" at bounding box center [546, 441] width 597 height 164
paste textarea "SERVICE: [PERSON_NAME] [PERSON_NAME] 4156445899 2024 GLS450W4 [US_VEHICLE_IDENT…"
type textarea "SERVICE: [PERSON_NAME] [PERSON_NAME] 4156445899 2024 GLS450W4 [US_VEHICLE_IDENT…"
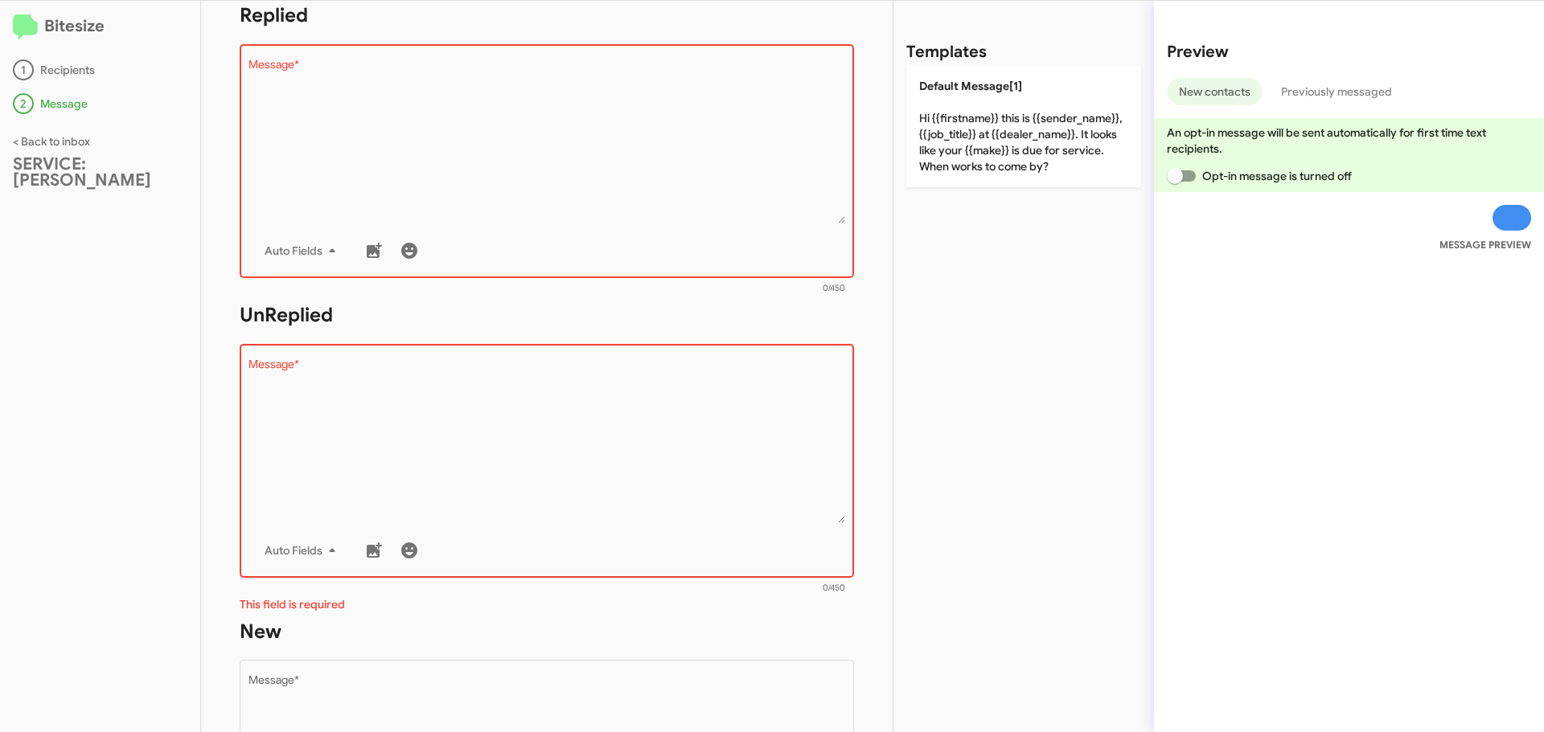
click at [396, 371] on textarea "Message *" at bounding box center [546, 441] width 597 height 164
paste textarea "Hi {{firstname}} it's {{sender_name}}, {{job_title}} at {{dealer_name}}. Thanks…"
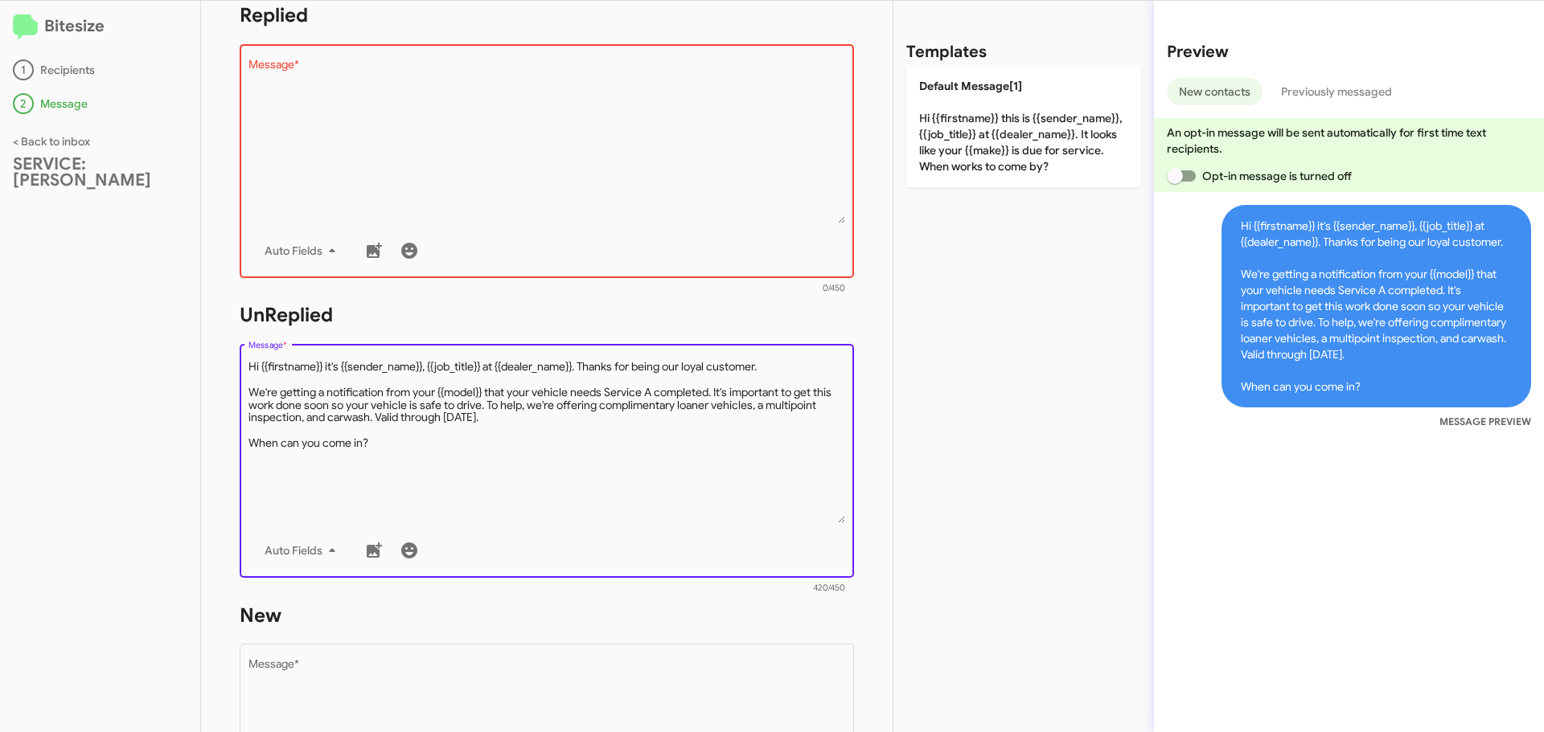
drag, startPoint x: 388, startPoint y: 445, endPoint x: 244, endPoint y: 349, distance: 173.2
click at [244, 349] on div "Drop image here to insert Auto Fields Message *" at bounding box center [547, 459] width 614 height 237
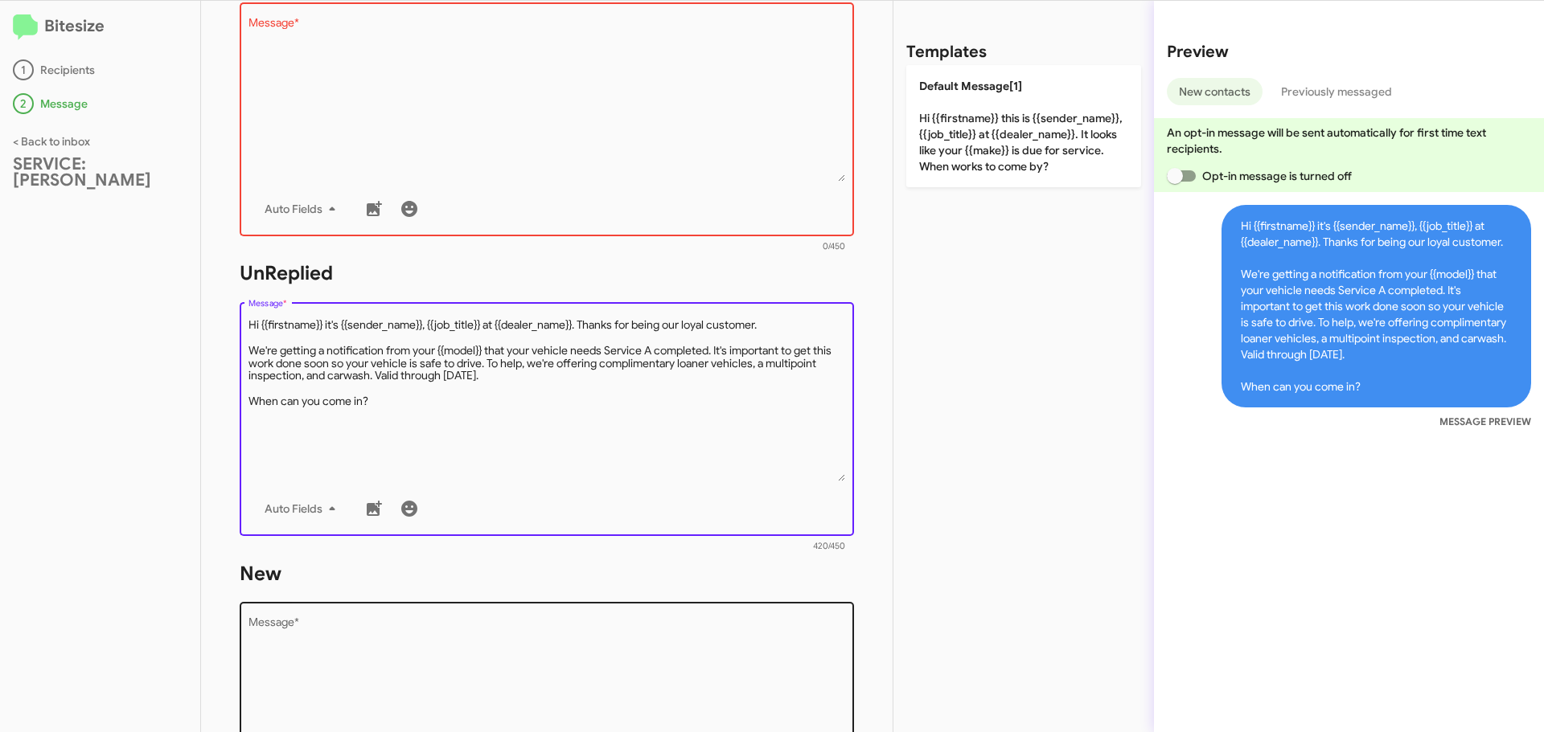
scroll to position [563, 0]
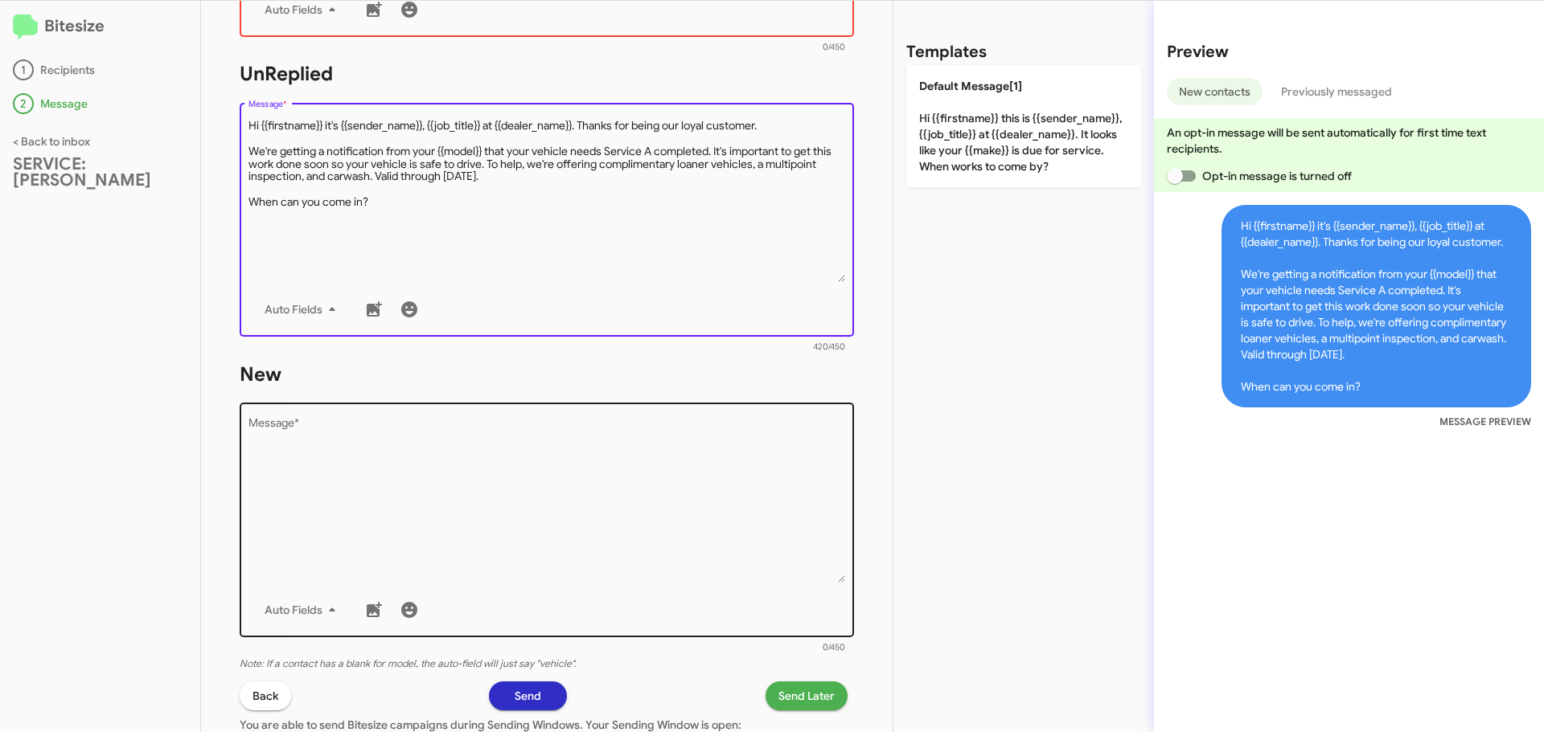
type textarea "Hi {{firstname}} it's {{sender_name}}, {{job_title}} at {{dealer_name}}. Thanks…"
click at [310, 446] on textarea "Message *" at bounding box center [546, 501] width 597 height 164
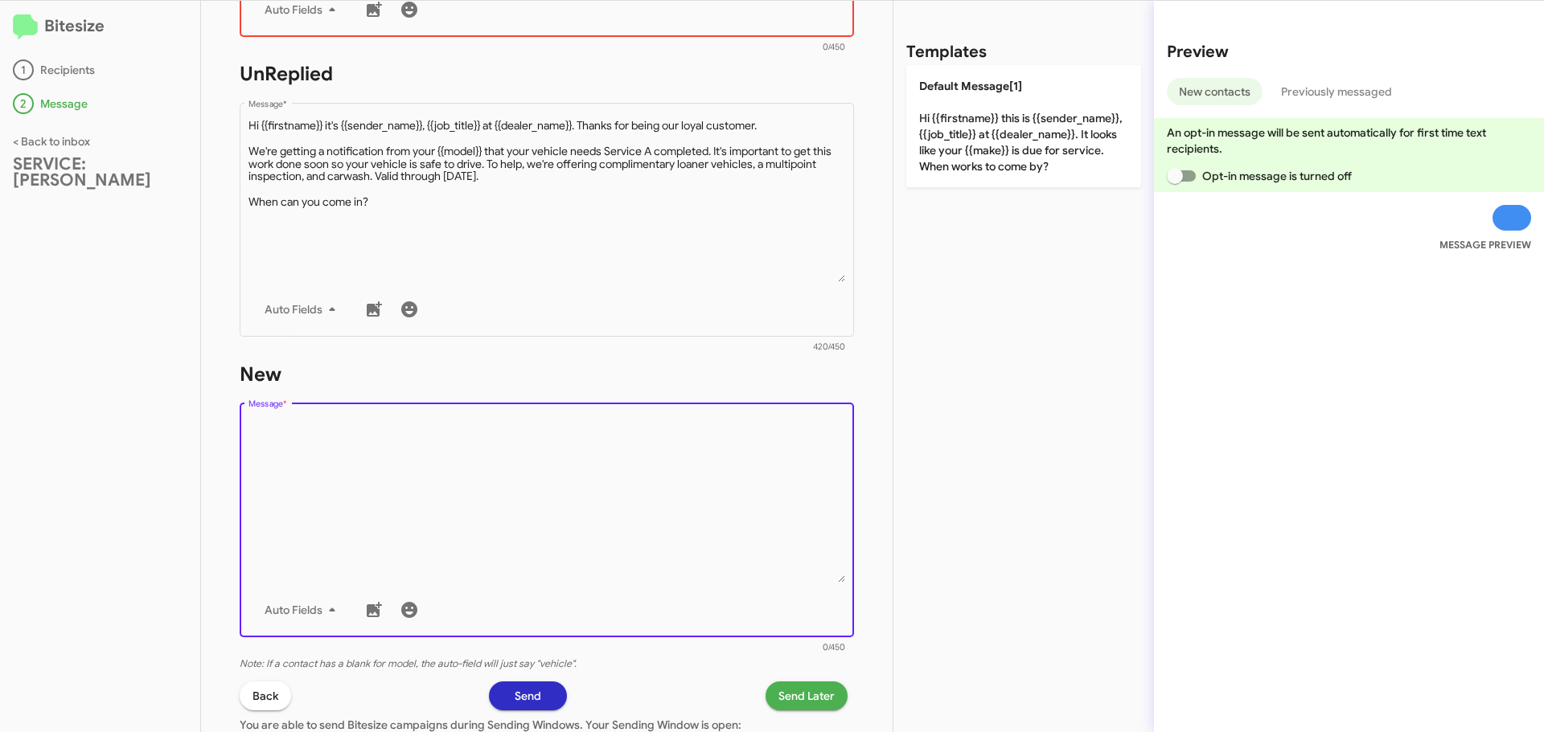
paste textarea "Hi {{firstname}} it's {{sender_name}}, {{job_title}} at {{dealer_name}}. Thanks…"
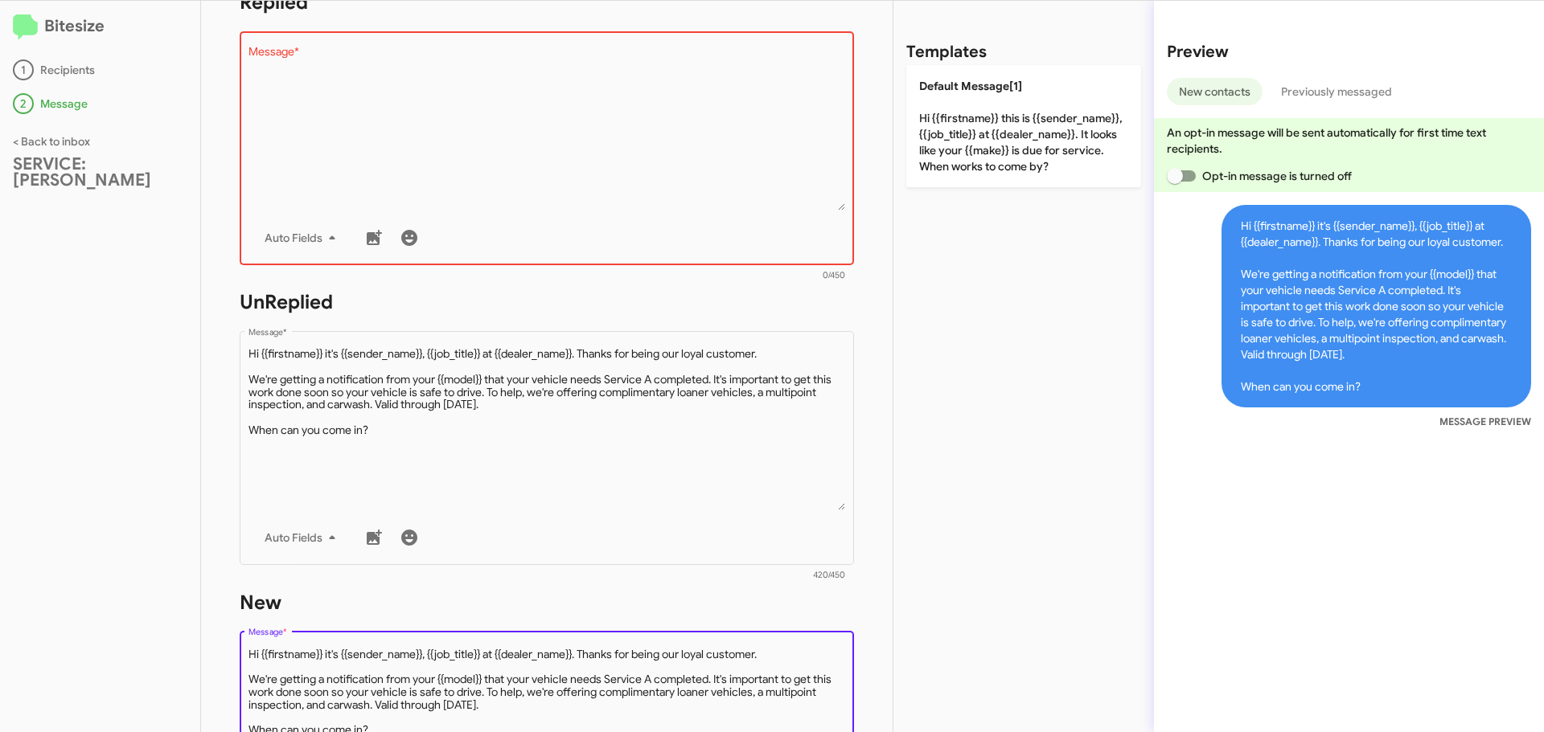
scroll to position [161, 0]
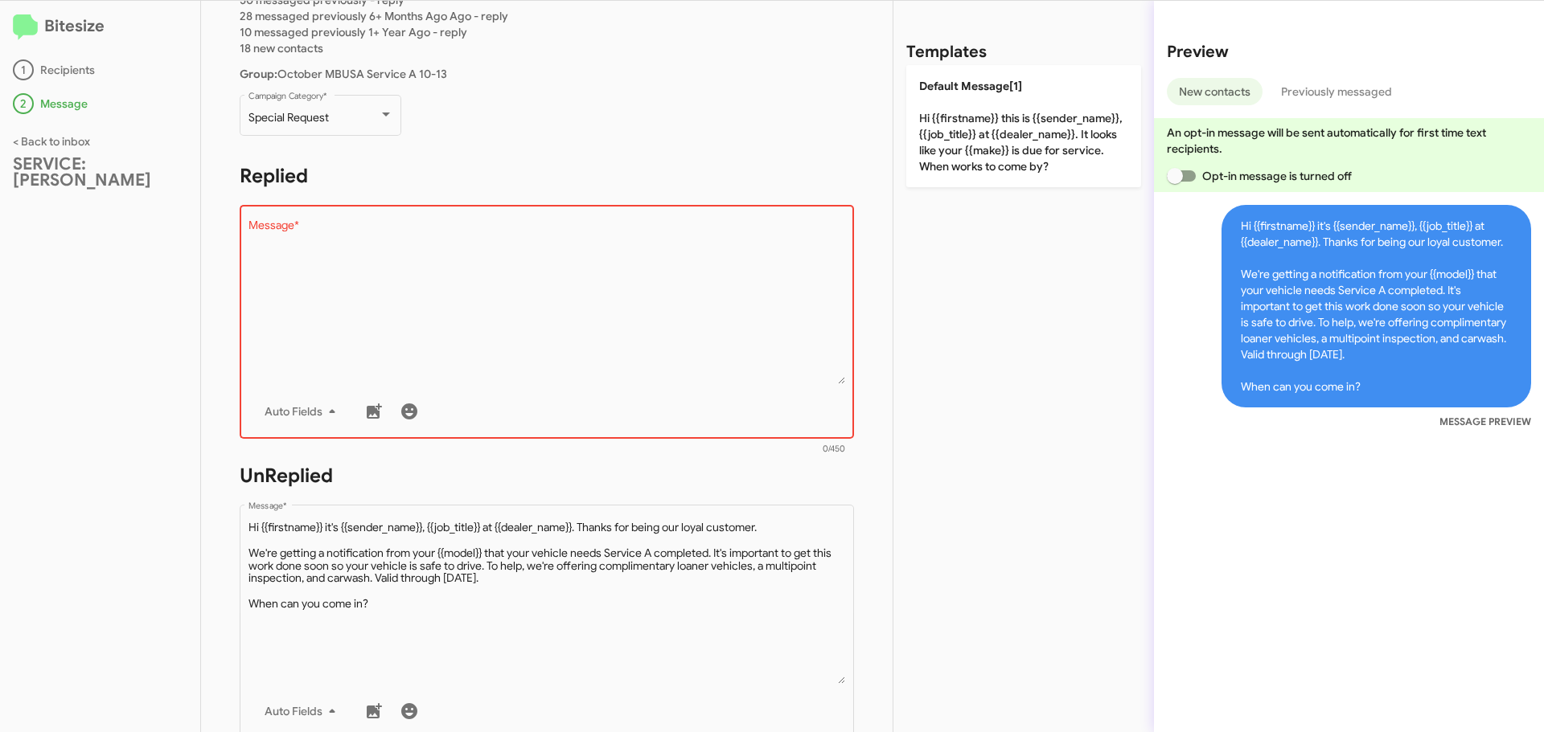
type textarea "Hi {{firstname}} it's {{sender_name}}, {{job_title}} at {{dealer_name}}. Thanks…"
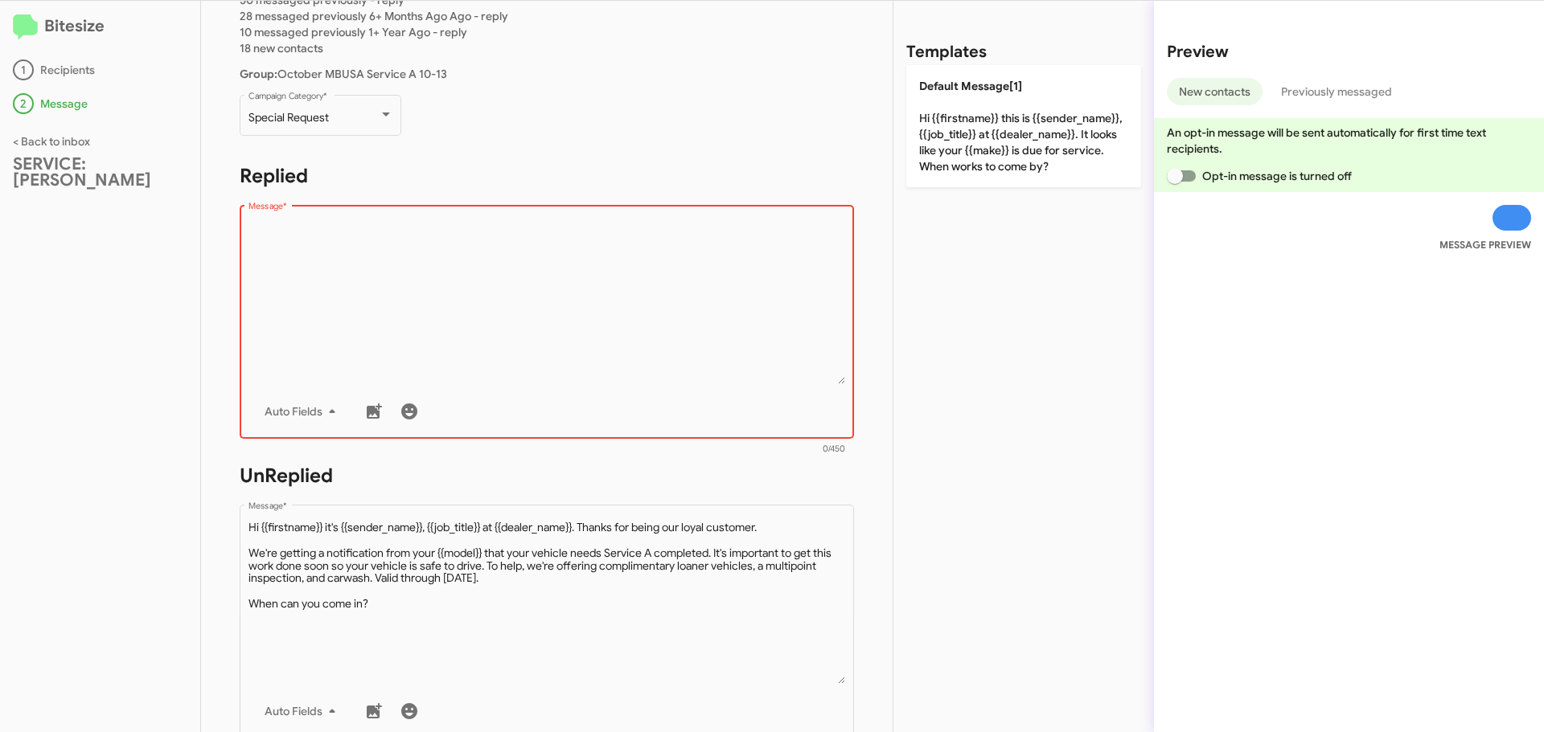
click at [349, 276] on textarea "Message *" at bounding box center [546, 302] width 597 height 164
paste textarea "Hi {{firstname}} it's {{sender_name}}, {{job_title}} at {{dealer_name}}. Thanks…"
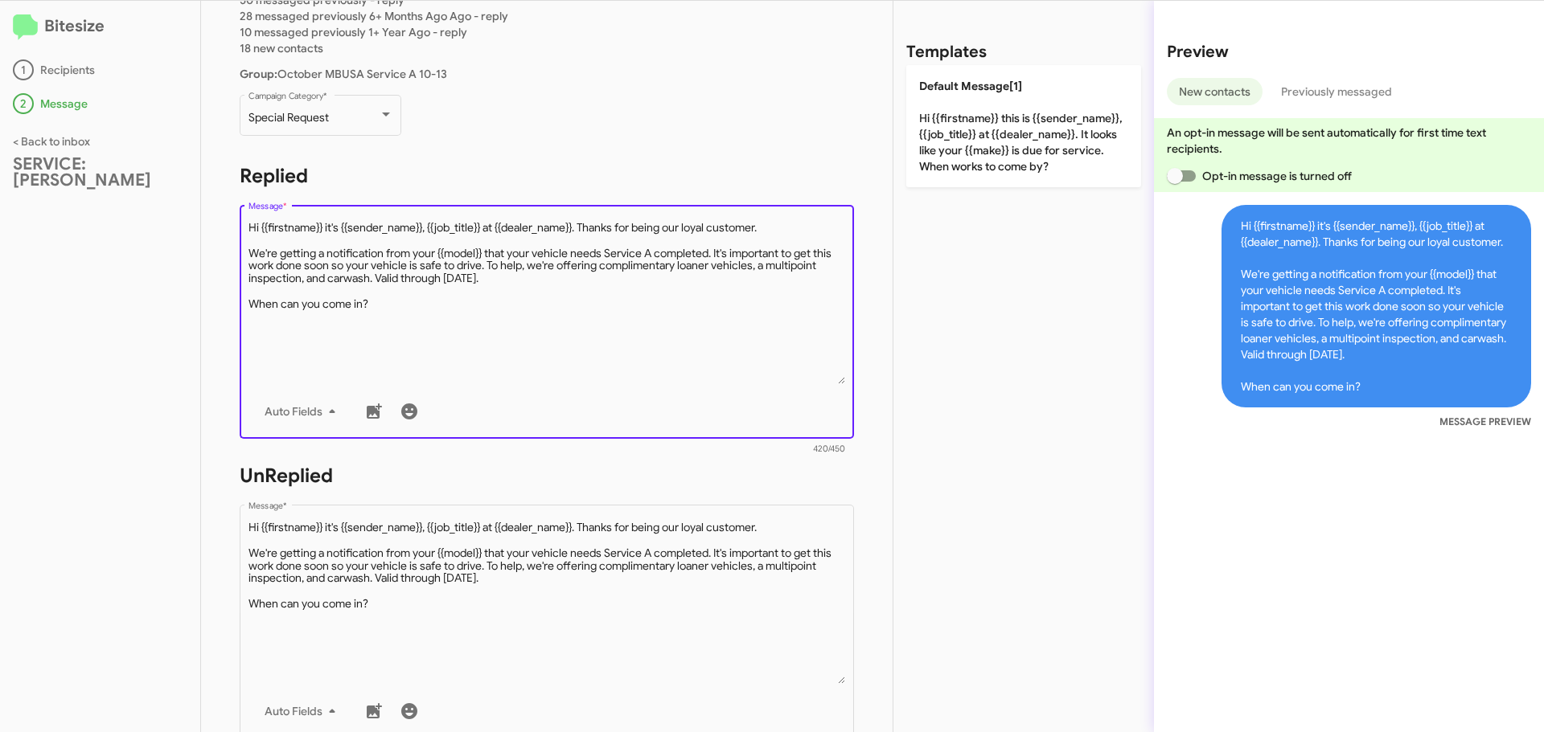
drag, startPoint x: 485, startPoint y: 228, endPoint x: 428, endPoint y: 232, distance: 56.4
click at [428, 232] on textarea "Message *" at bounding box center [546, 302] width 597 height 164
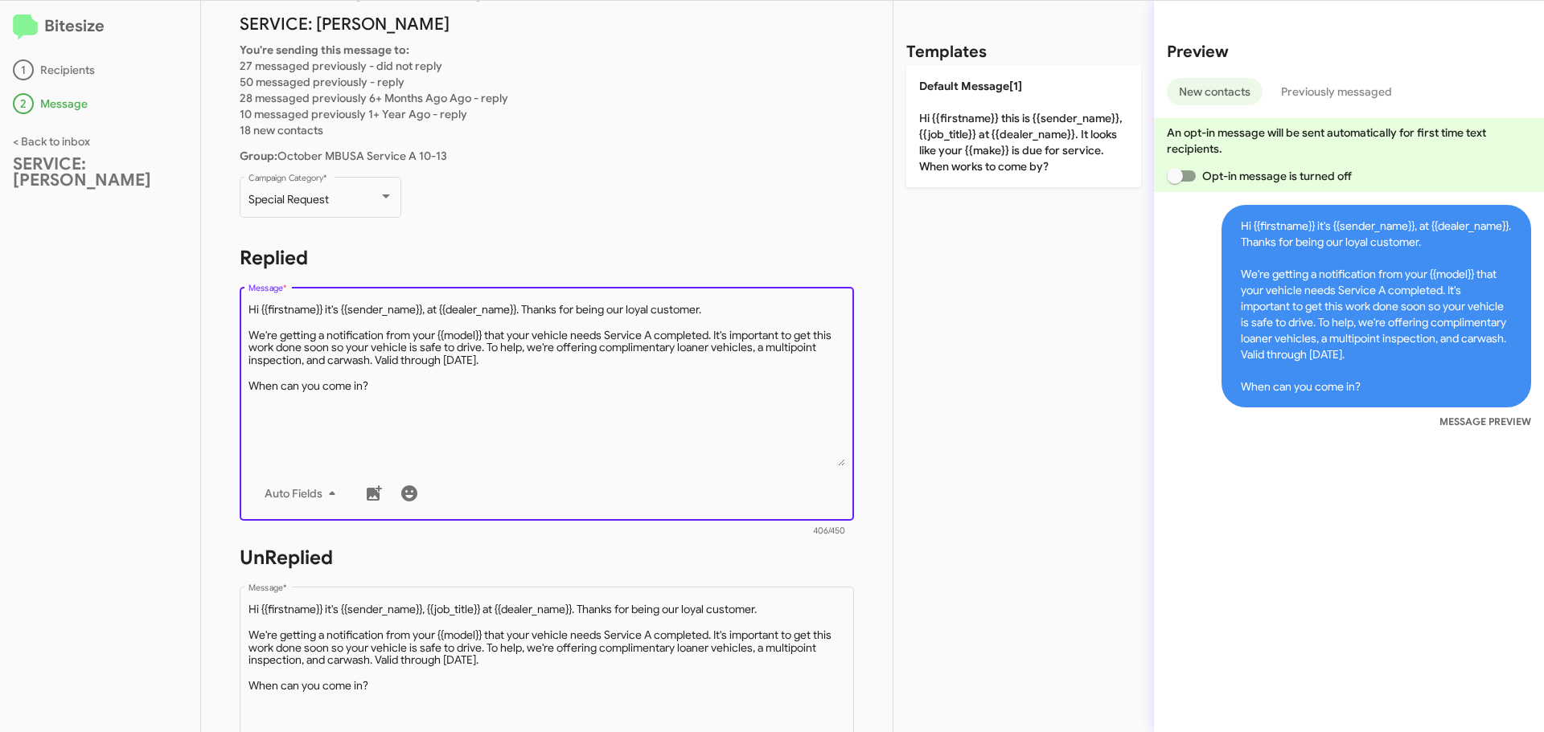
scroll to position [0, 0]
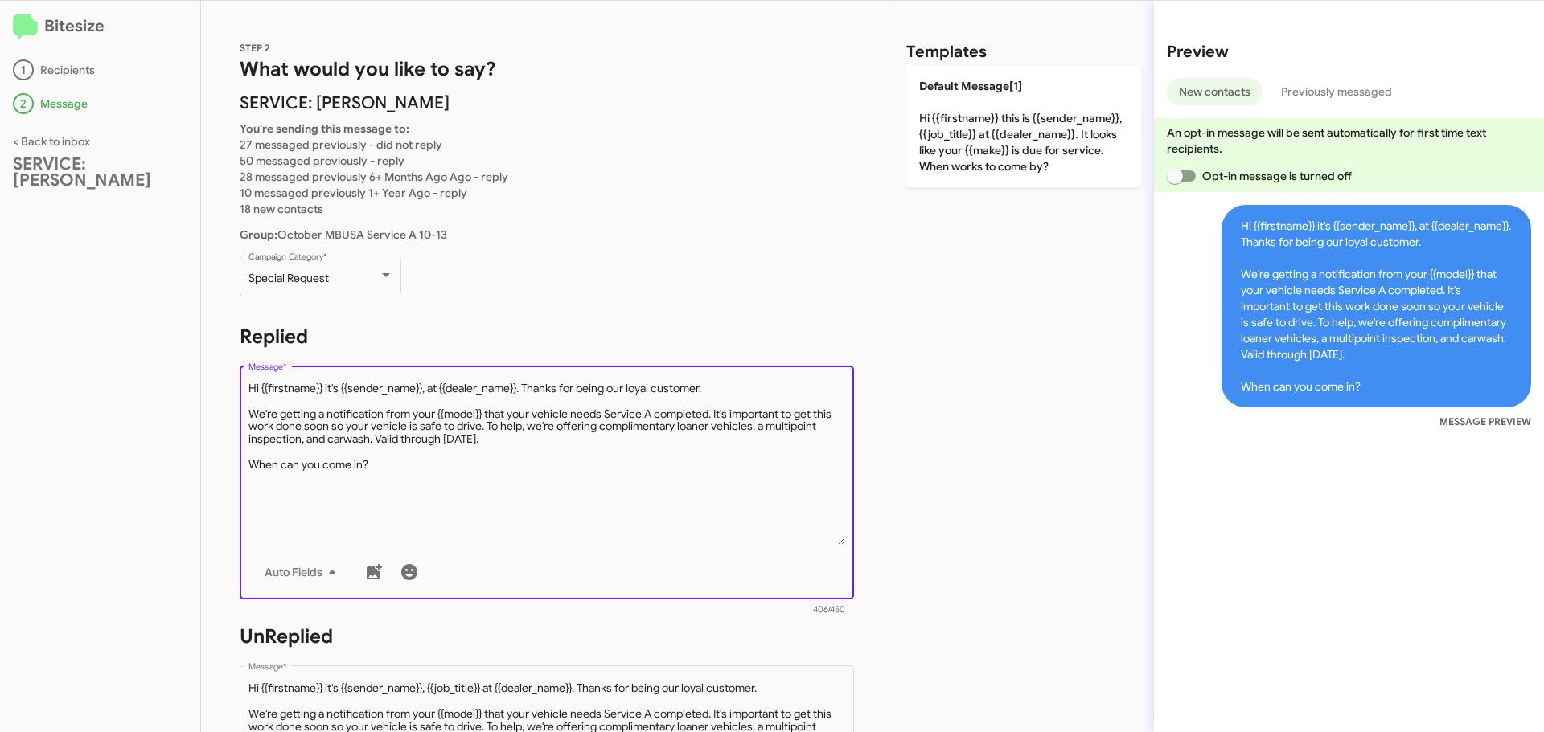
type textarea "Hi {{firstname}} it's {{sender_name}}, at {{dealer_name}}. Thanks for being our…"
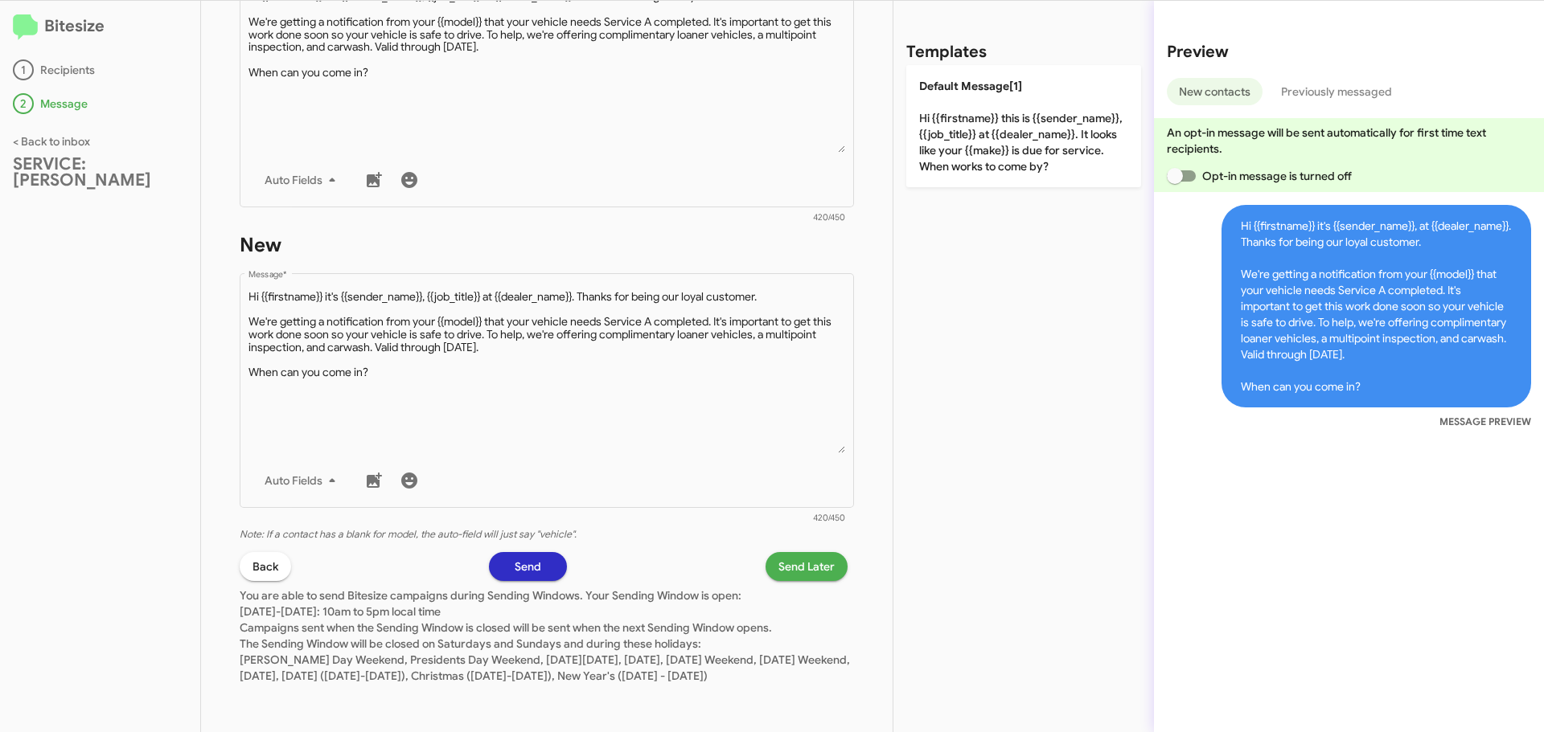
scroll to position [708, 0]
click at [515, 557] on span "Send" at bounding box center [528, 566] width 27 height 29
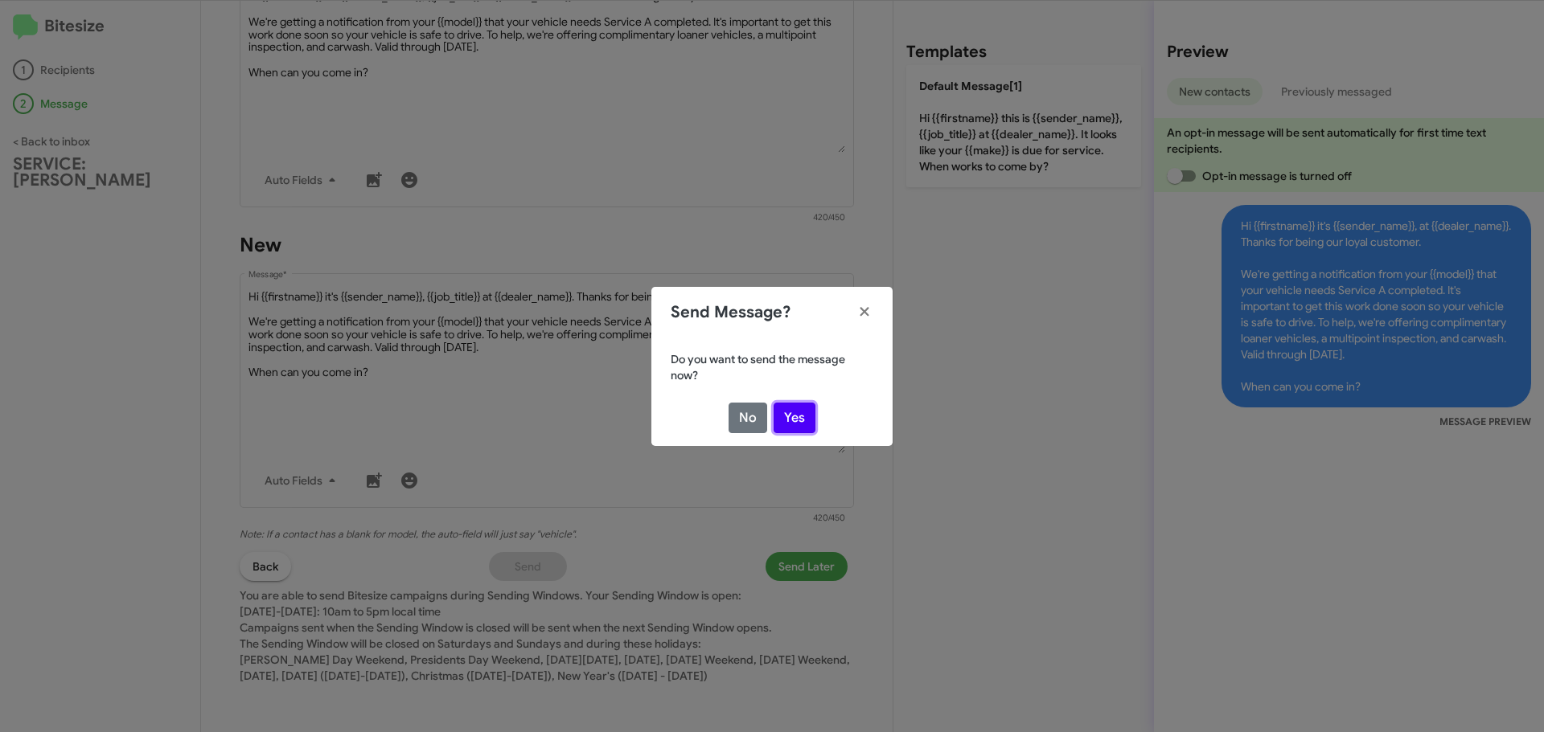
click at [795, 410] on button "Yes" at bounding box center [794, 418] width 42 height 31
